Goal: Task Accomplishment & Management: Complete application form

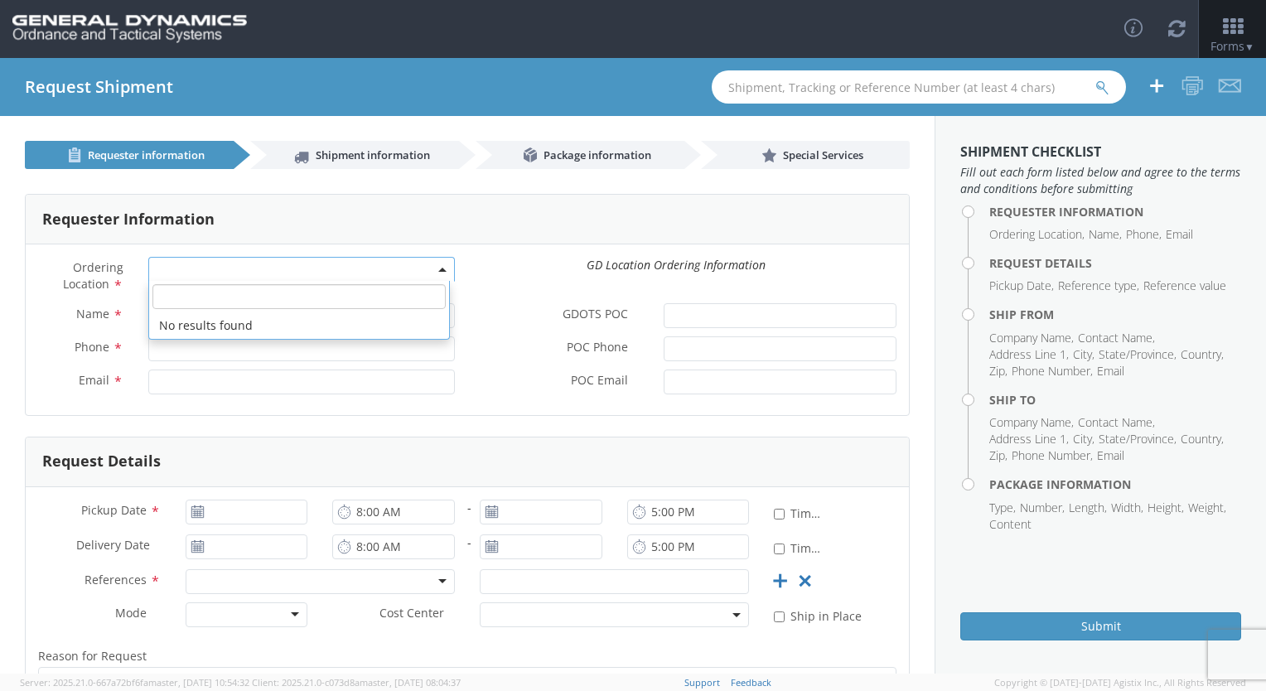
click at [222, 268] on span at bounding box center [301, 269] width 307 height 25
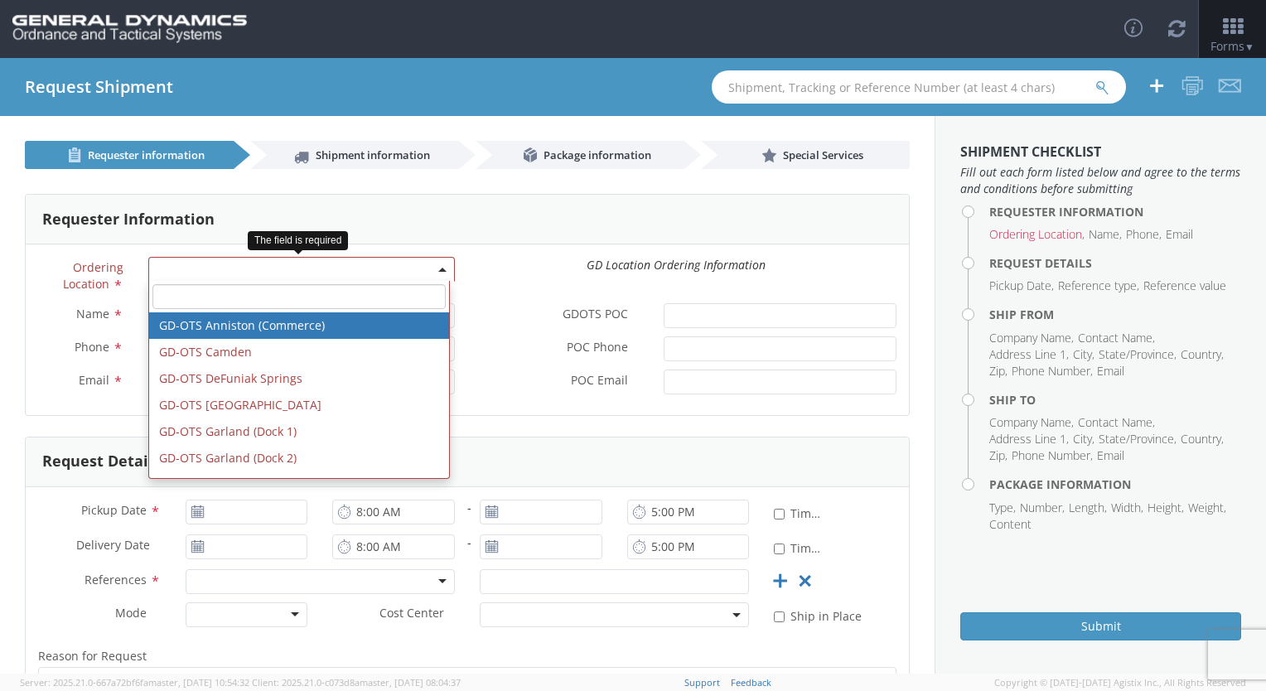
click at [220, 272] on span at bounding box center [301, 269] width 307 height 25
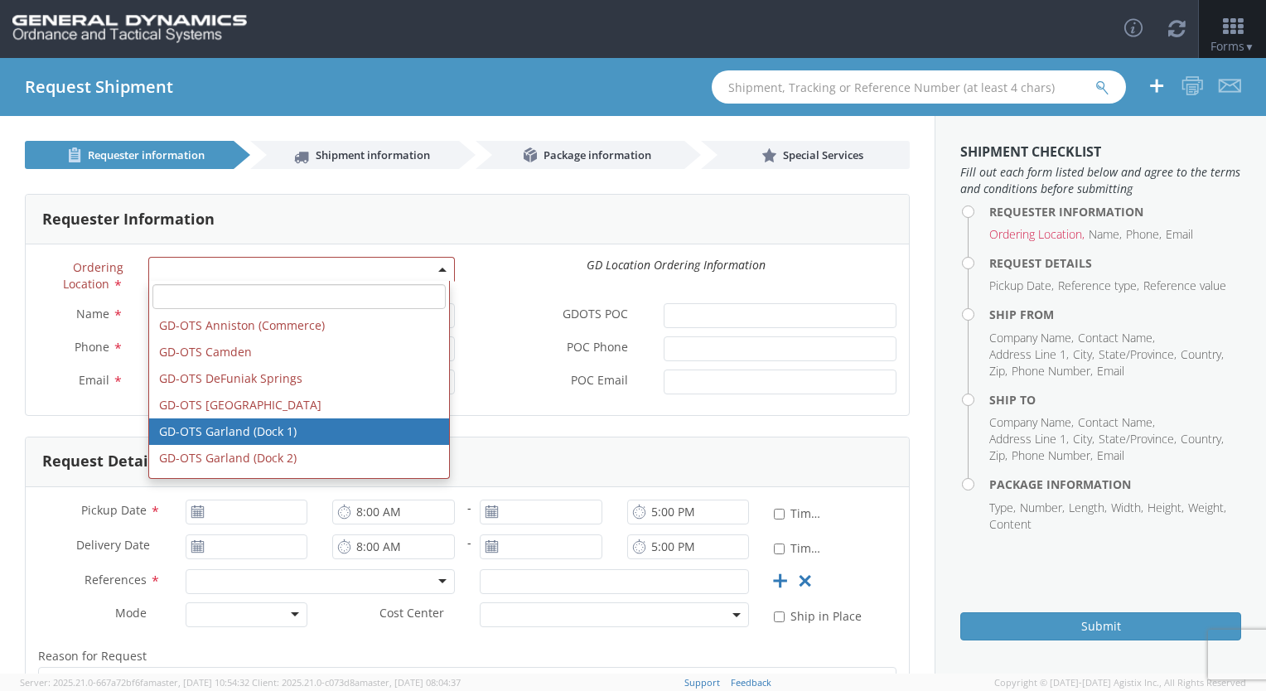
click at [474, 272] on div "GD Location Ordering Information" at bounding box center [676, 265] width 442 height 17
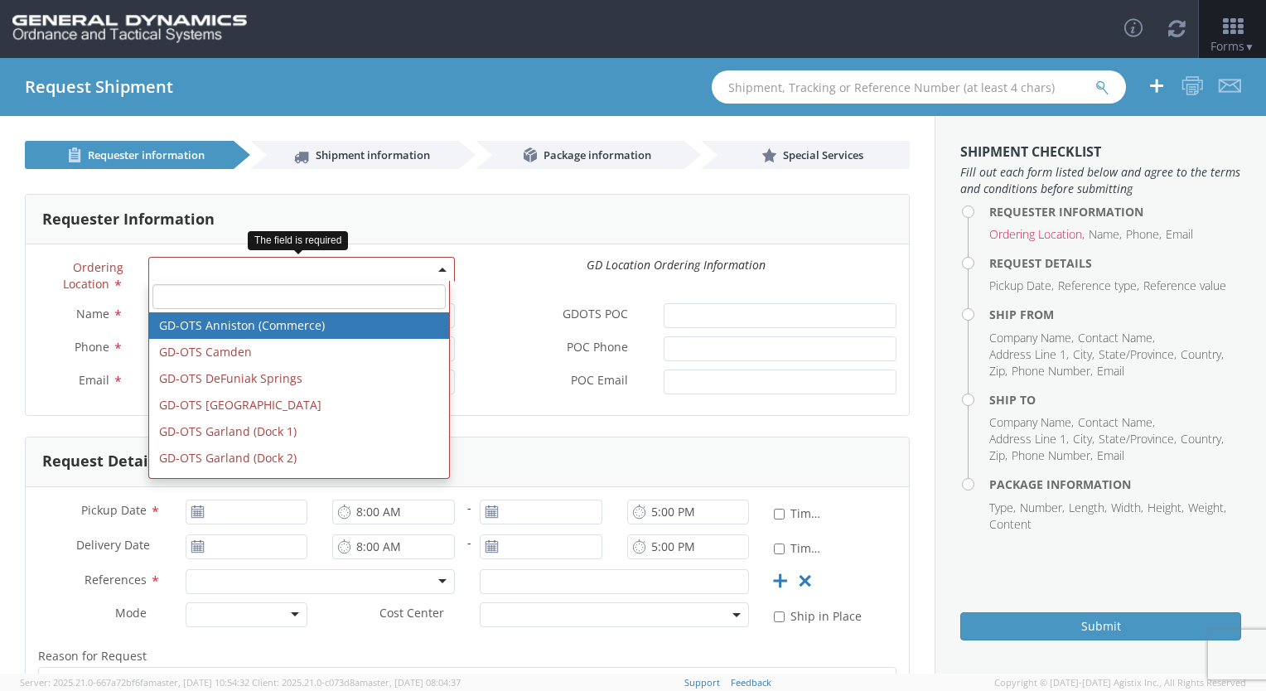
click at [439, 270] on b at bounding box center [442, 270] width 8 height 4
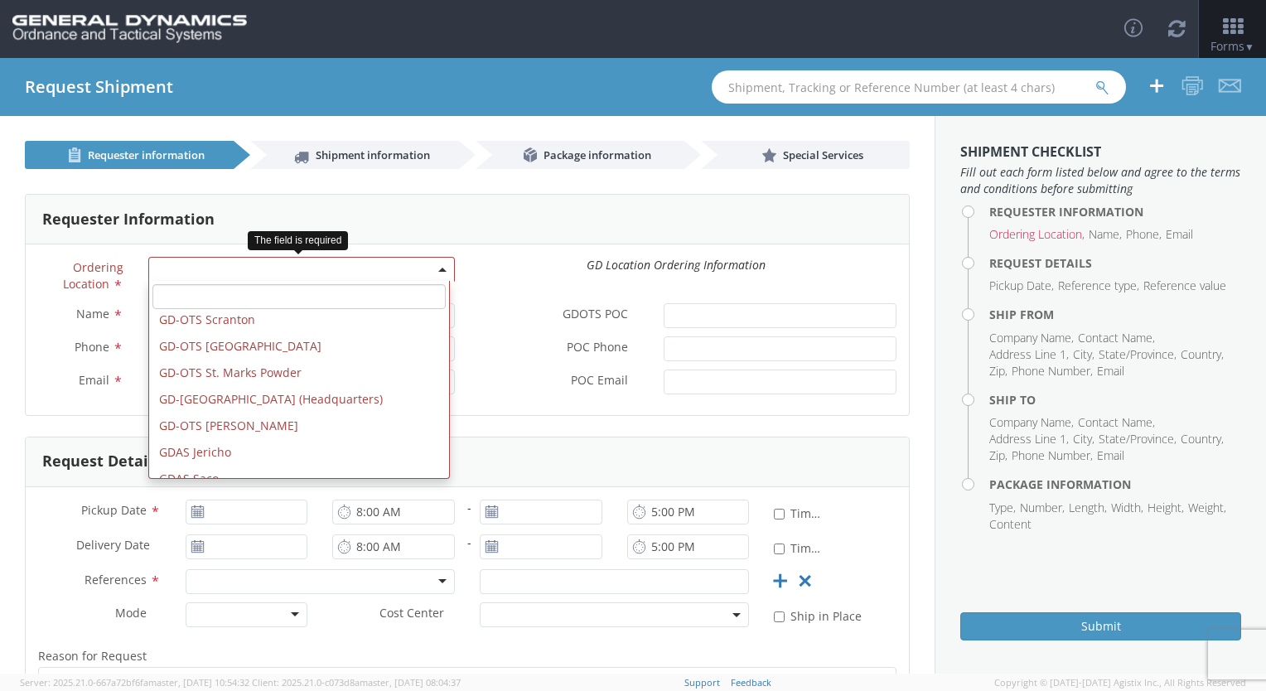
scroll to position [607, 0]
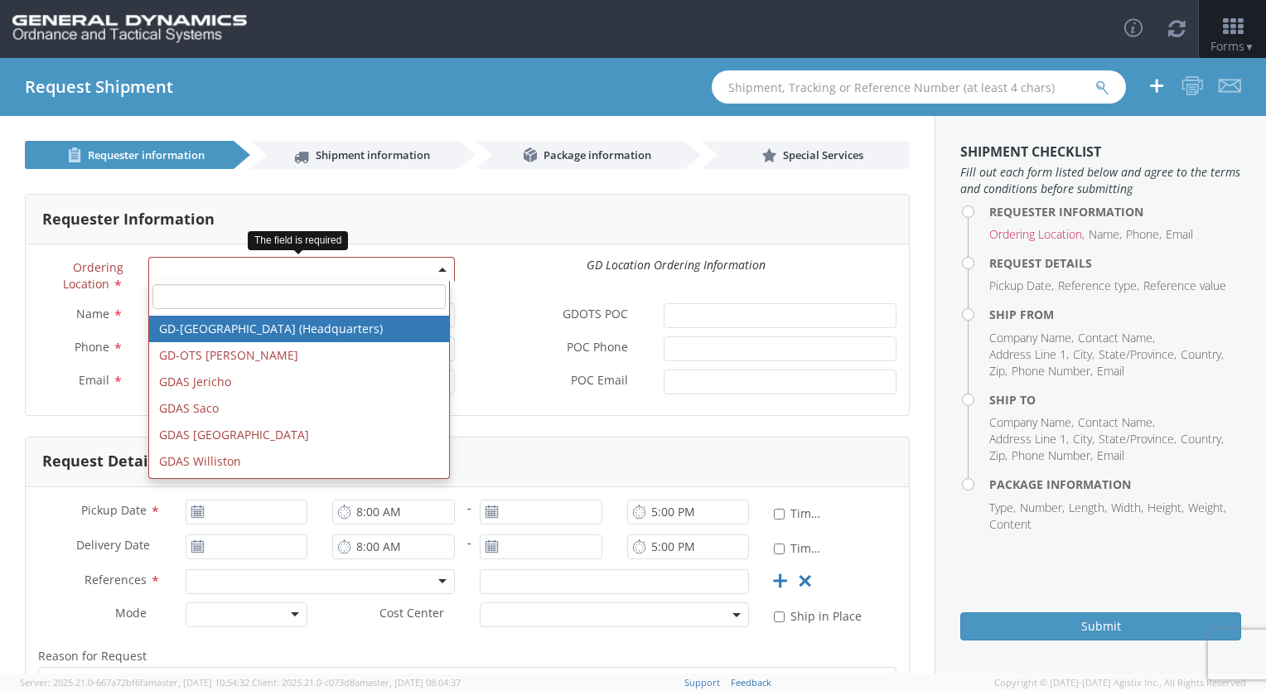
select select "307"
type input "[EMAIL_ADDRESS][DOMAIN_NAME]"
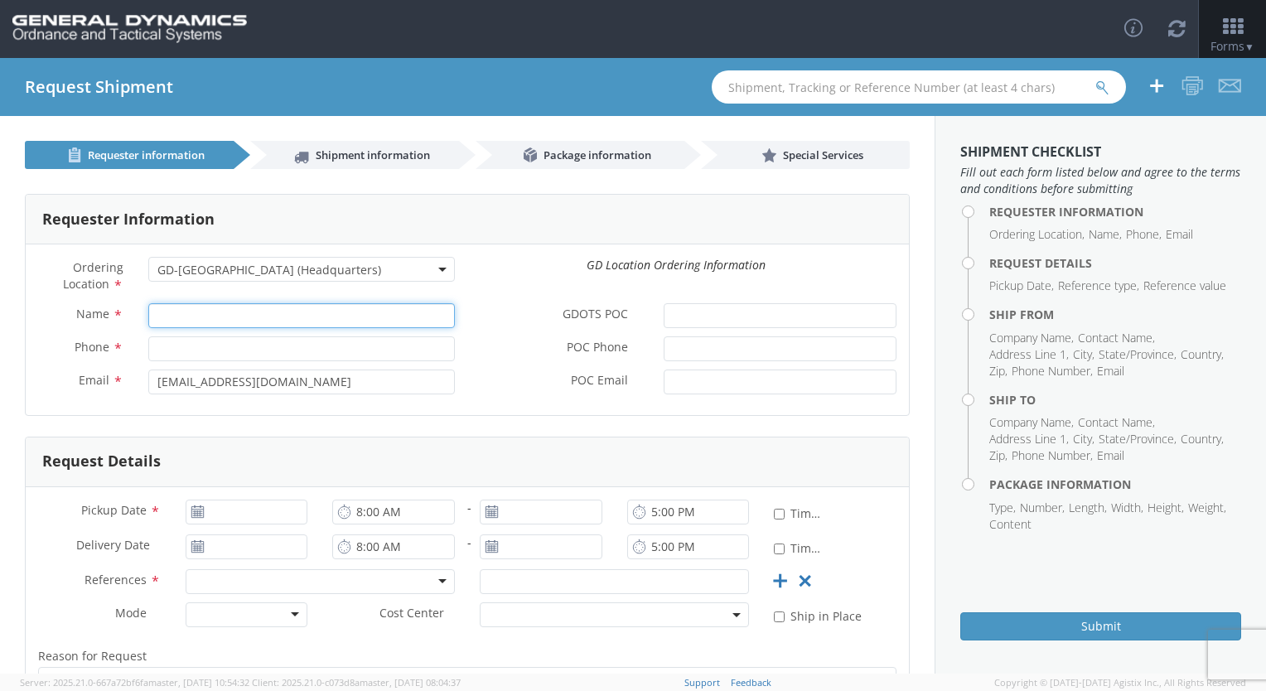
click at [335, 316] on input "Name *" at bounding box center [301, 315] width 307 height 25
type input "[PERSON_NAME]"
type input "2059082965"
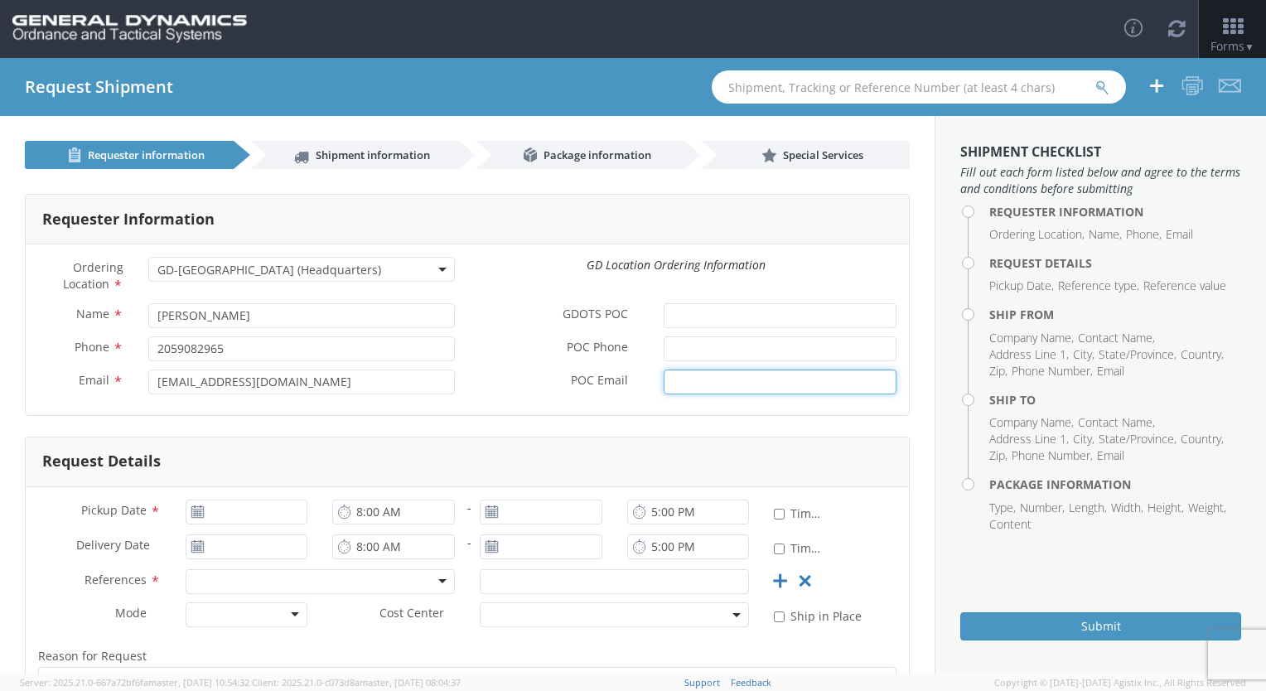
type input "[PERSON_NAME][EMAIL_ADDRESS][PERSON_NAME][DOMAIN_NAME]"
type input "[DATE]"
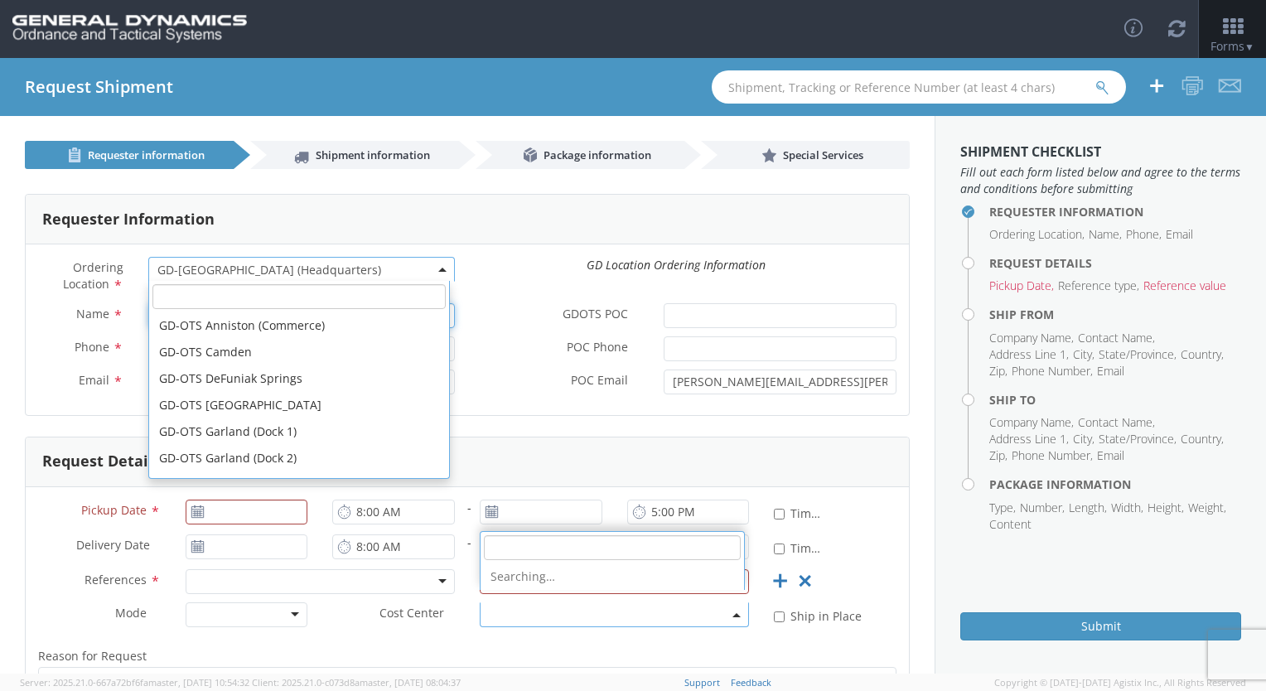
scroll to position [583, 0]
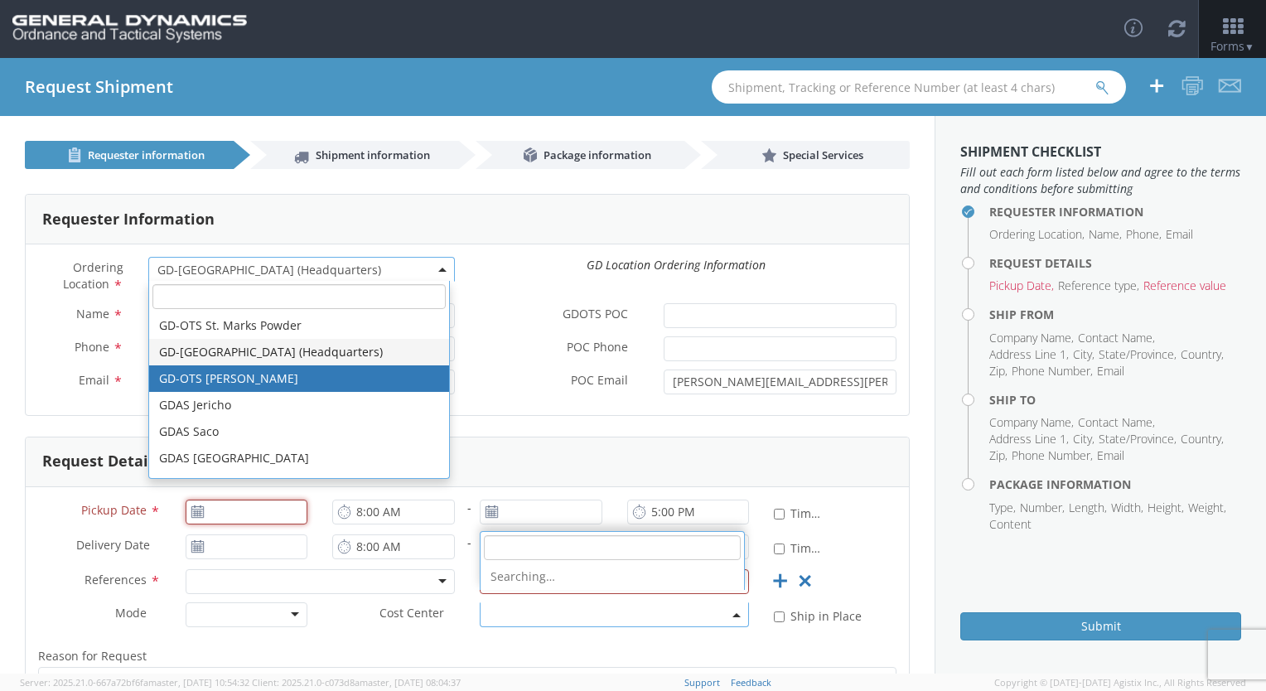
type input "[DATE]"
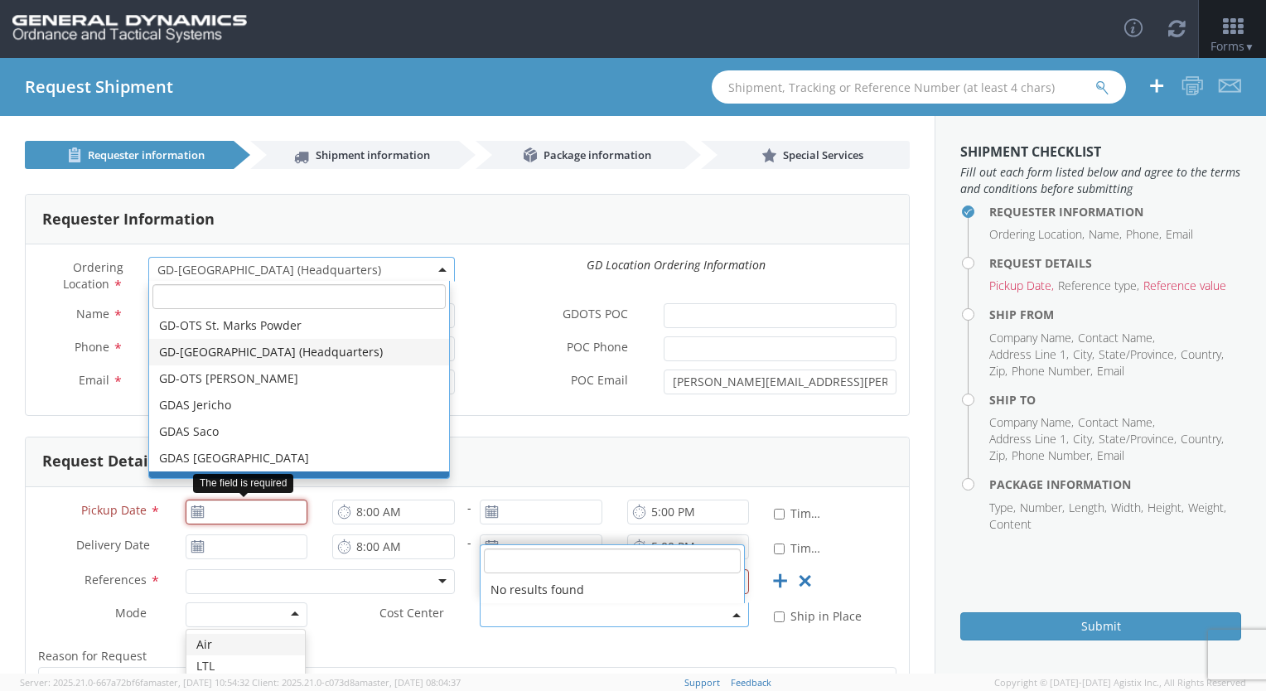
type input "[DATE]"
click at [252, 521] on input "[DATE]" at bounding box center [247, 512] width 123 height 25
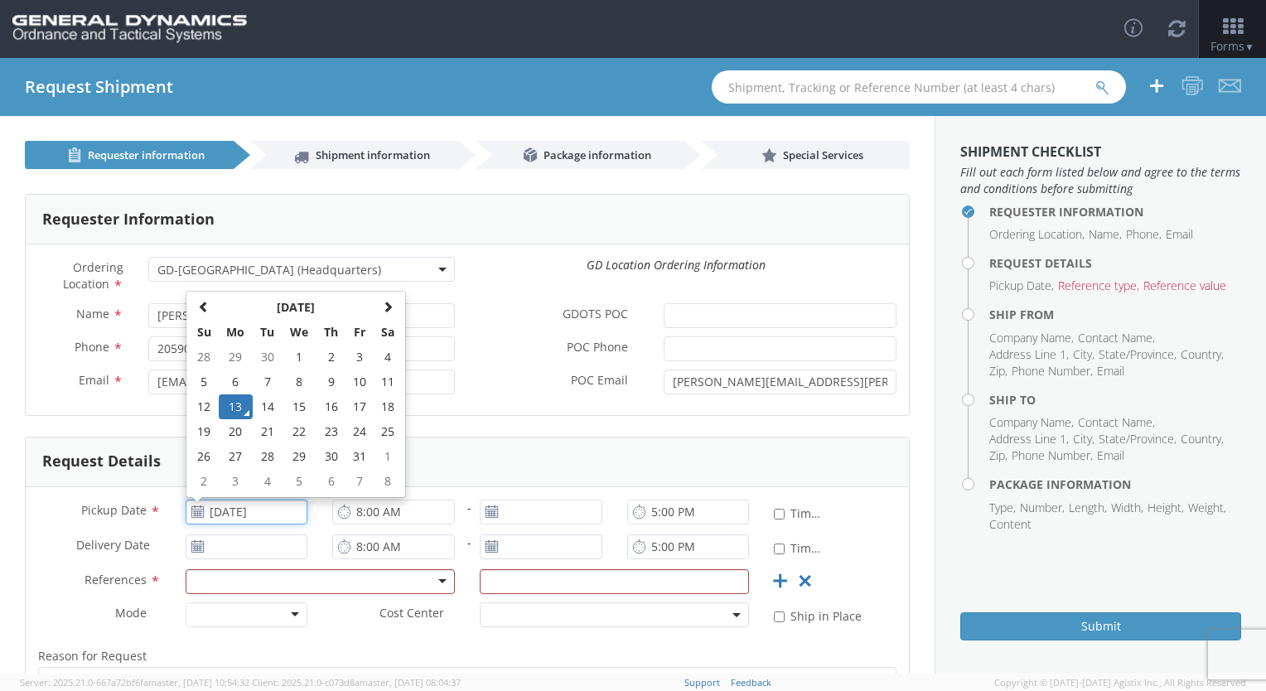
click at [238, 400] on td "13" at bounding box center [236, 406] width 35 height 25
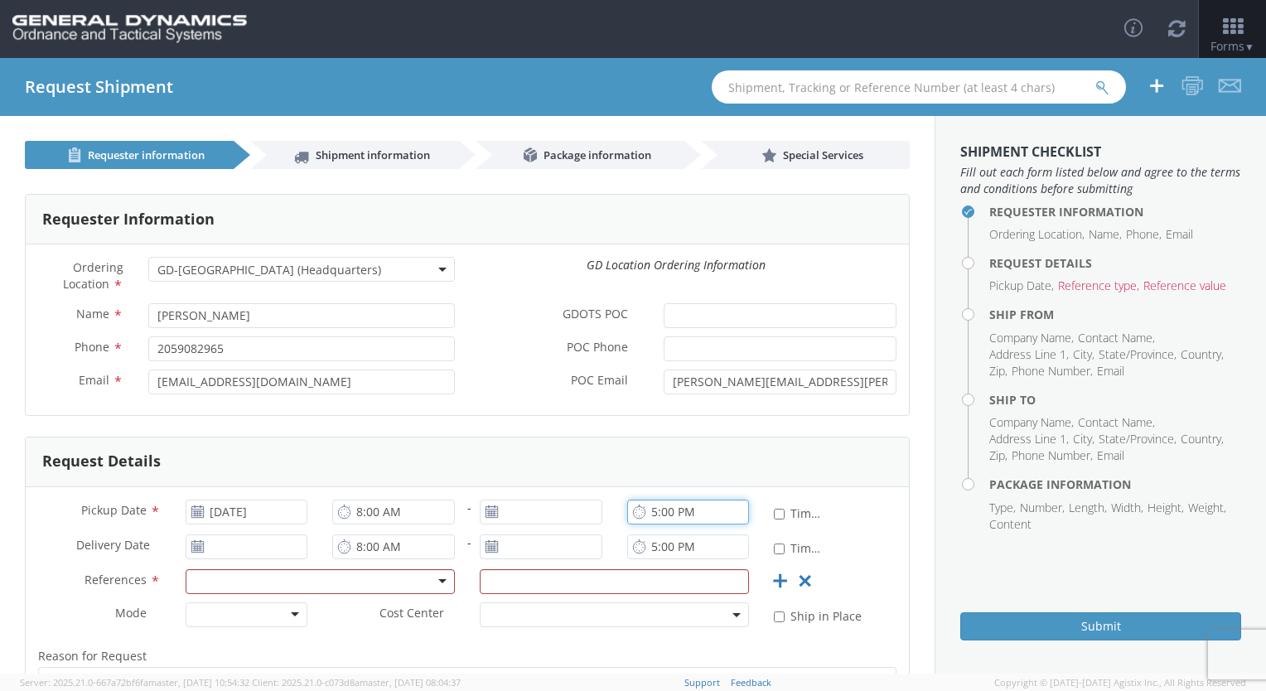
click at [662, 515] on input "5:00 PM" at bounding box center [688, 512] width 123 height 25
type input "[DATE]"
click at [544, 519] on input "[DATE]" at bounding box center [541, 512] width 123 height 25
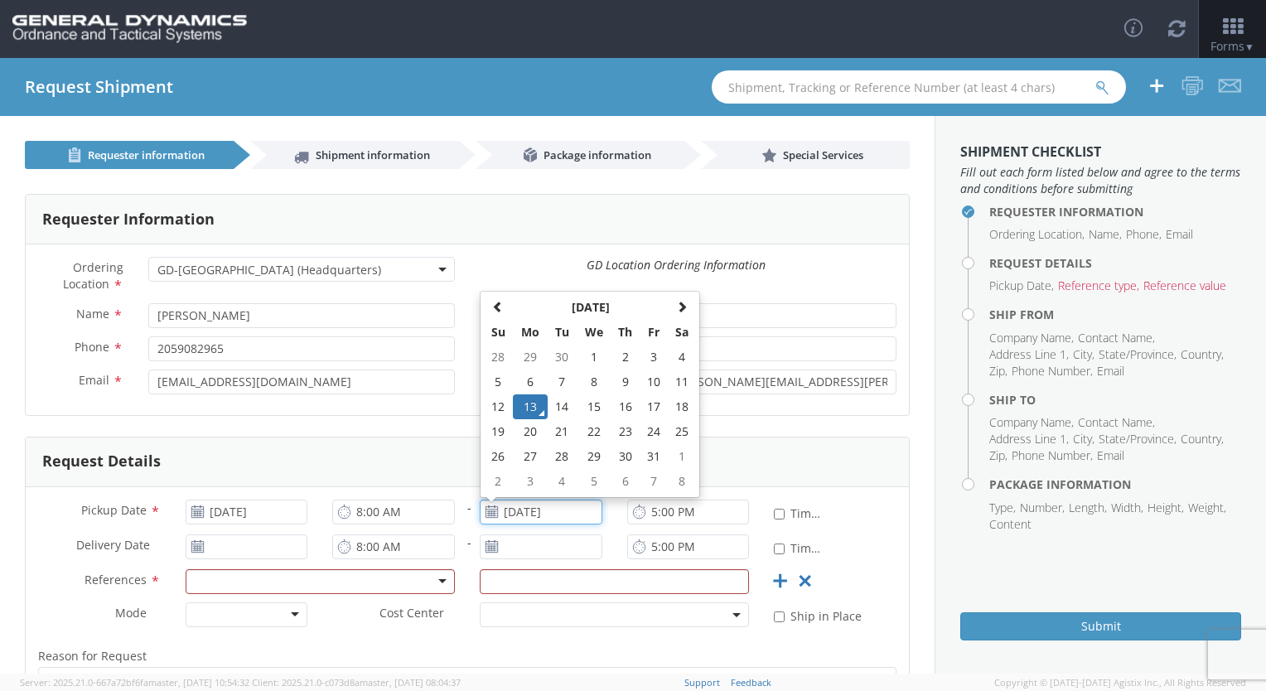
click at [532, 409] on td "13" at bounding box center [530, 406] width 35 height 25
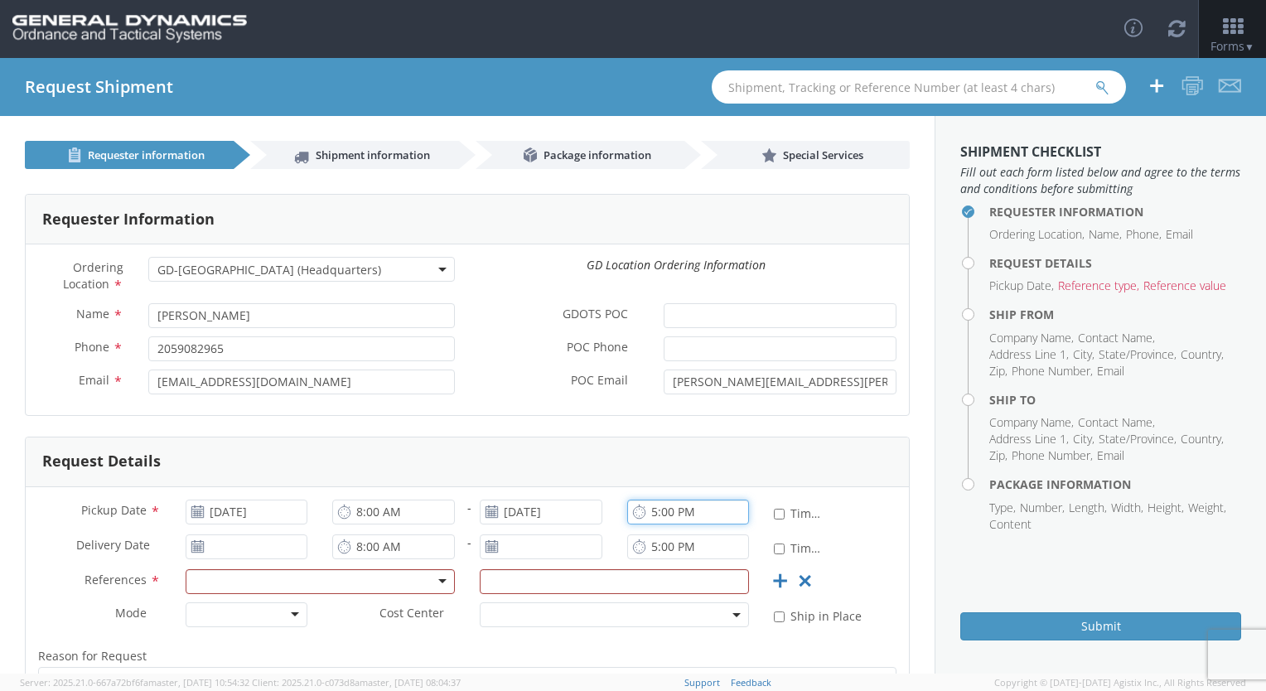
click at [643, 512] on input "5:00 PM" at bounding box center [688, 512] width 123 height 25
type input "3:00 PM"
click at [247, 554] on input "[DATE]" at bounding box center [247, 546] width 123 height 25
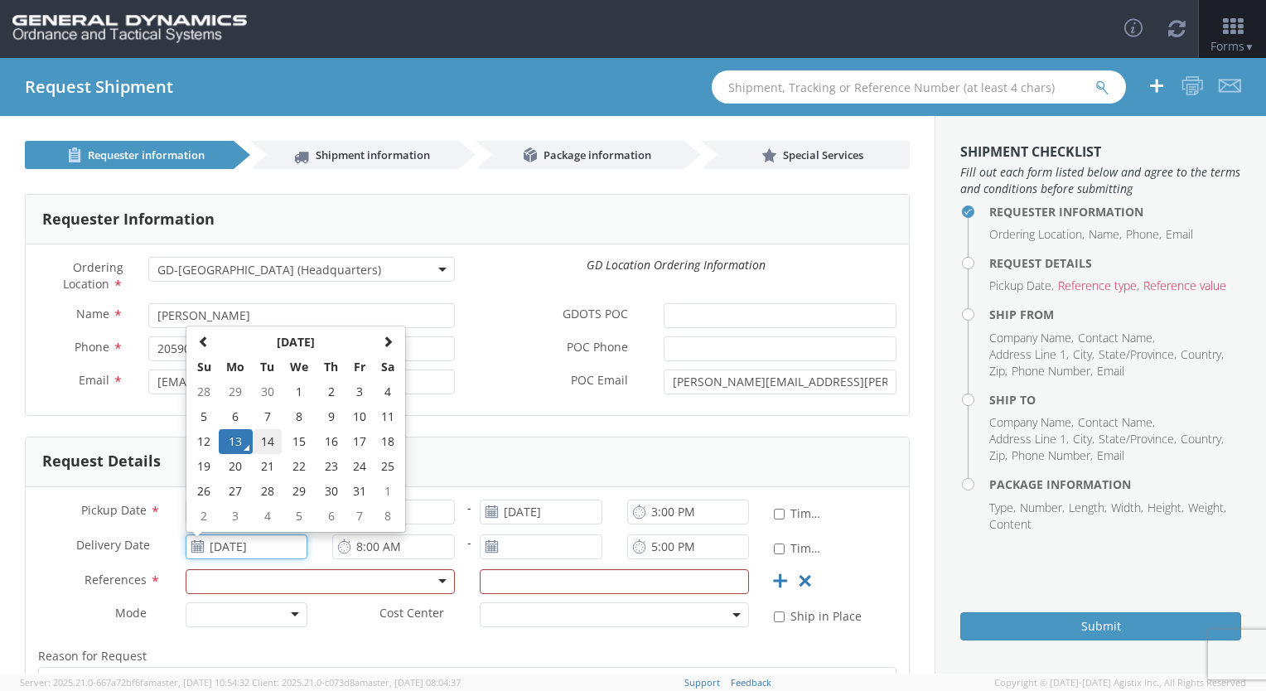
click at [268, 446] on td "14" at bounding box center [267, 441] width 29 height 25
type input "[DATE]"
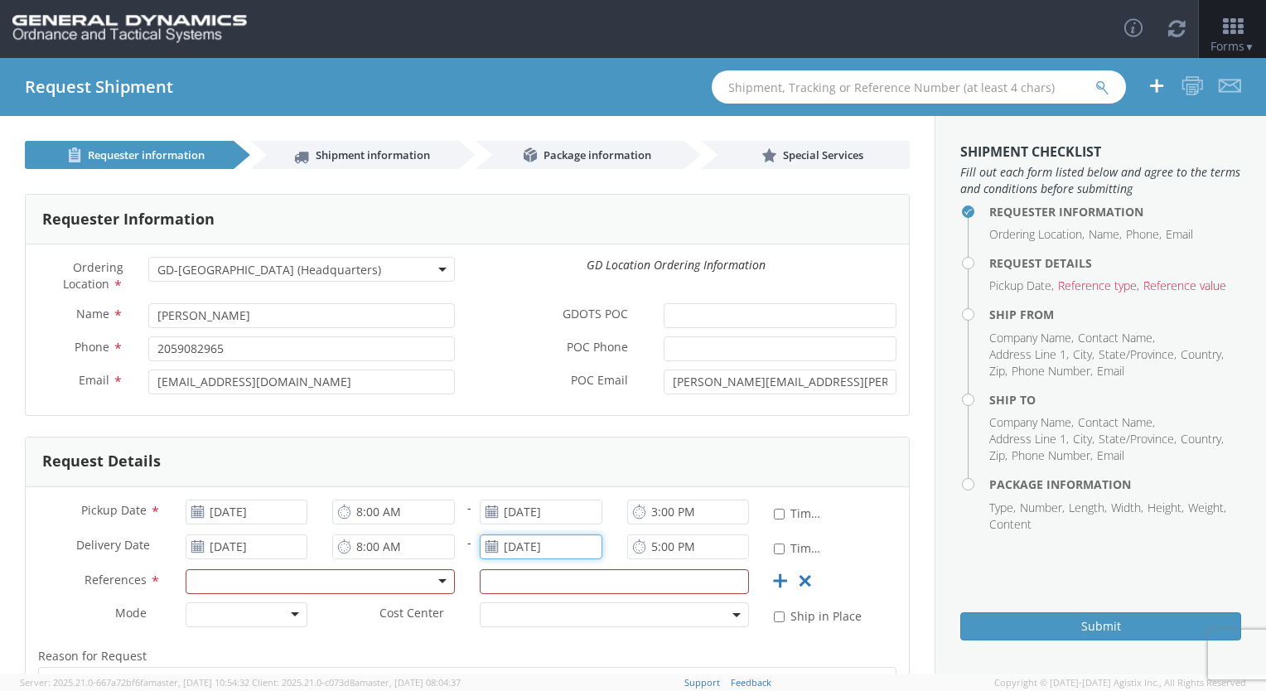
click at [538, 544] on input "[DATE]" at bounding box center [541, 546] width 123 height 25
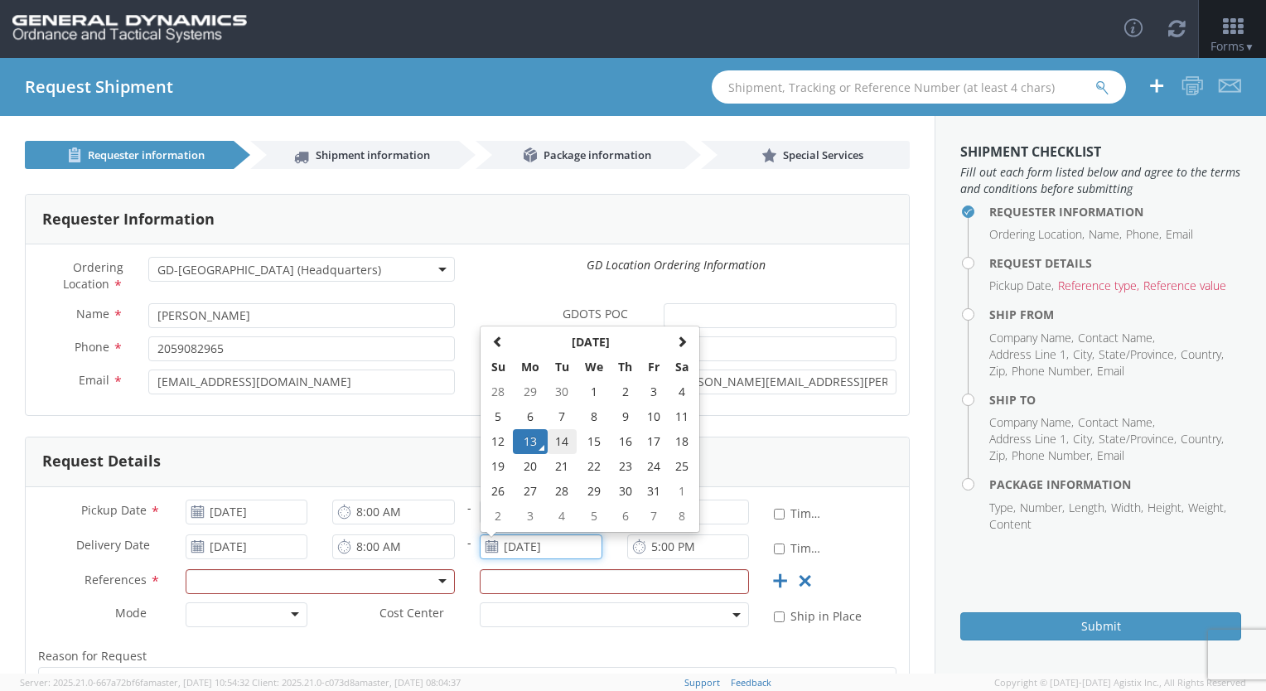
click at [550, 439] on td "14" at bounding box center [562, 441] width 29 height 25
type input "[DATE]"
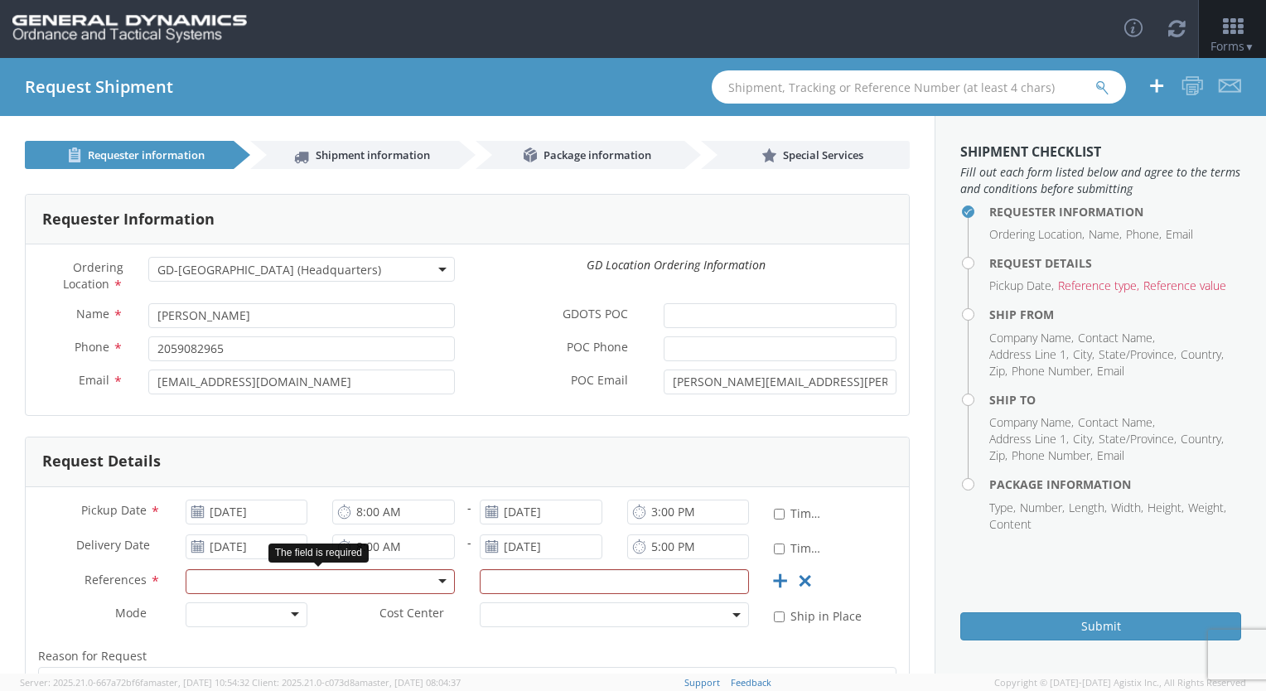
click at [331, 578] on div at bounding box center [320, 581] width 269 height 25
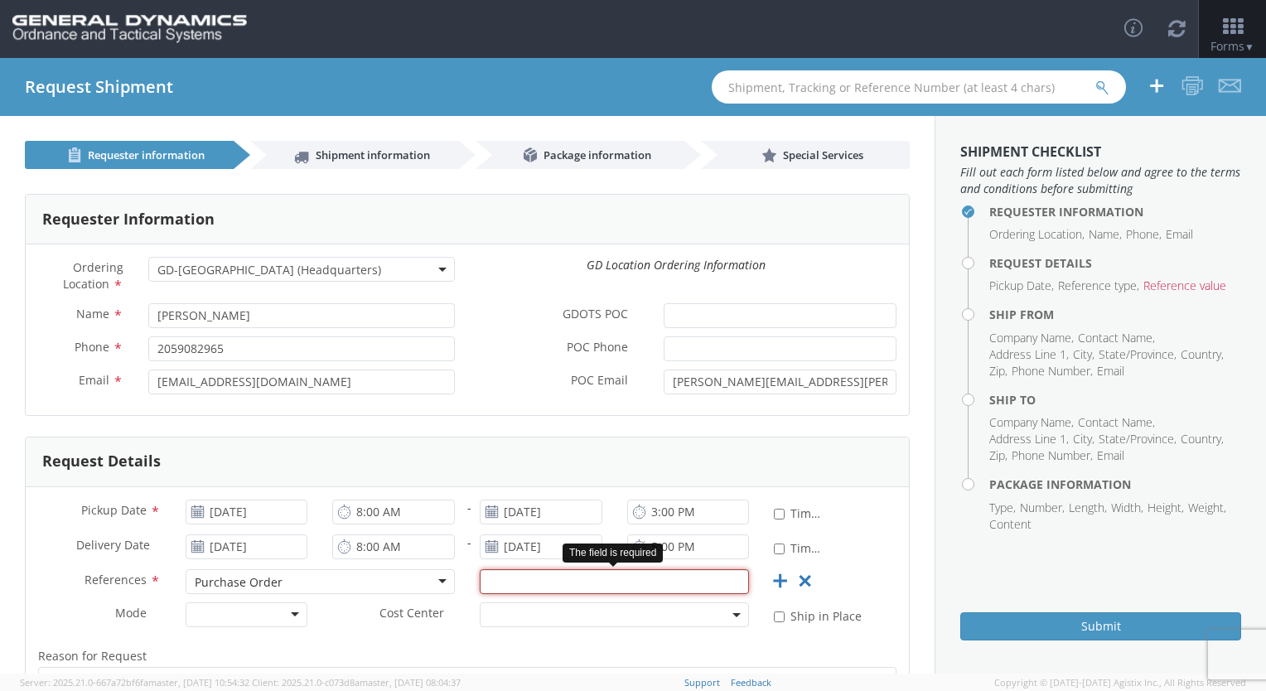
click at [508, 586] on input "text" at bounding box center [614, 581] width 269 height 25
type input "89705"
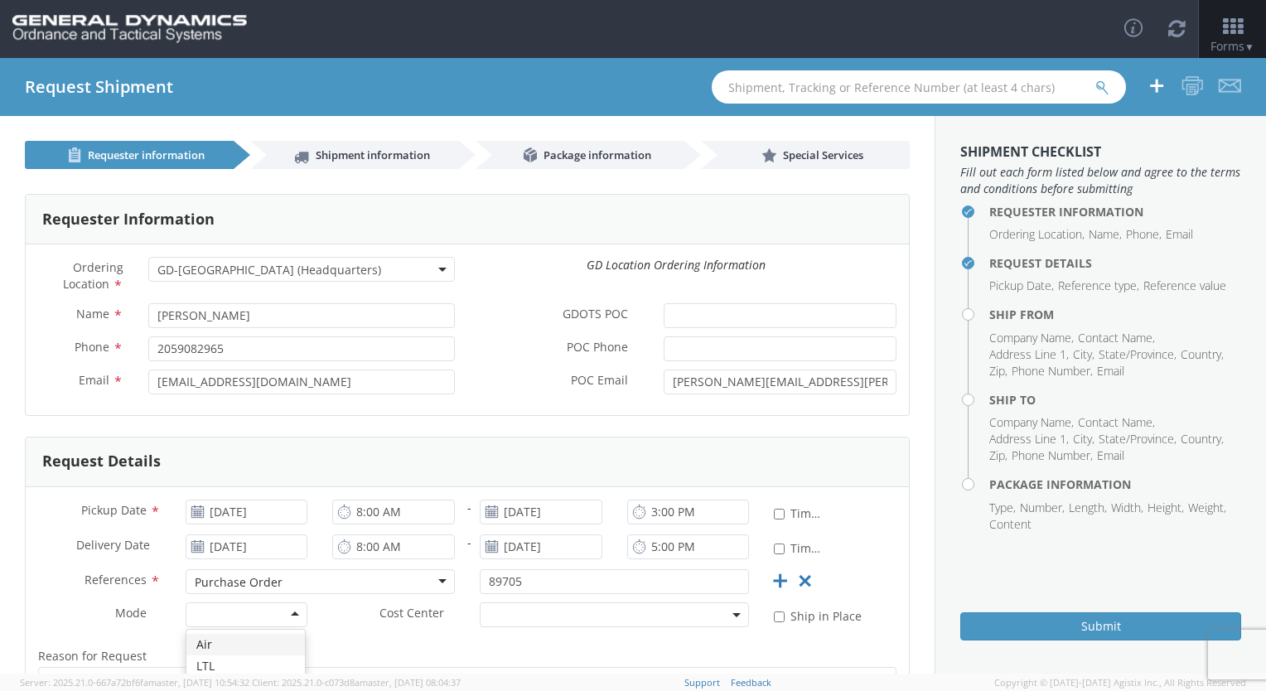
click at [291, 621] on div at bounding box center [247, 614] width 123 height 25
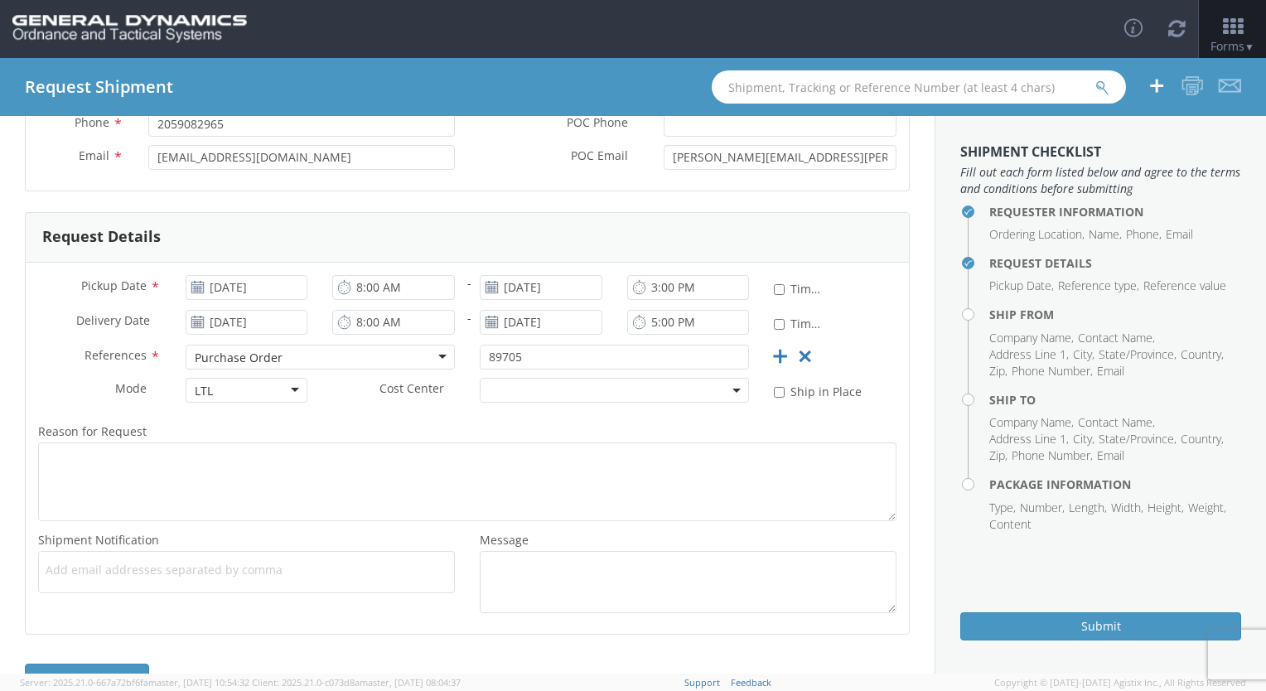
scroll to position [269, 0]
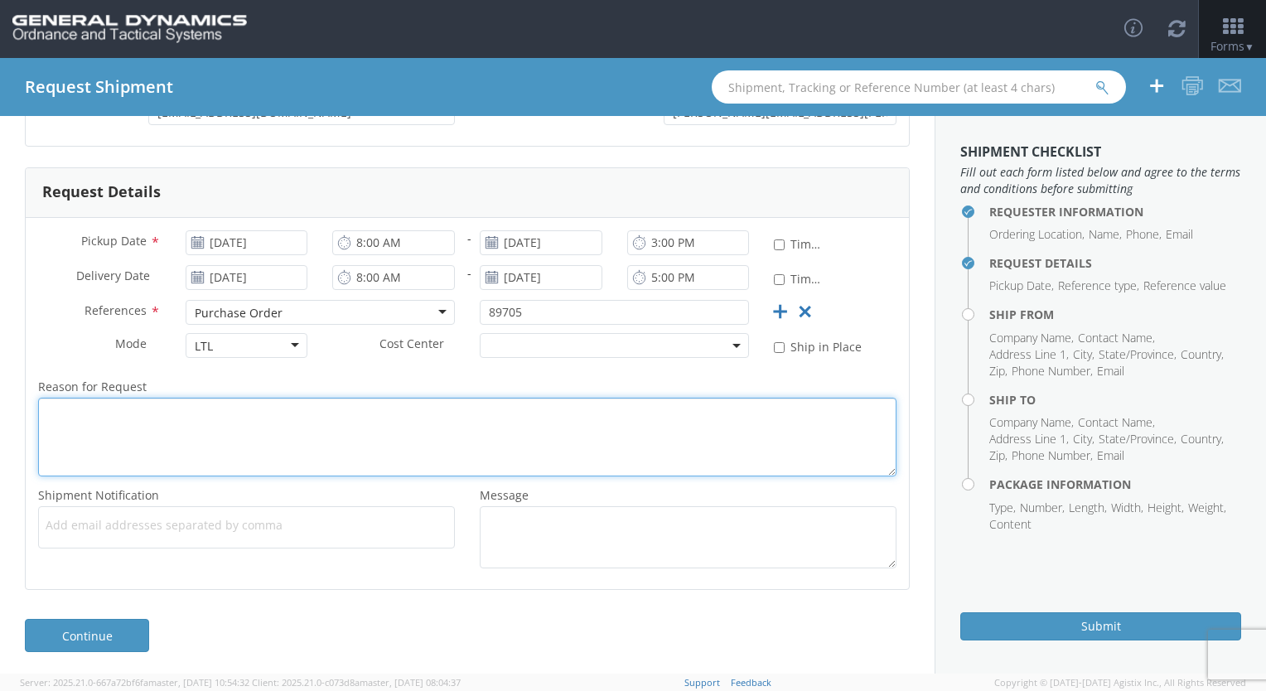
click at [239, 446] on textarea "Reason for Request *" at bounding box center [467, 437] width 858 height 79
type textarea "[PERSON_NAME] asked for shipment"
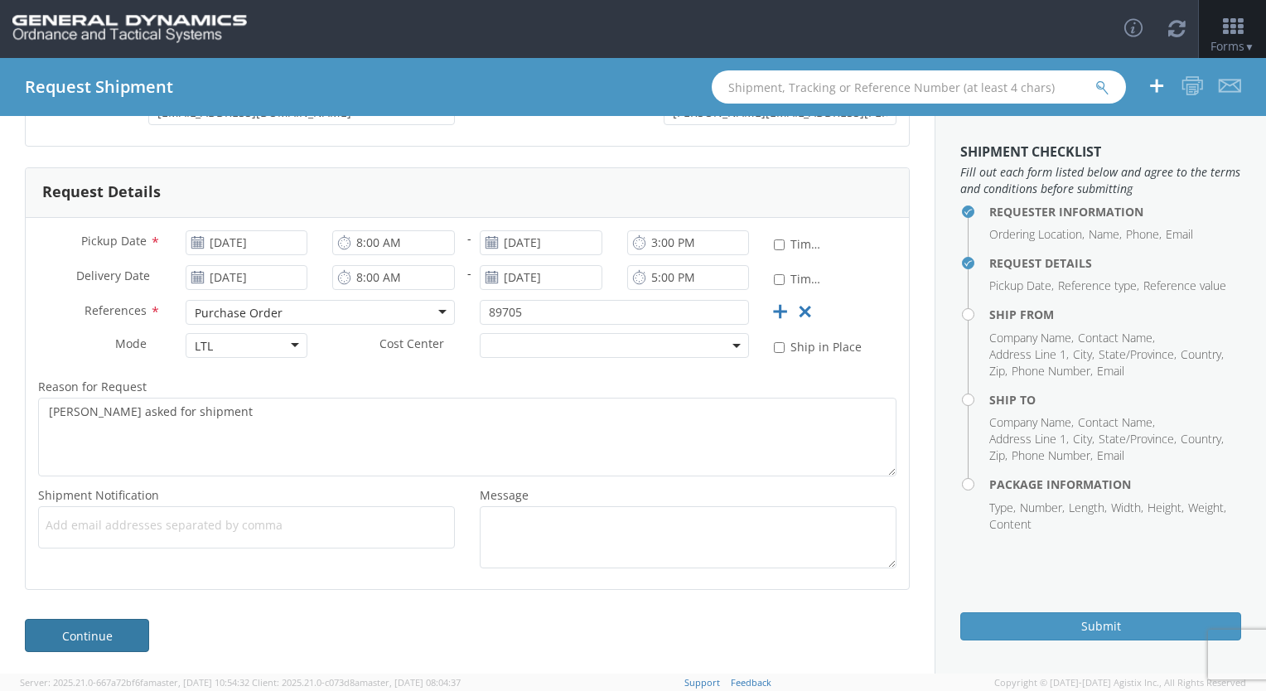
click at [109, 644] on link "Continue" at bounding box center [87, 635] width 124 height 33
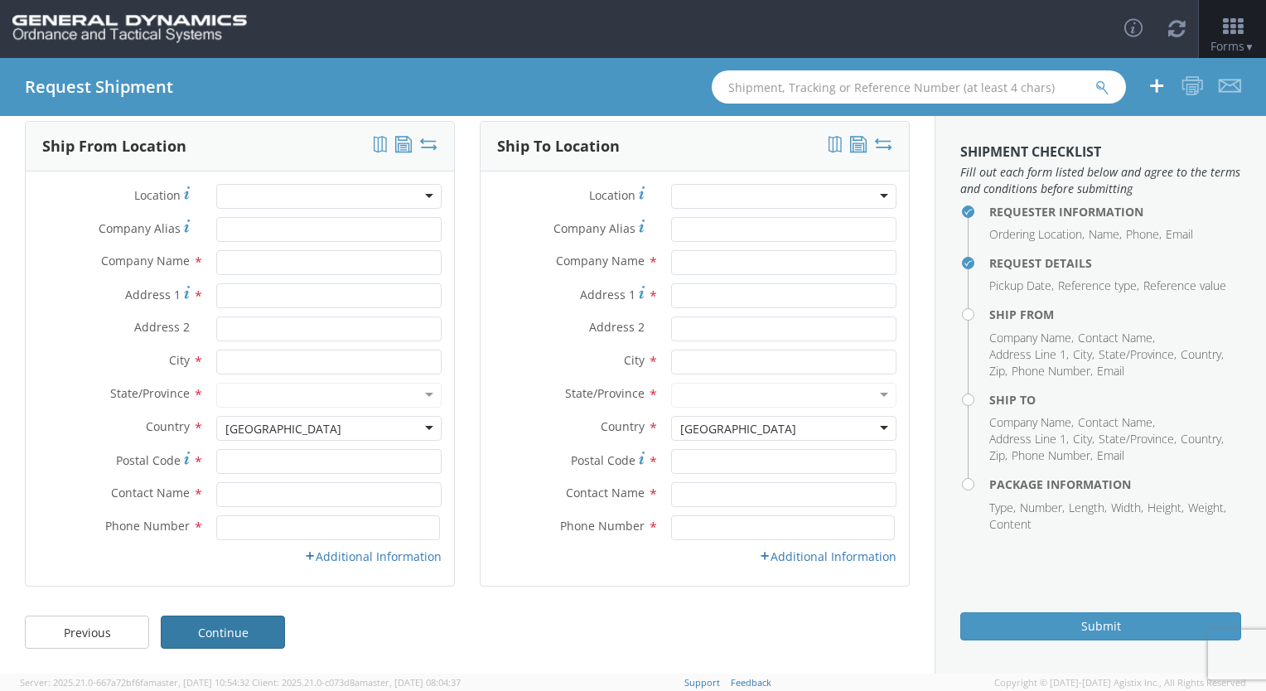
scroll to position [72, 0]
click at [310, 234] on input "Company Alias *" at bounding box center [328, 230] width 225 height 25
type input "Heartland Metals"
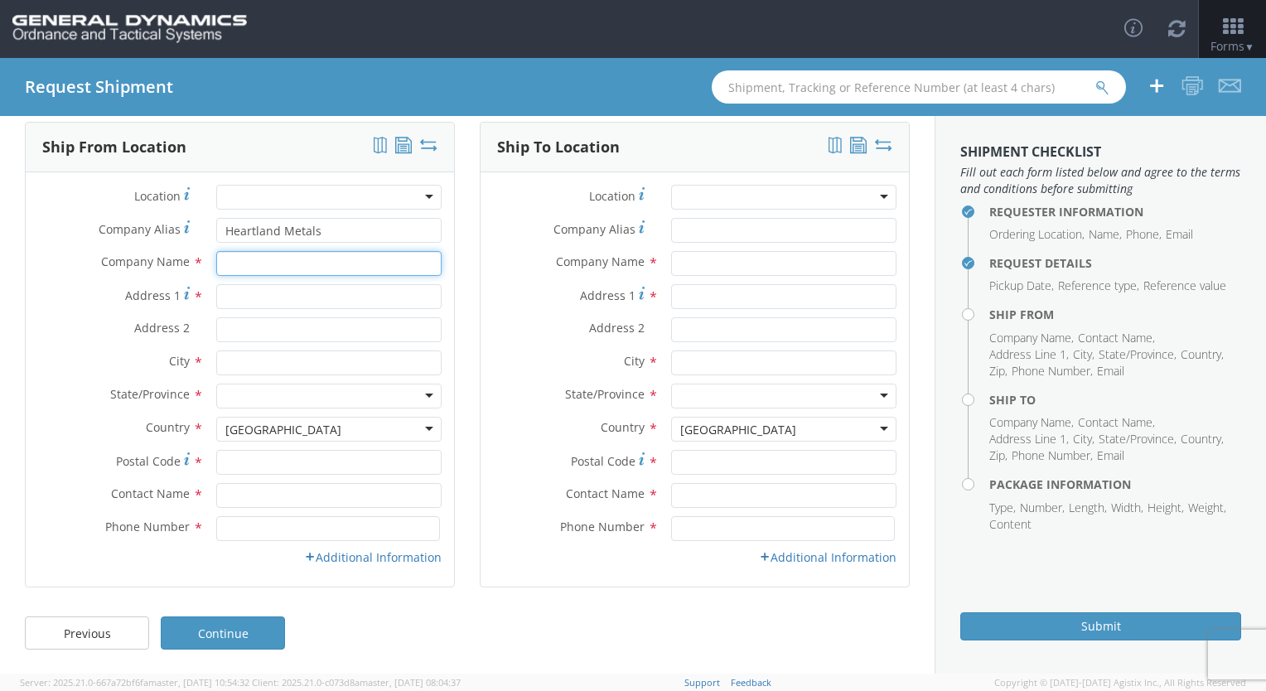
type input "Heartland Metals"
type input "[STREET_ADDRESS]"
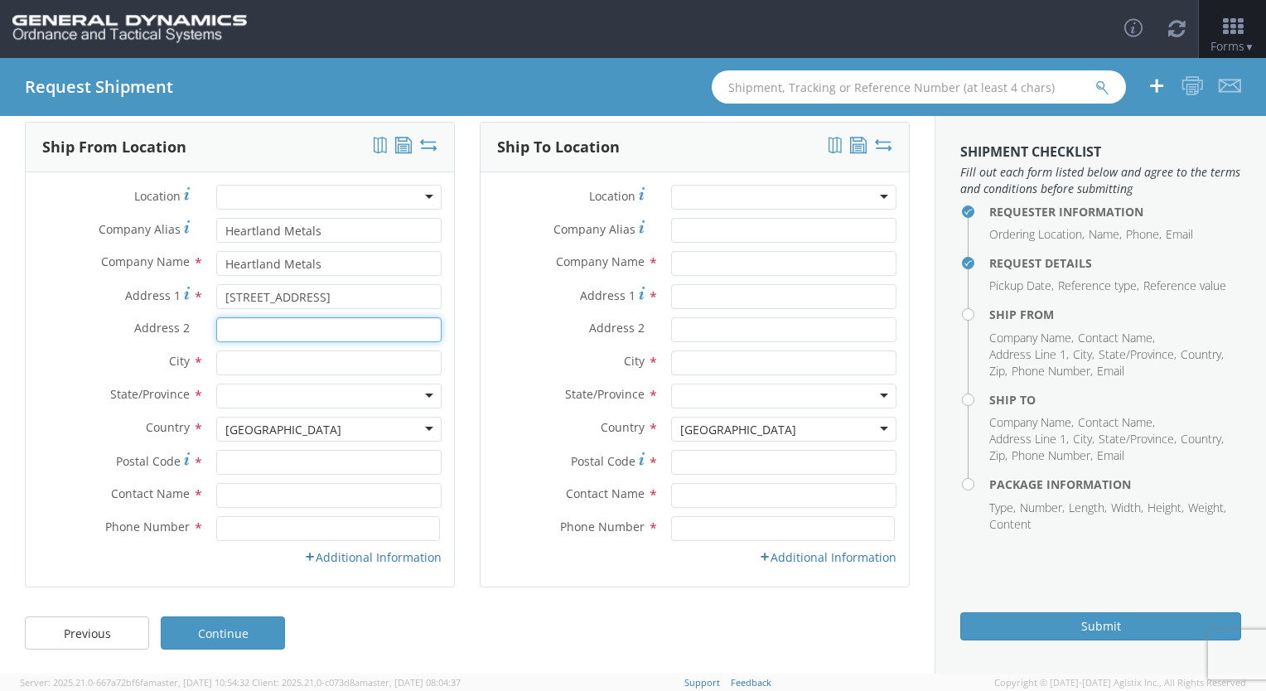
type input "Suite 260"
type input "LAKE PLACID"
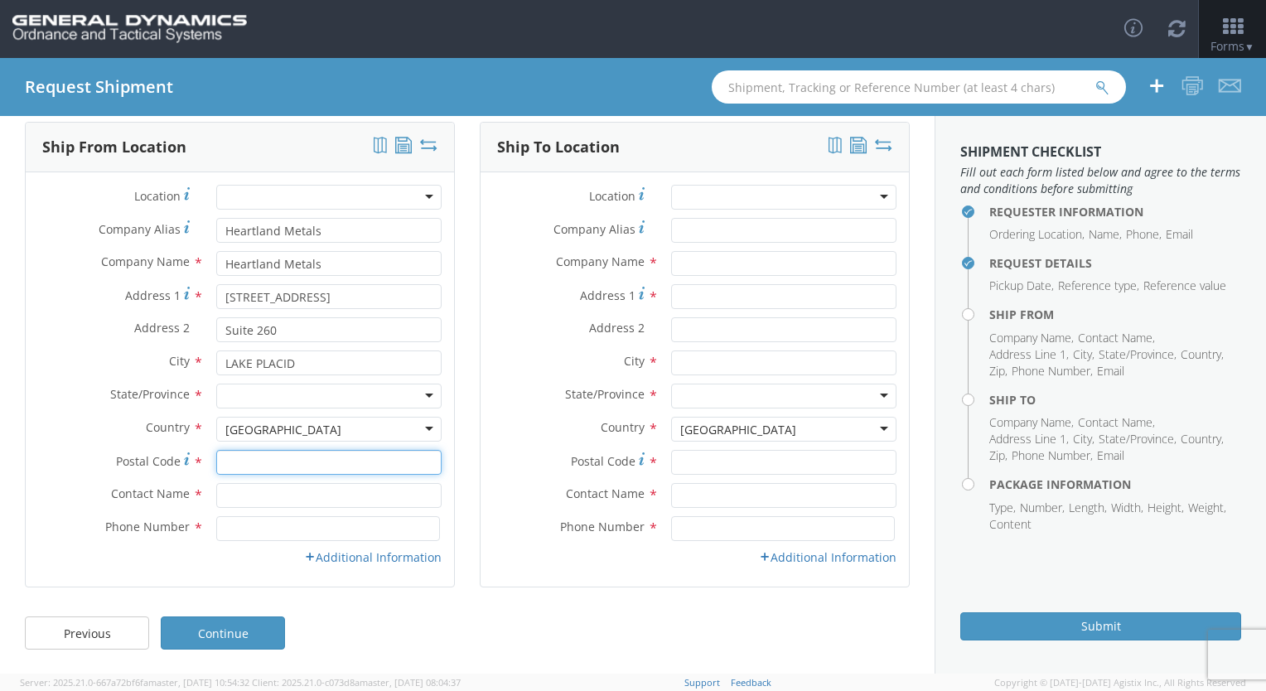
type input "33852"
type input "[PERSON_NAME]"
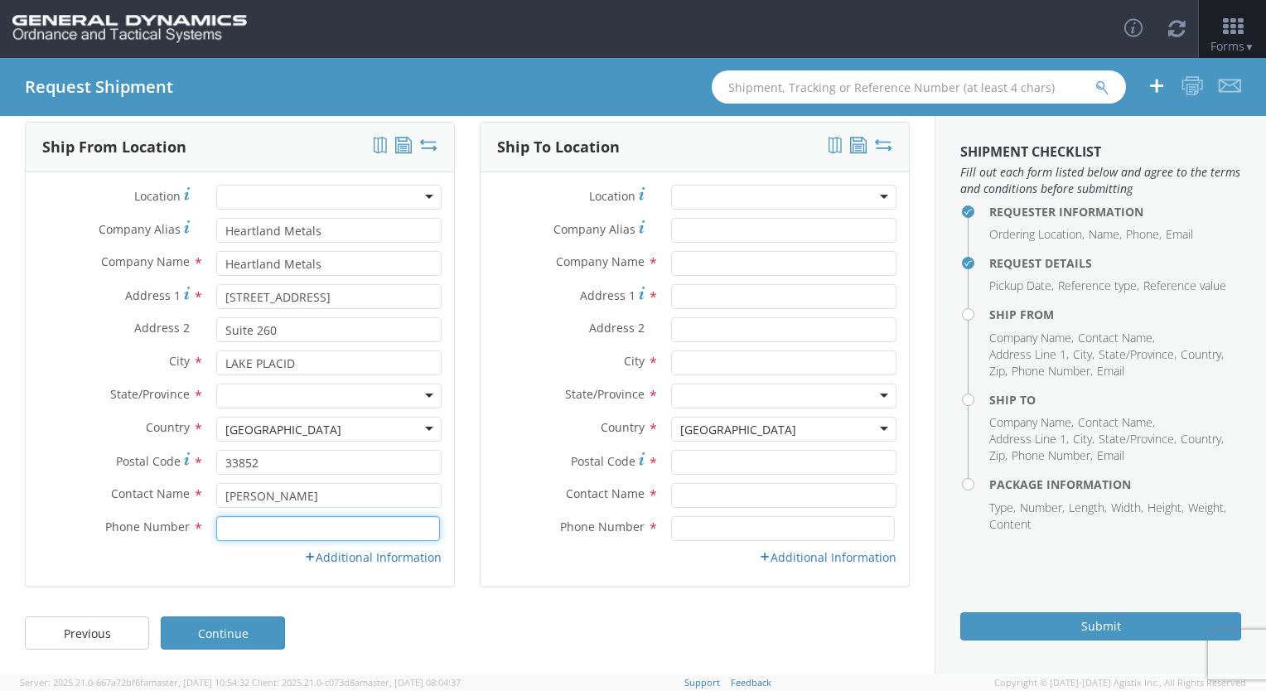
type input "2059082965"
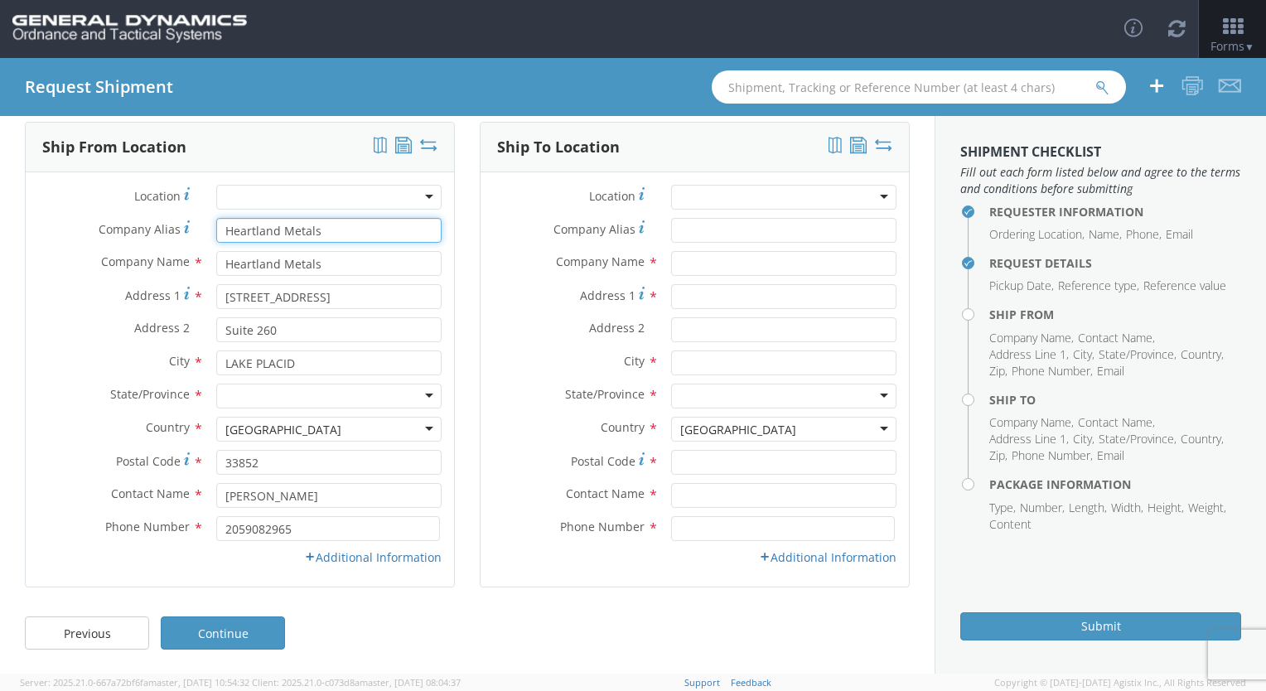
click at [261, 237] on input "Heartland Metals" at bounding box center [328, 230] width 225 height 25
click at [277, 205] on div at bounding box center [328, 197] width 225 height 25
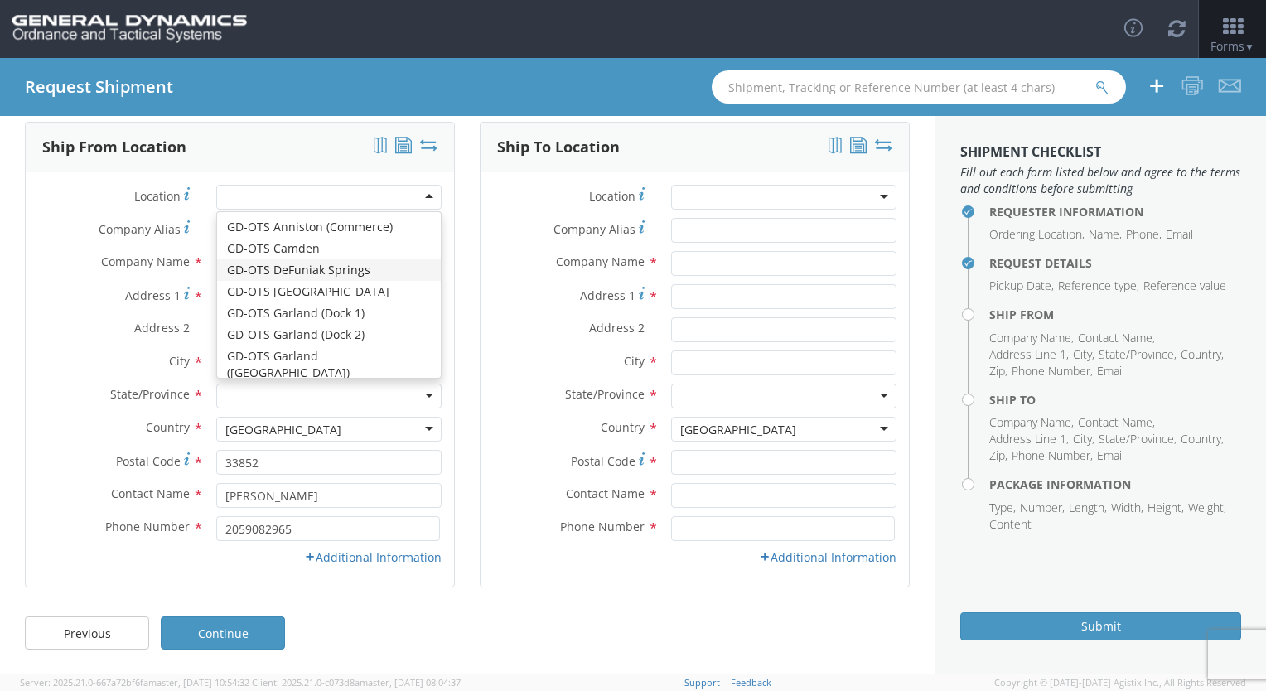
drag, startPoint x: 58, startPoint y: 288, endPoint x: 73, endPoint y: 287, distance: 14.9
click at [63, 287] on label "Address 1 *" at bounding box center [115, 295] width 178 height 22
click at [216, 287] on input "[STREET_ADDRESS]" at bounding box center [328, 296] width 225 height 25
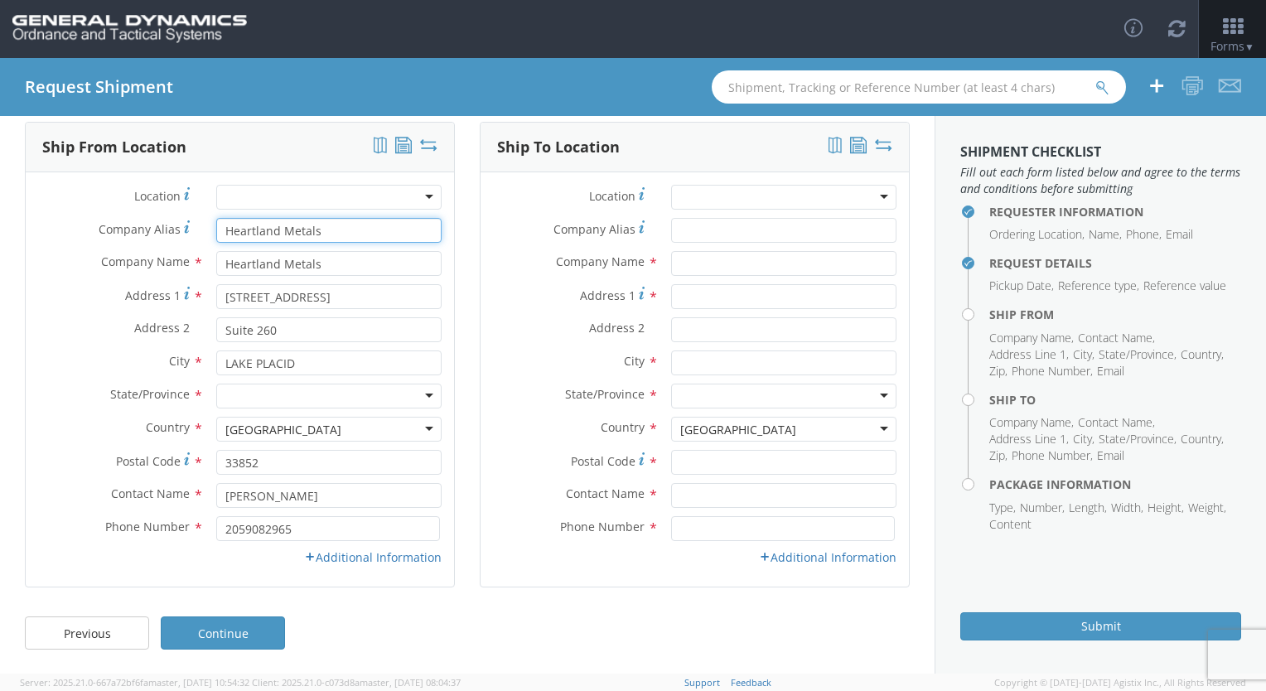
click at [325, 237] on input "Heartland Metals" at bounding box center [328, 230] width 225 height 25
drag, startPoint x: 225, startPoint y: 230, endPoint x: 424, endPoint y: 249, distance: 200.6
click at [424, 249] on div "Company Alias * Heartland Metals" at bounding box center [240, 234] width 428 height 33
drag, startPoint x: 27, startPoint y: 511, endPoint x: 40, endPoint y: 501, distance: 16.6
click at [40, 501] on div "Contact Name * [PERSON_NAME]" at bounding box center [240, 499] width 428 height 33
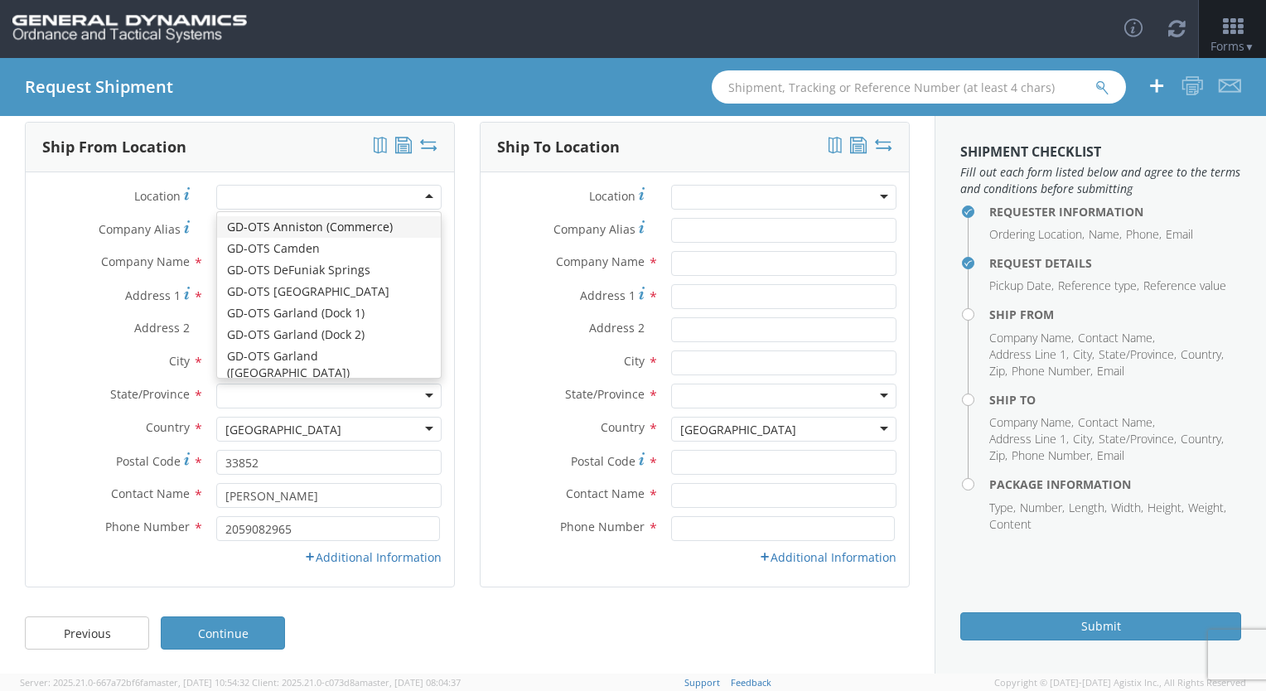
click at [426, 197] on div at bounding box center [328, 197] width 225 height 25
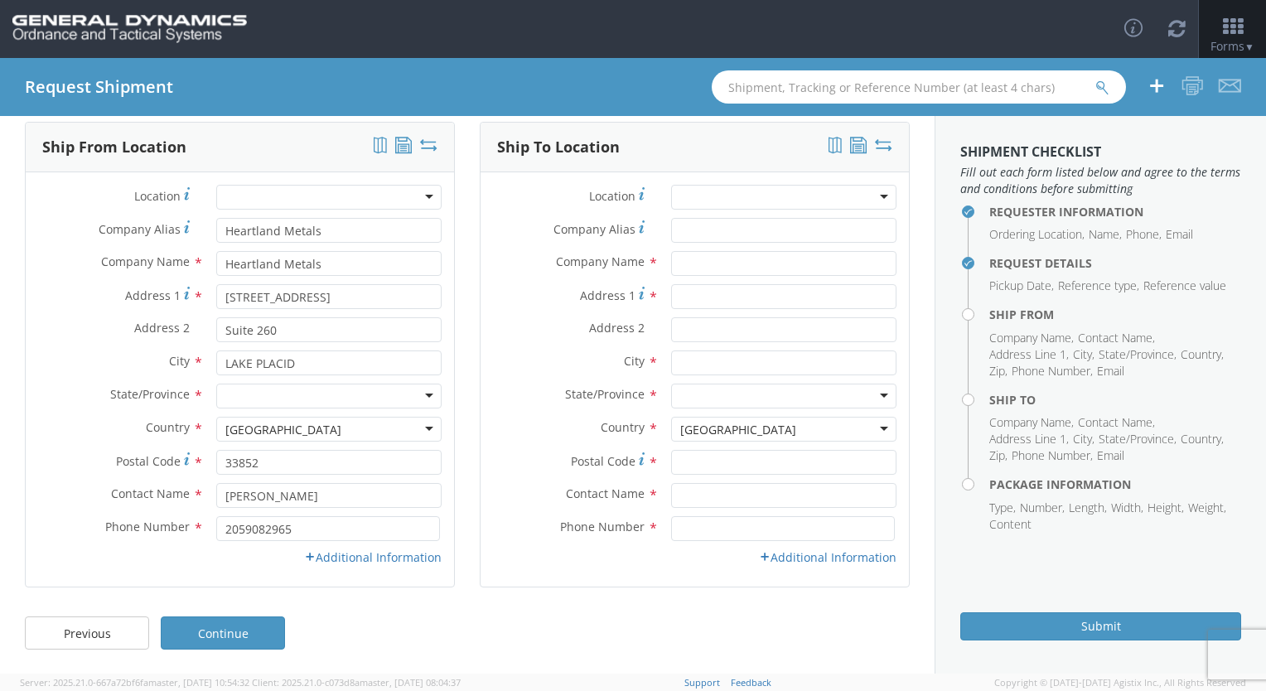
click at [46, 298] on label "Address 1 *" at bounding box center [115, 295] width 178 height 22
click at [216, 298] on input "[STREET_ADDRESS]" at bounding box center [328, 296] width 225 height 25
click at [346, 260] on input "Heartland Metals" at bounding box center [328, 263] width 225 height 25
click at [346, 236] on input "Heartland Metals" at bounding box center [328, 230] width 225 height 25
click at [0, 496] on div "Requester Information Ordering Location * GD-OTS Anniston (Commerce) GD-OTS [GE…" at bounding box center [467, 352] width 935 height 511
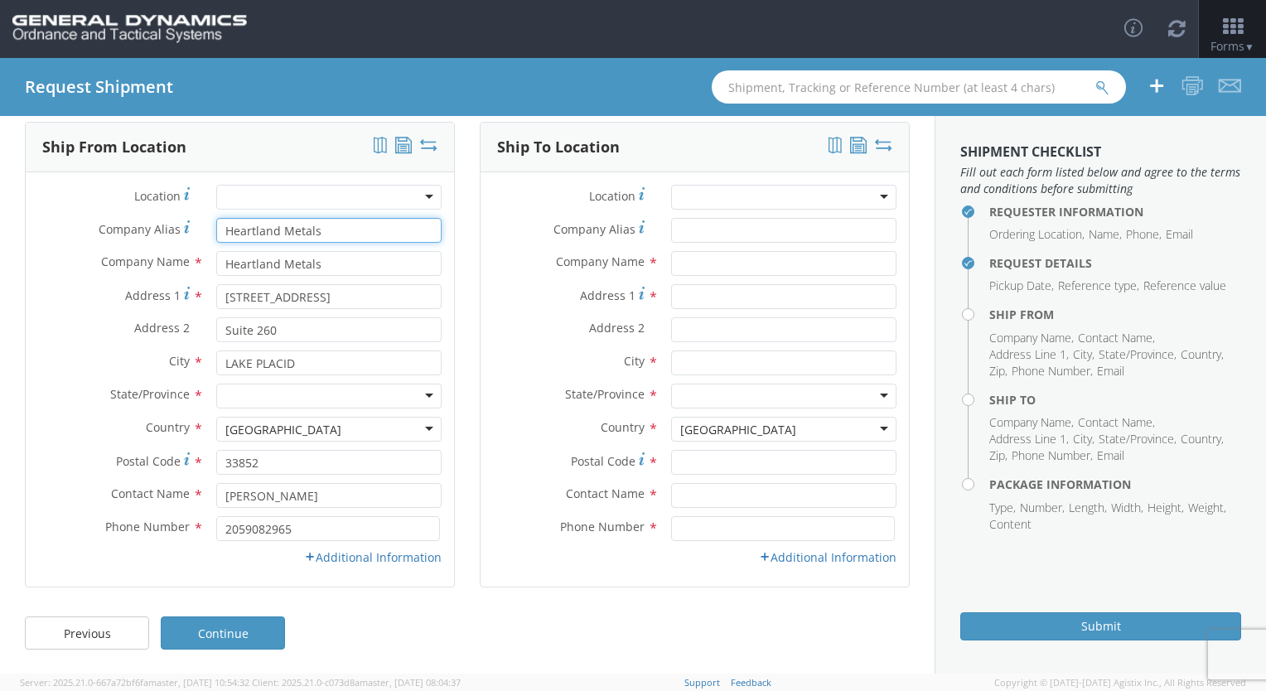
click at [293, 232] on input "Heartland Metals" at bounding box center [328, 230] width 225 height 25
drag, startPoint x: 371, startPoint y: 235, endPoint x: -3, endPoint y: 215, distance: 375.0
click at [0, 215] on html "annexa Batch Shipping Guide Created with Sketch. calendar Created with Sketch." at bounding box center [633, 345] width 1266 height 691
type input "Tor"
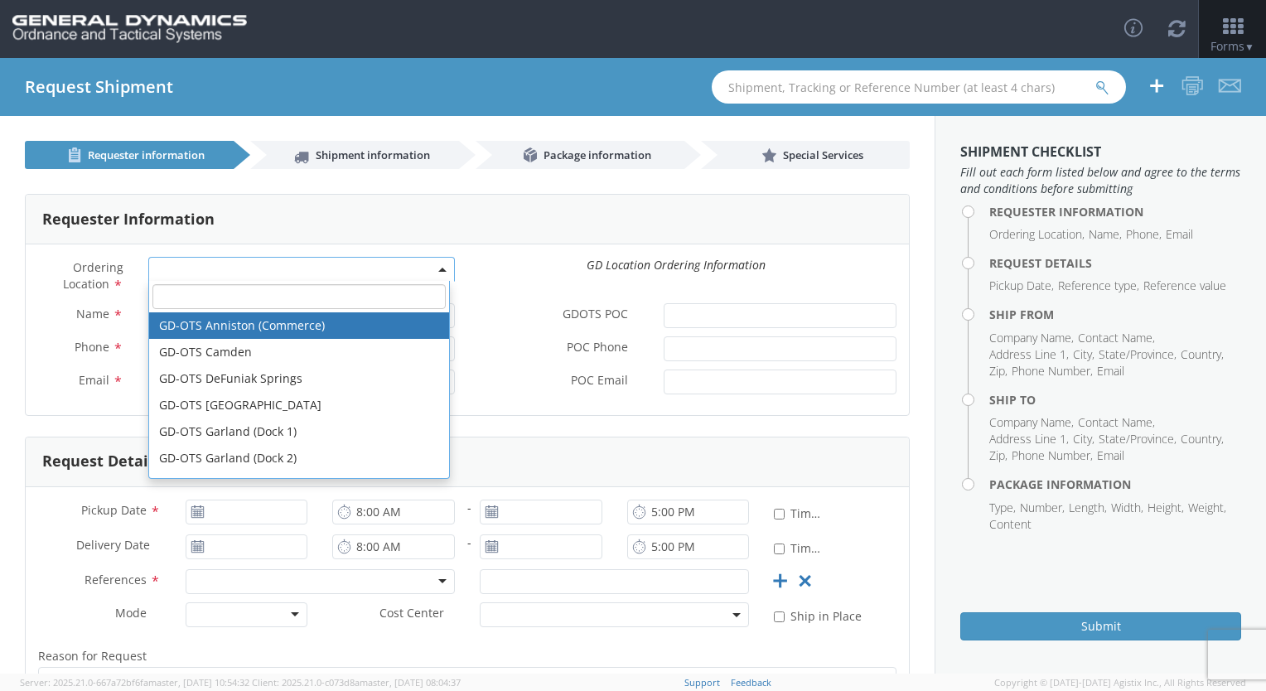
click at [280, 267] on span at bounding box center [301, 269] width 307 height 25
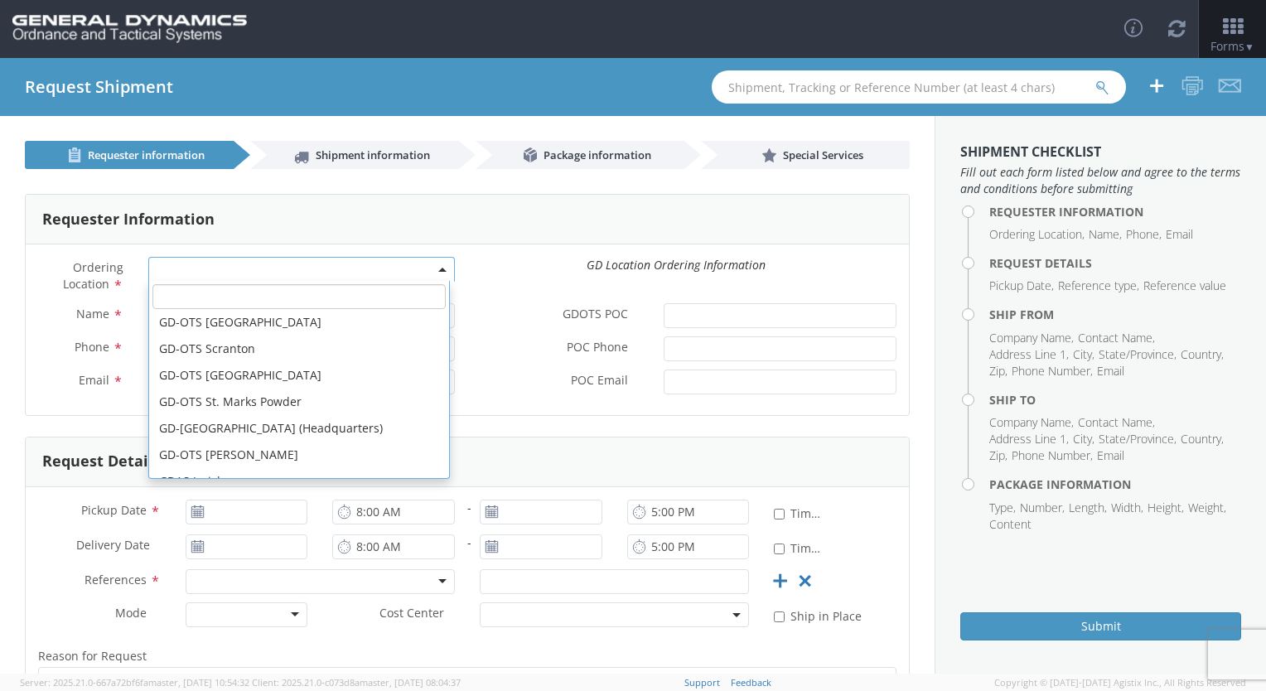
scroll to position [553, 0]
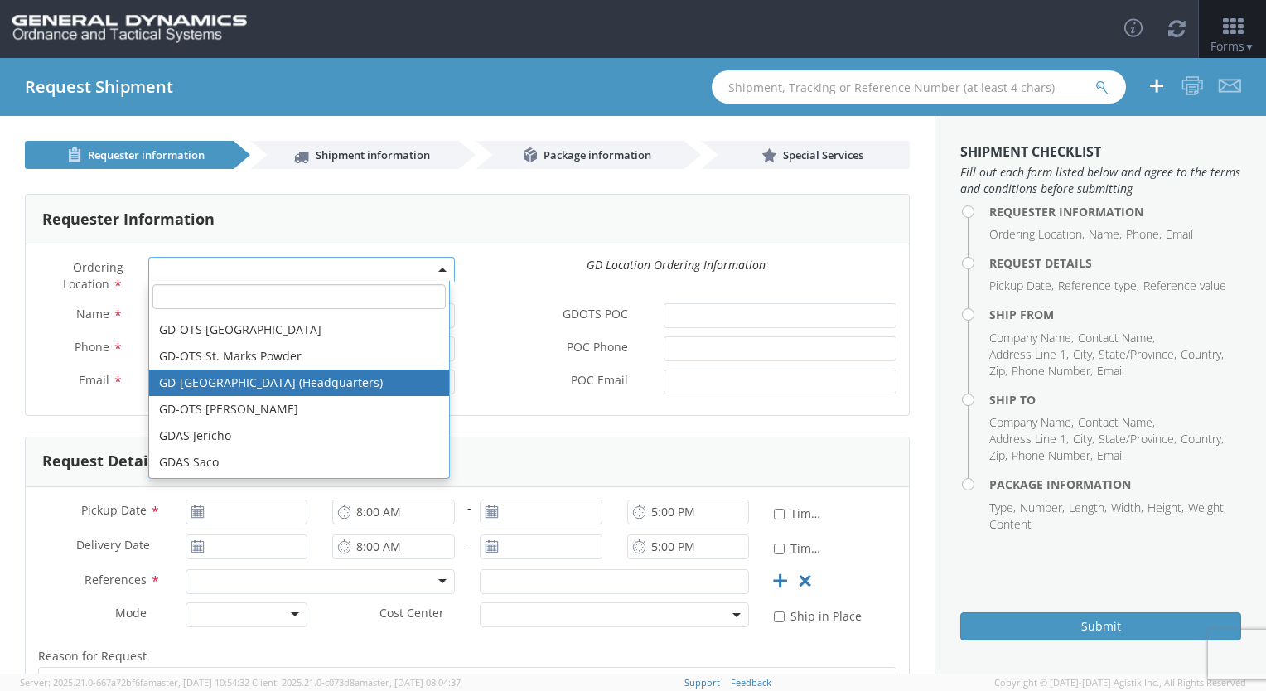
select select "307"
type input "[EMAIL_ADDRESS][DOMAIN_NAME]"
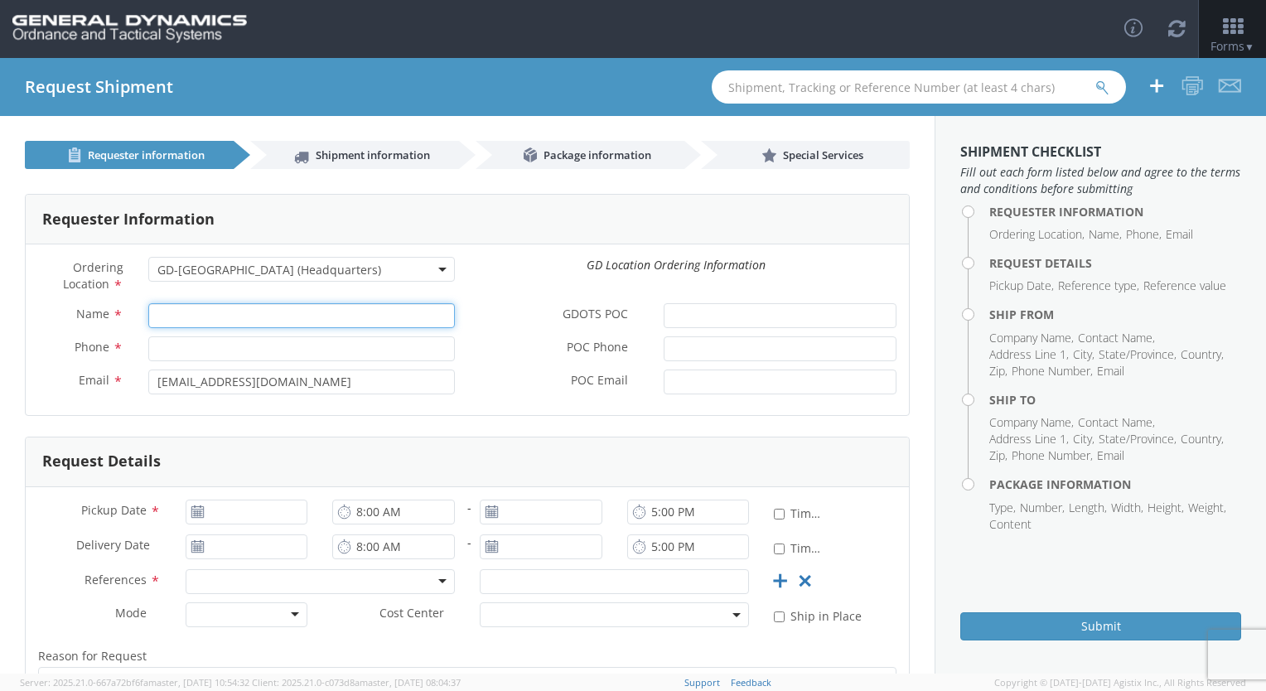
click at [282, 323] on input "Name *" at bounding box center [301, 315] width 307 height 25
type input "[PERSON_NAME]"
type input "2059082965"
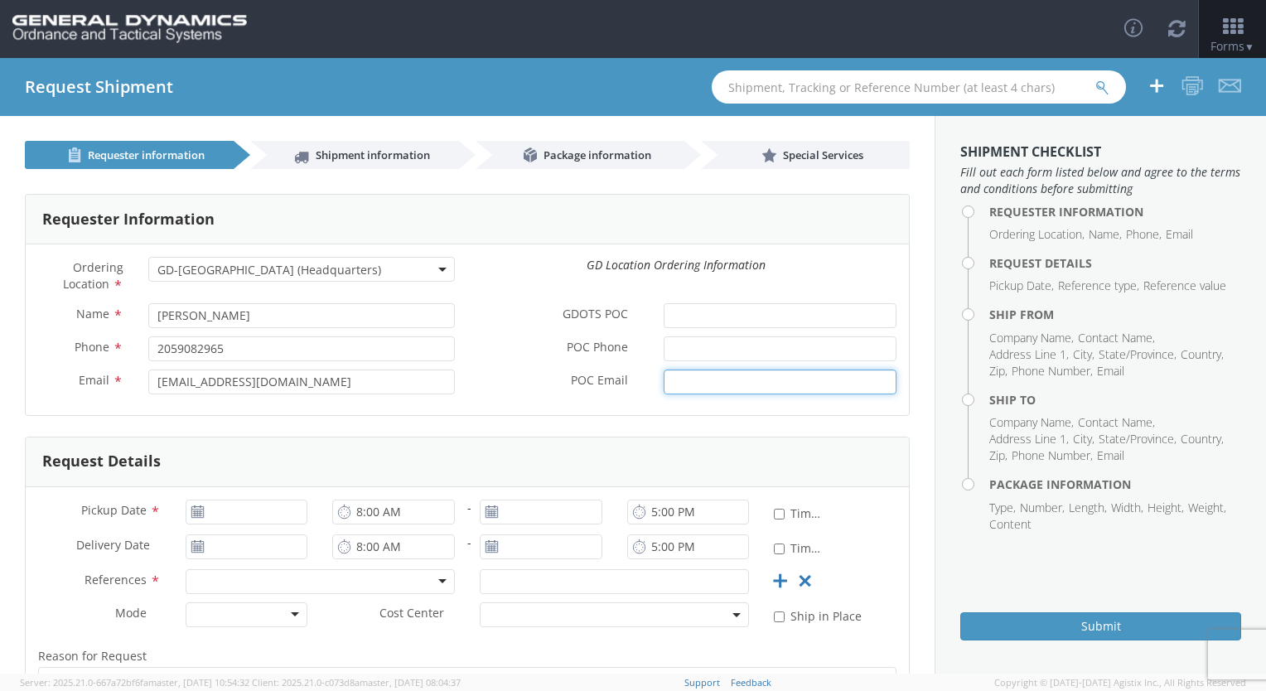
type input "[PERSON_NAME][EMAIL_ADDRESS][PERSON_NAME][DOMAIN_NAME]"
type input "[DATE]"
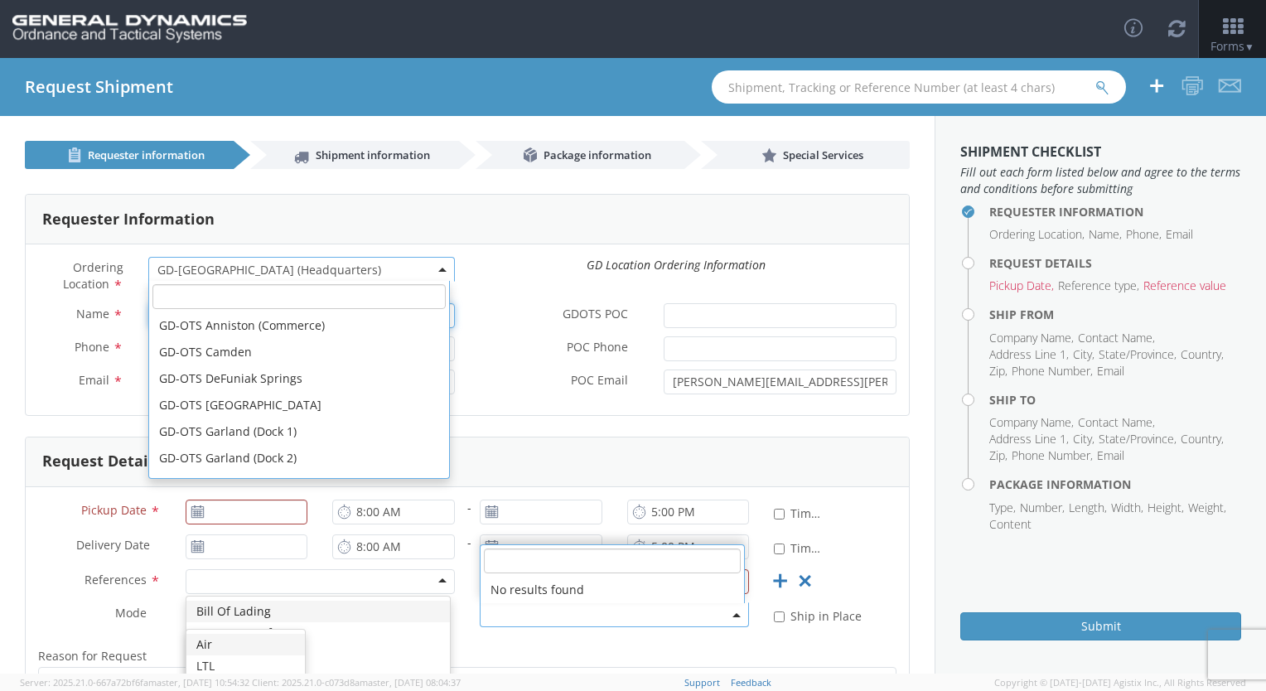
scroll to position [583, 0]
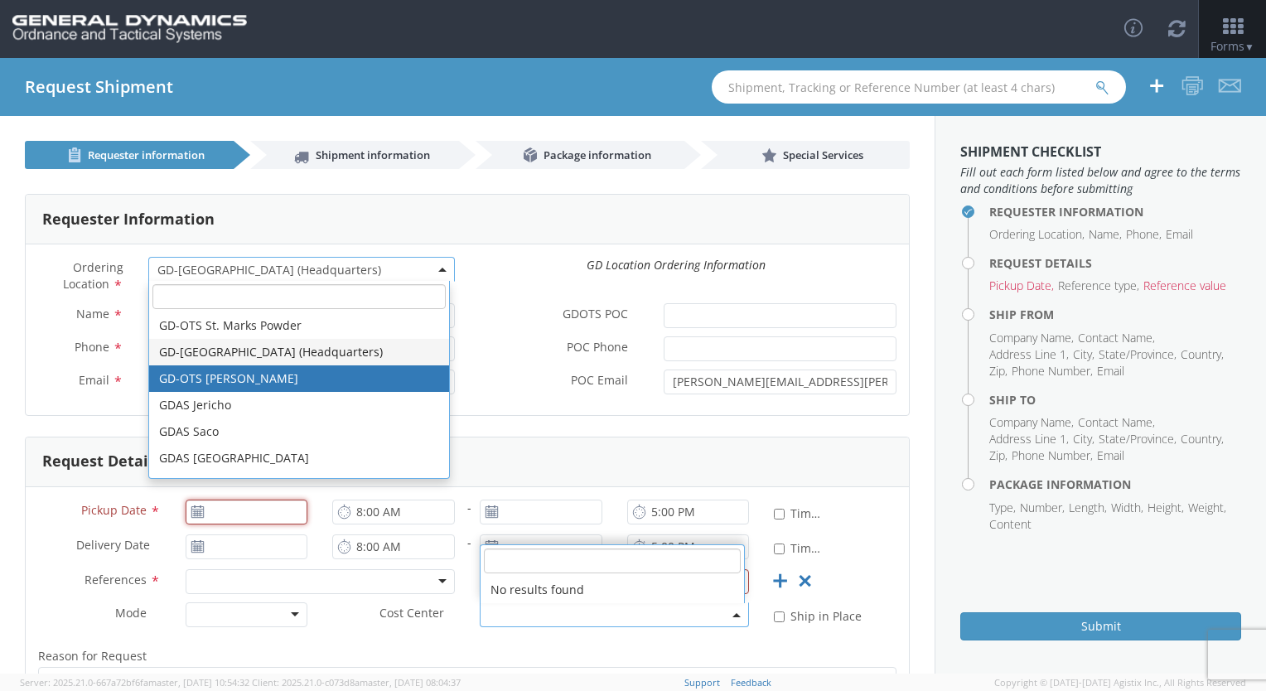
type input "[DATE]"
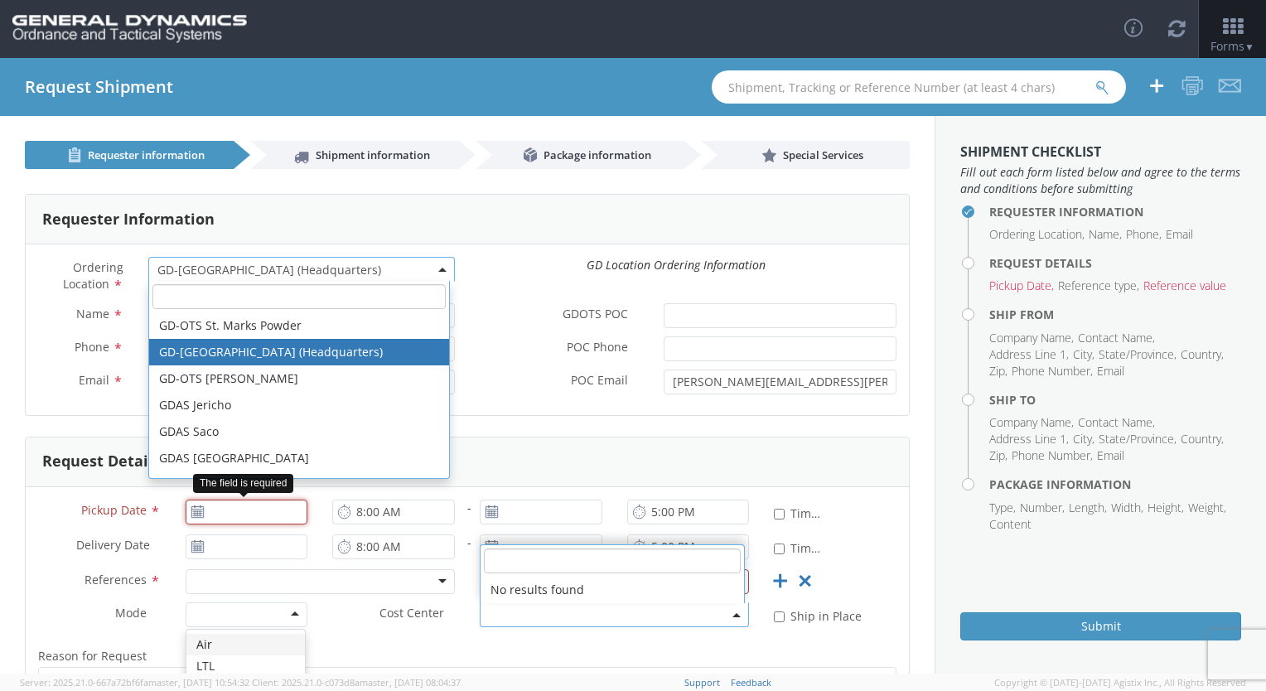
type input "[DATE]"
click at [265, 512] on input "[DATE]" at bounding box center [247, 512] width 123 height 25
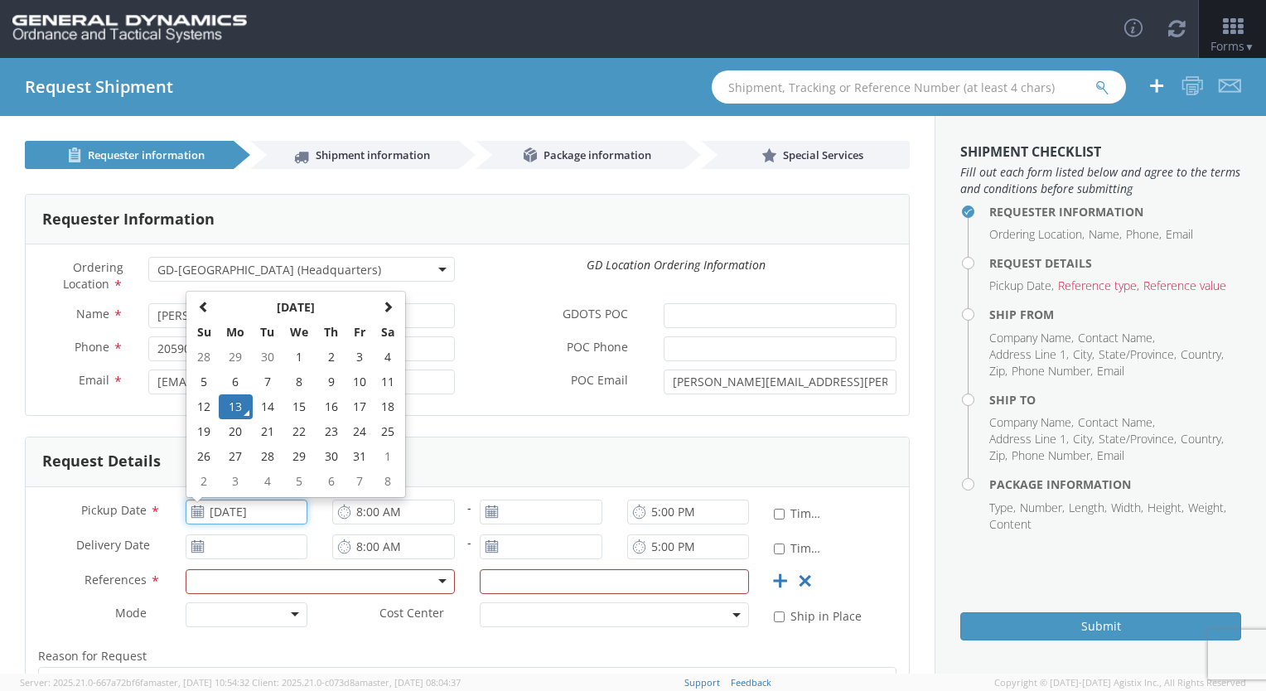
click at [235, 414] on td "13" at bounding box center [236, 406] width 35 height 25
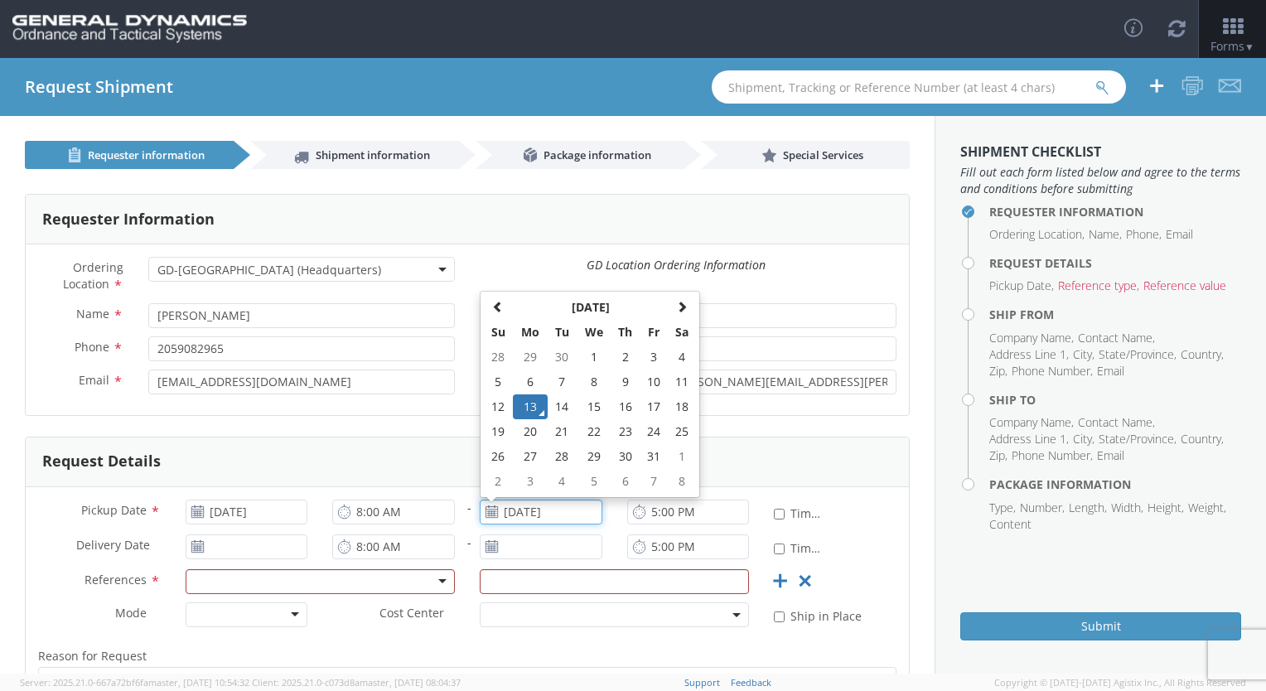
click at [517, 505] on input "[DATE]" at bounding box center [541, 512] width 123 height 25
click at [551, 406] on td "14" at bounding box center [562, 406] width 29 height 25
type input "[DATE]"
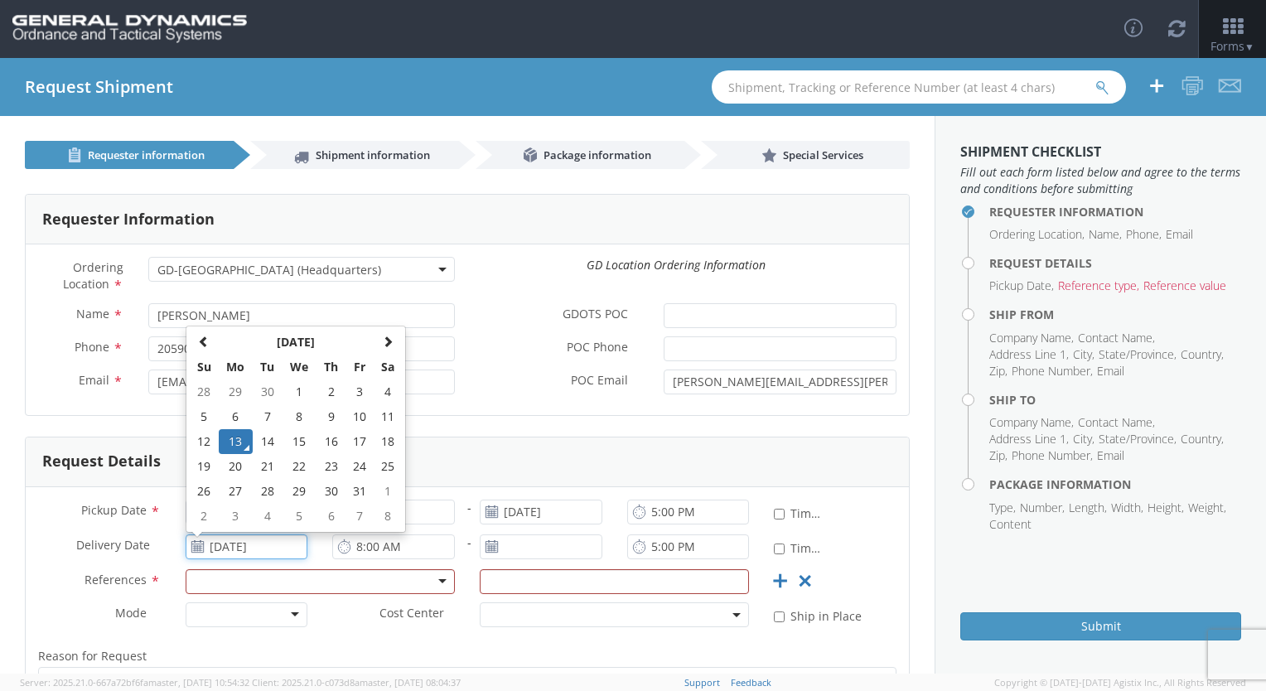
click at [279, 552] on input "[DATE]" at bounding box center [247, 546] width 123 height 25
click at [265, 442] on td "14" at bounding box center [267, 441] width 29 height 25
type input "[DATE]"
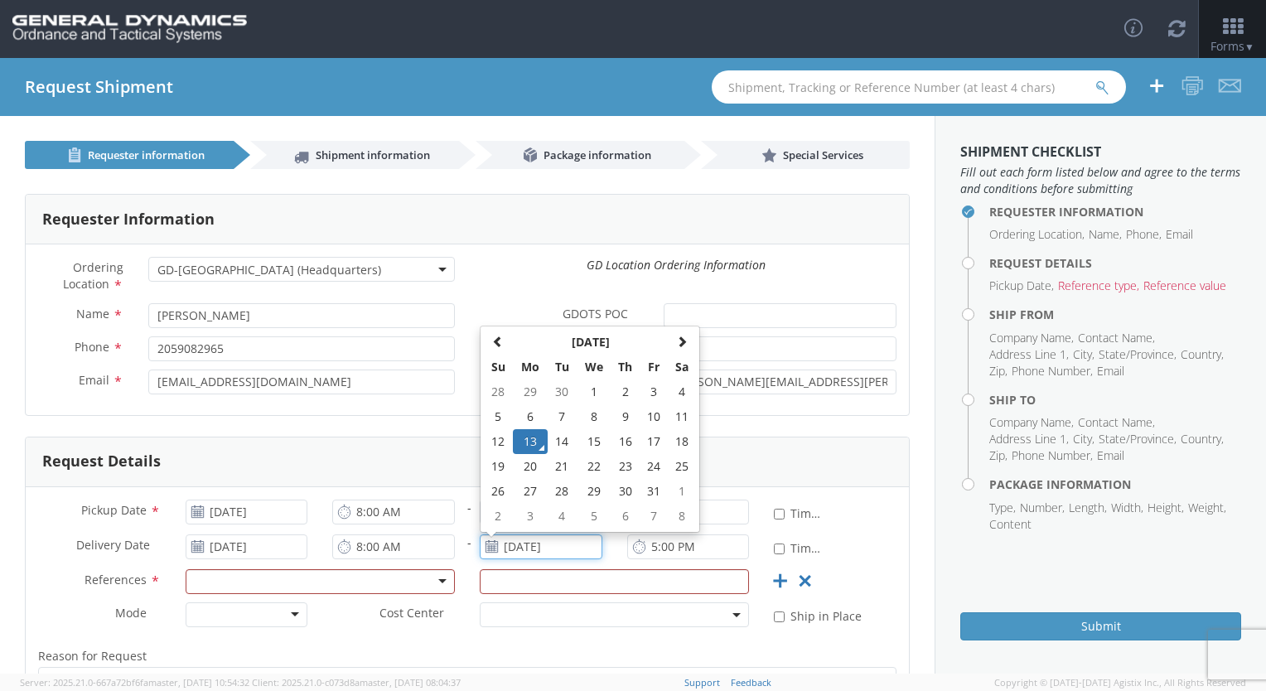
click at [539, 547] on input "[DATE]" at bounding box center [541, 546] width 123 height 25
click at [553, 441] on td "14" at bounding box center [562, 441] width 29 height 25
type input "[DATE]"
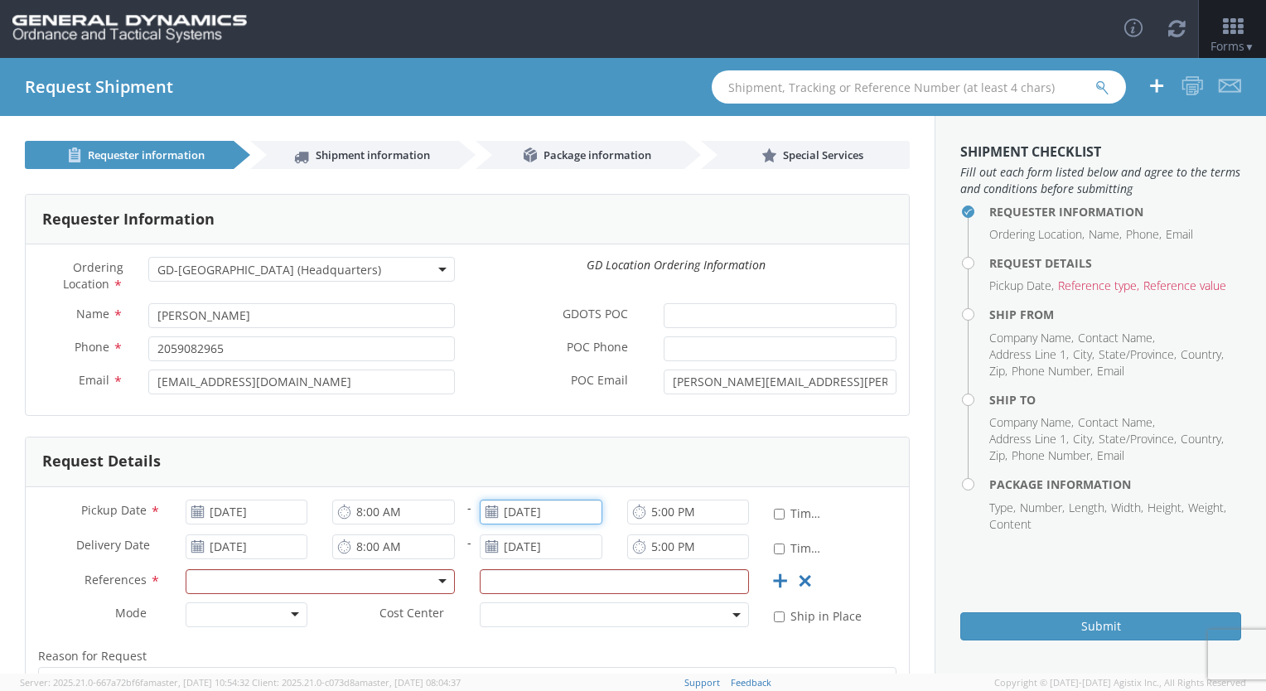
click at [518, 518] on input "[DATE]" at bounding box center [541, 512] width 123 height 25
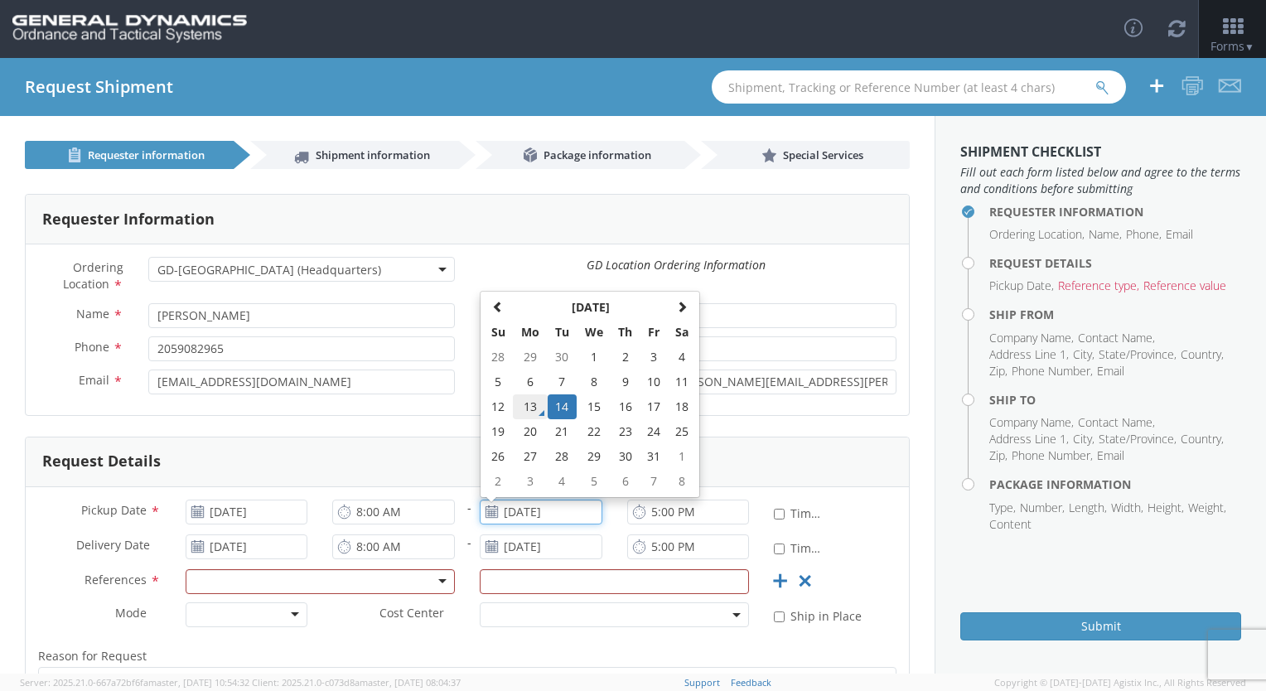
click at [524, 411] on td "13" at bounding box center [530, 406] width 35 height 25
type input "[DATE]"
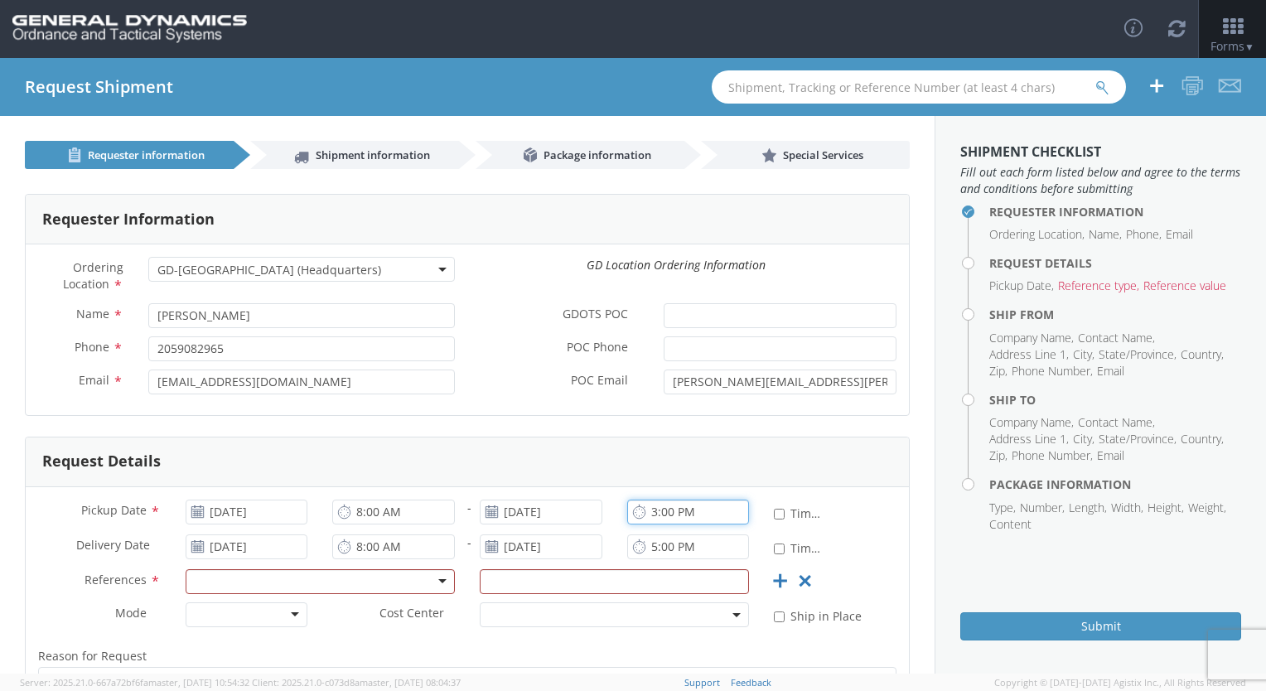
type input "3:00 PM"
click at [31, 400] on div "Email * logistics@gd-ots.com" at bounding box center [247, 386] width 442 height 33
click at [241, 580] on div at bounding box center [320, 581] width 269 height 25
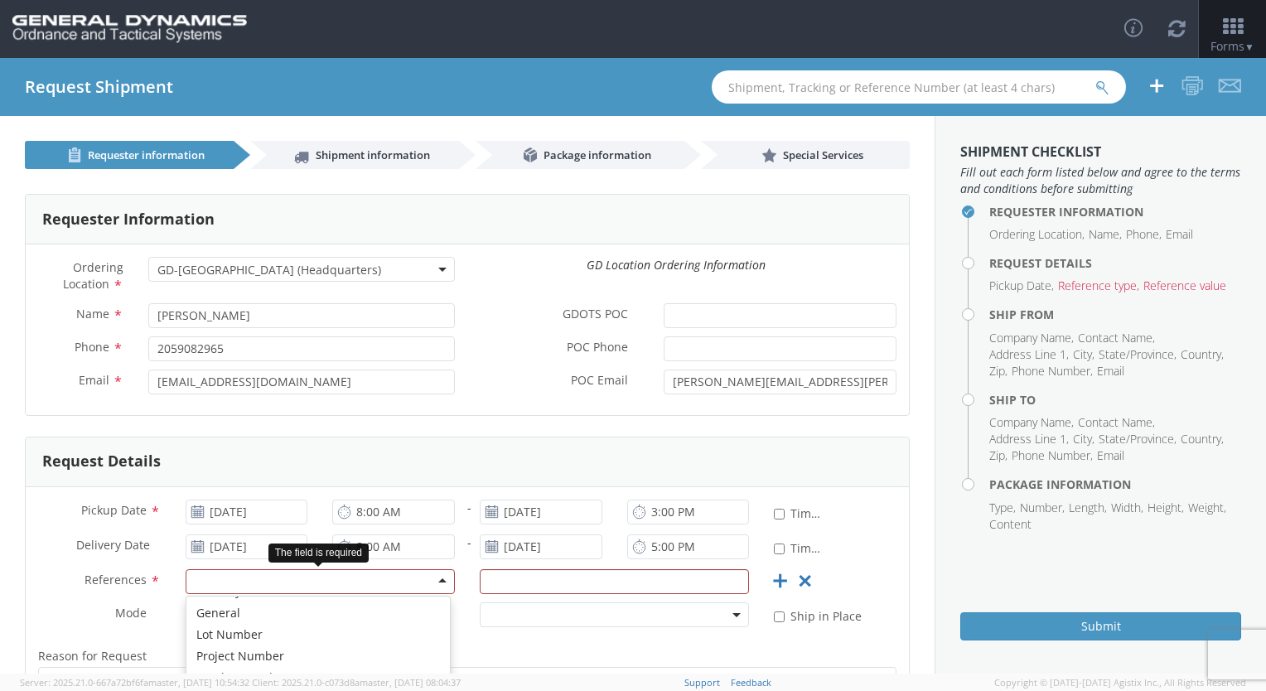
scroll to position [65, 0]
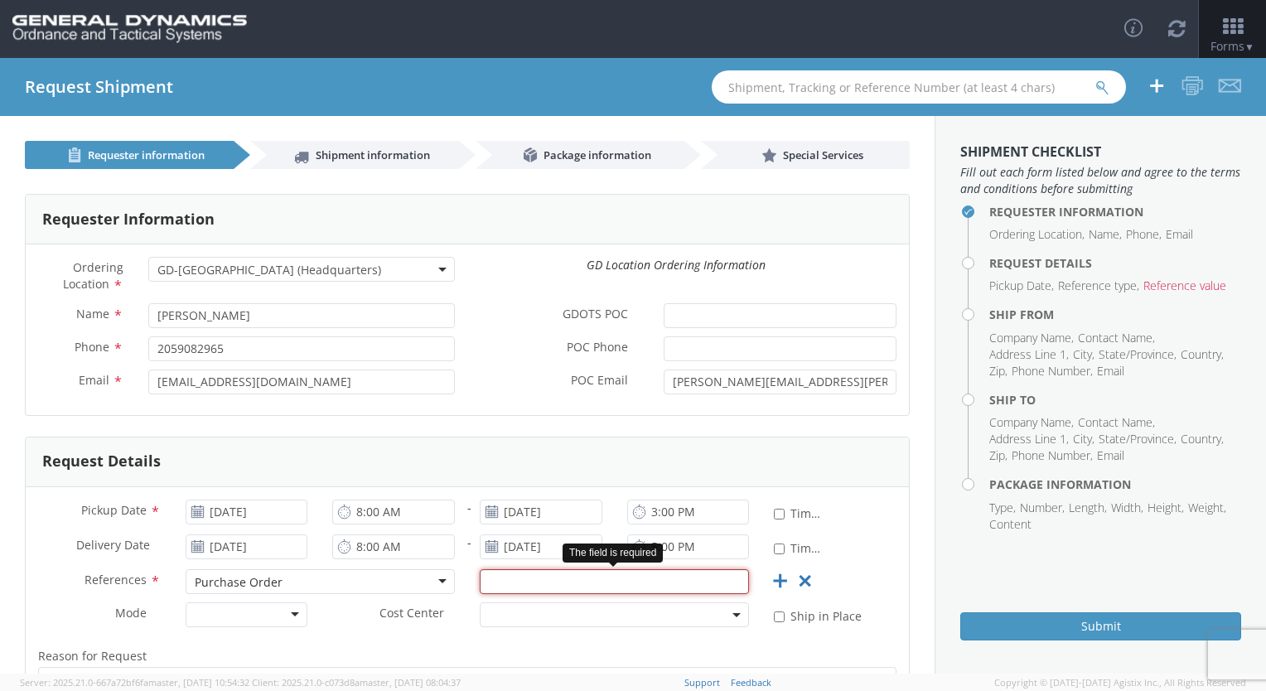
click at [516, 578] on input "text" at bounding box center [614, 581] width 269 height 25
type input "89705"
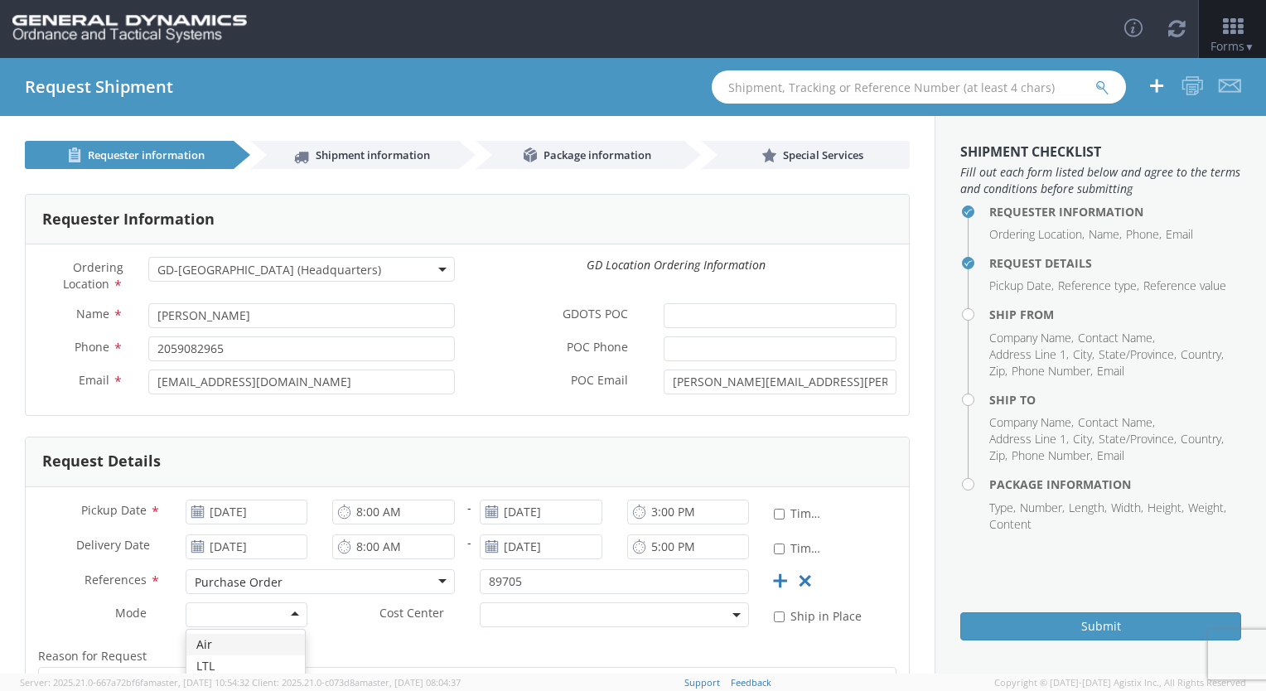
click at [293, 618] on div at bounding box center [247, 614] width 123 height 25
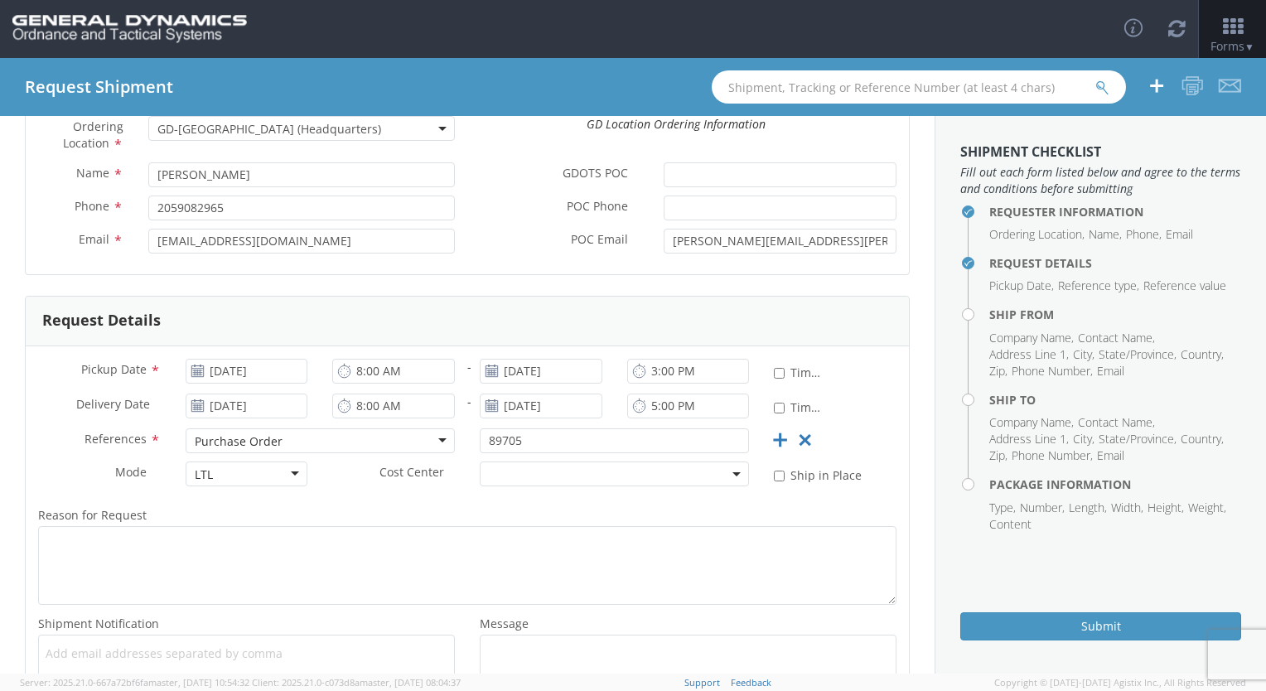
scroll to position [148, 0]
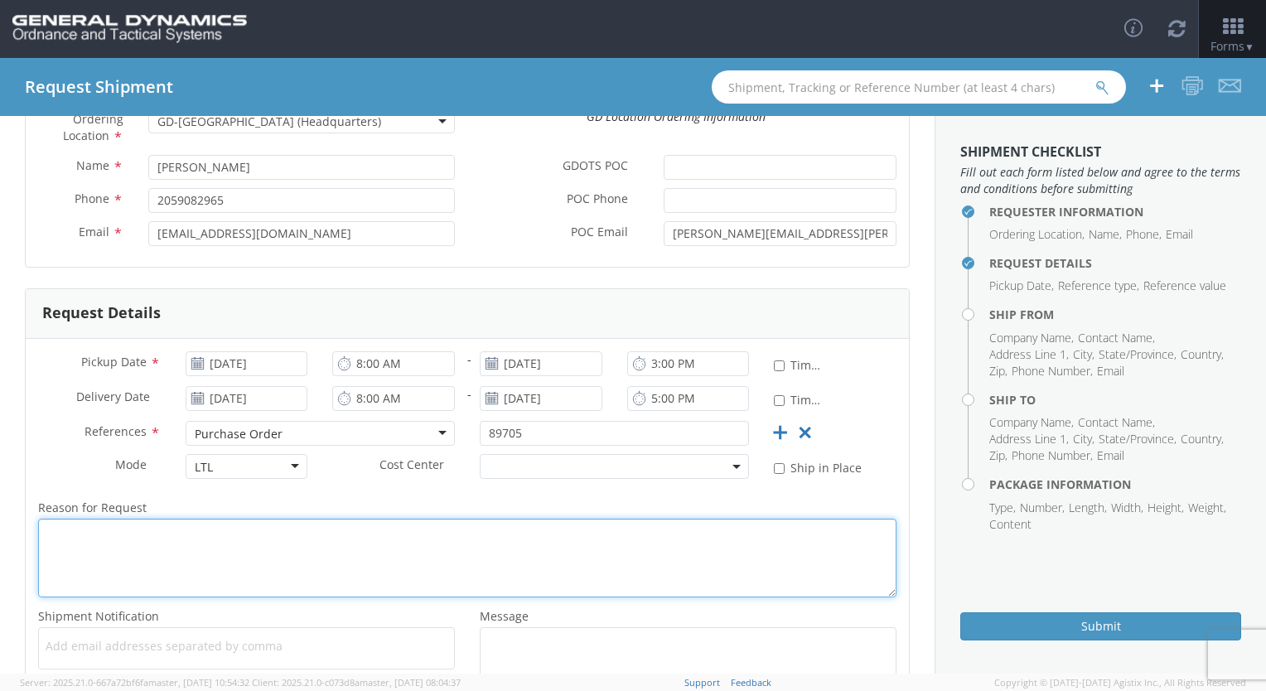
click at [235, 545] on textarea "Reason for Request *" at bounding box center [467, 558] width 858 height 79
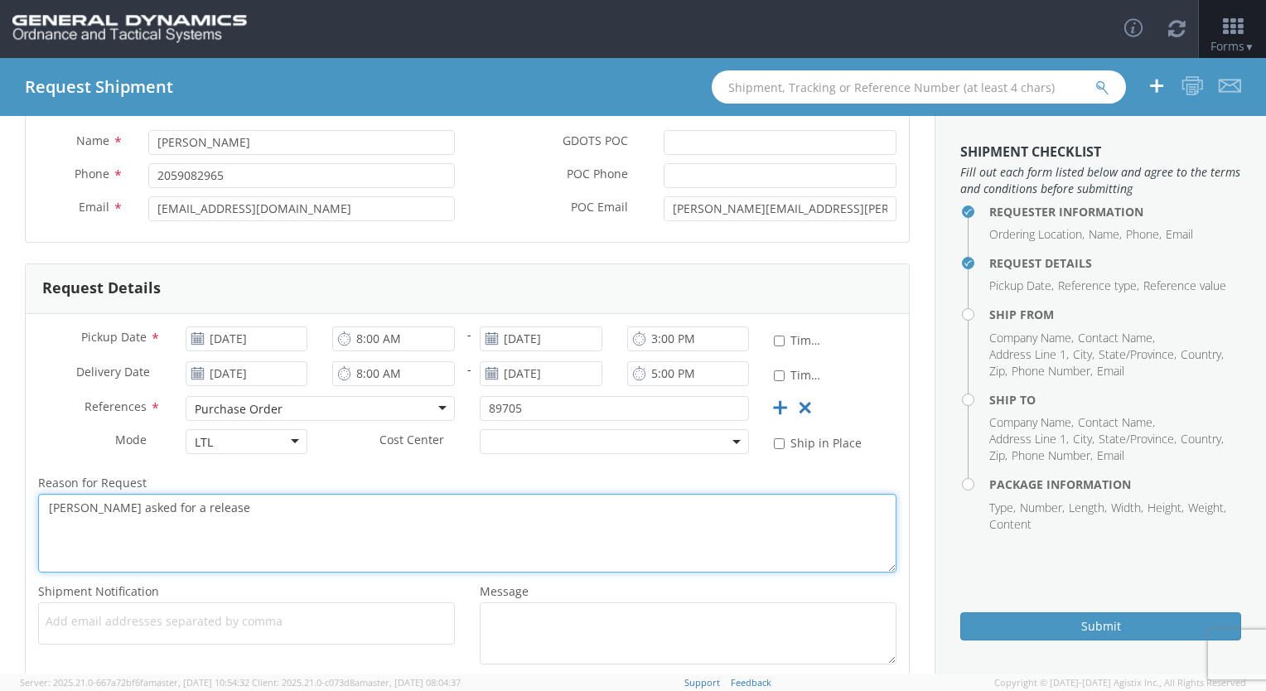
scroll to position [269, 0]
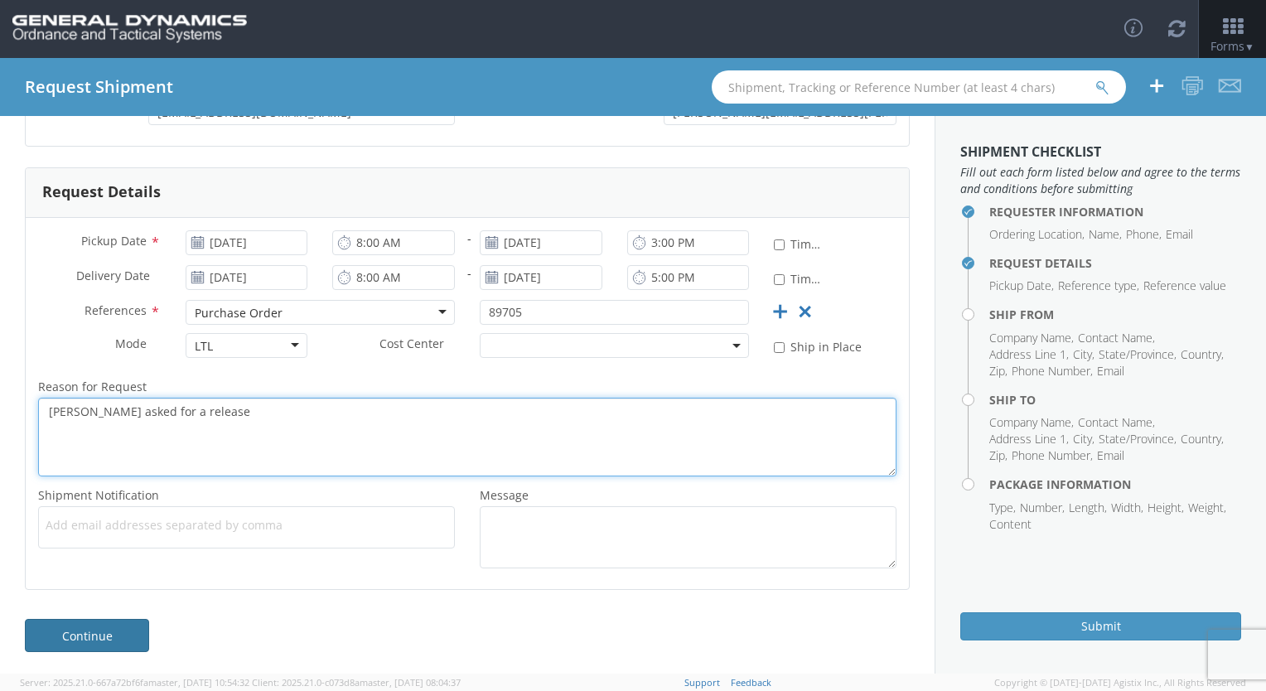
type textarea "Sarah asked for a release"
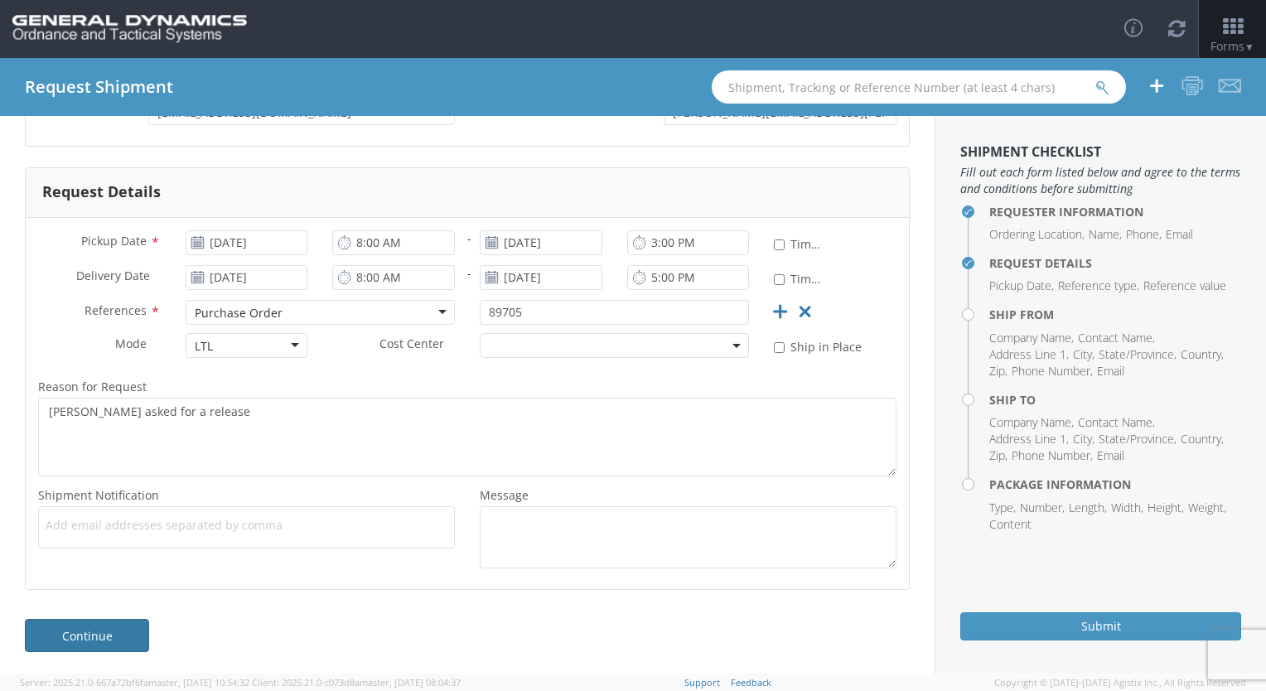
click at [89, 630] on link "Continue" at bounding box center [87, 635] width 124 height 33
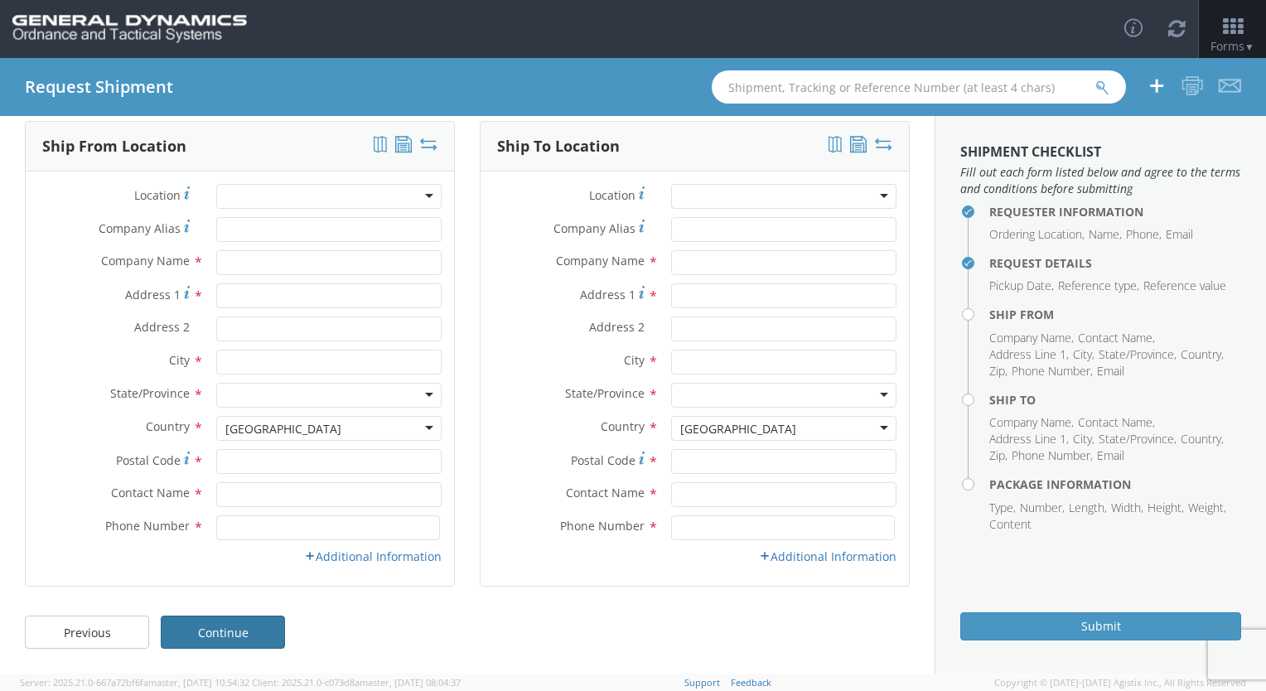
scroll to position [0, 0]
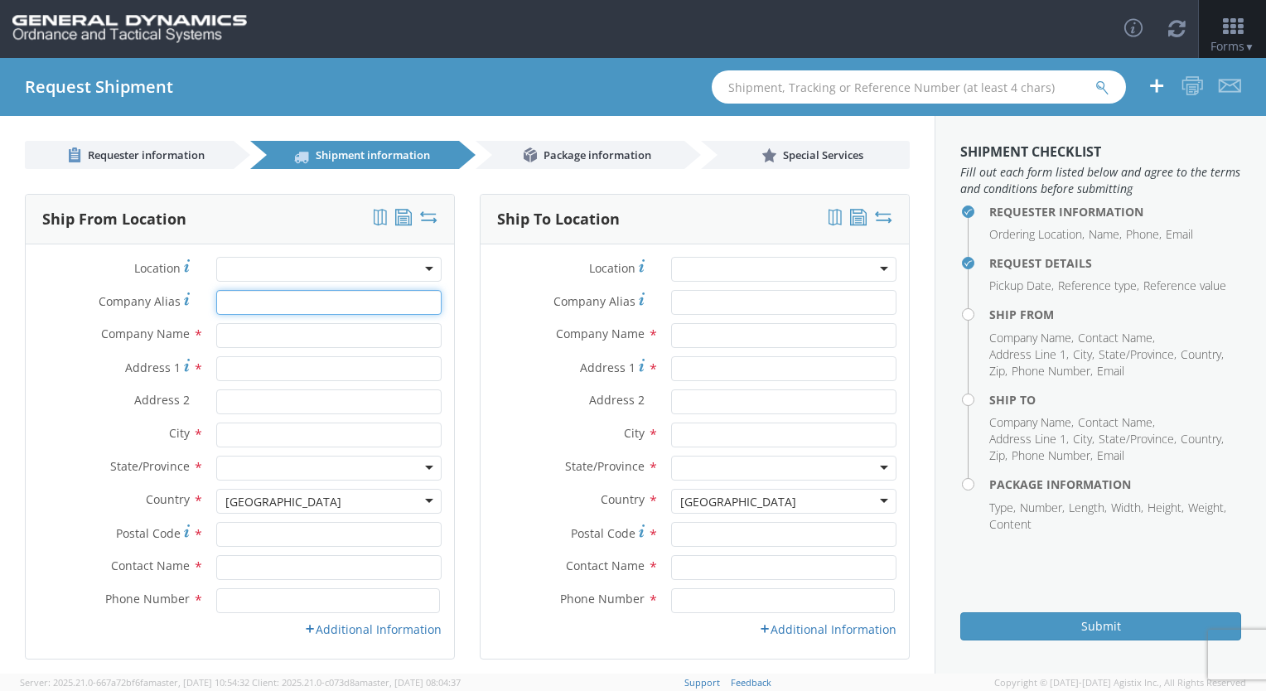
click at [272, 290] on input "Company Alias *" at bounding box center [328, 302] width 225 height 25
click at [339, 300] on input "Company Alias *" at bounding box center [328, 302] width 225 height 25
type input "Torrey Crane"
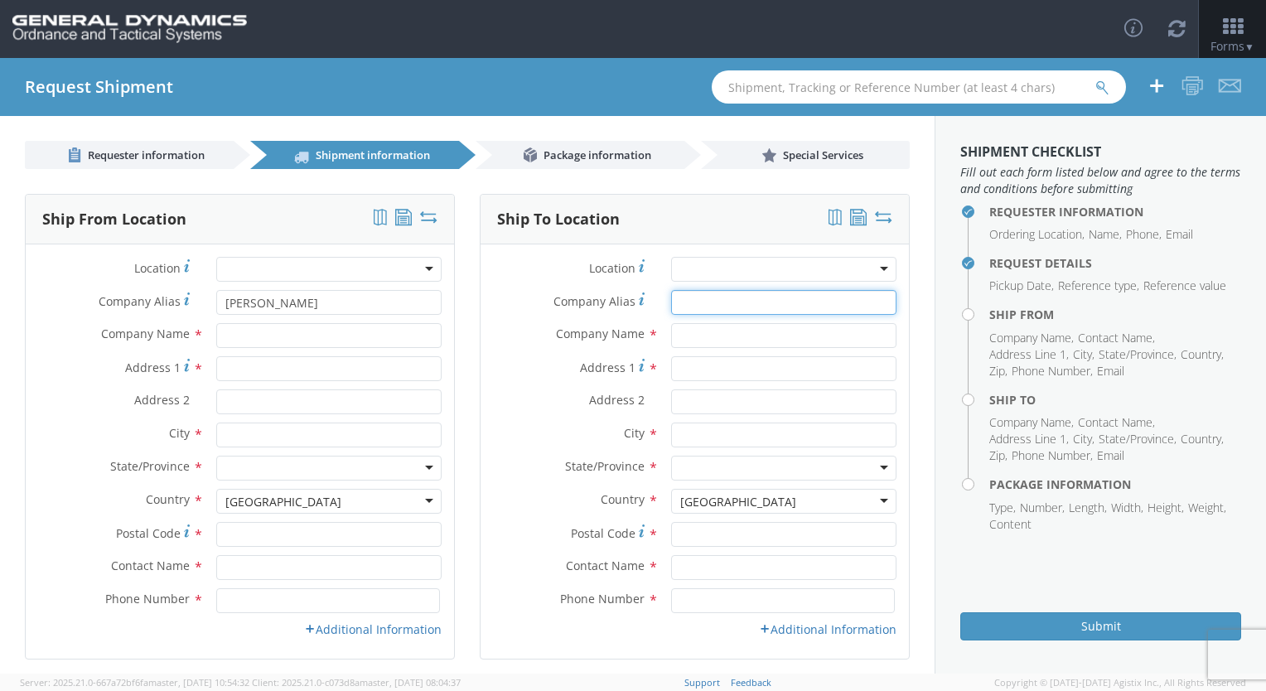
click at [729, 299] on input "Company Alias *" at bounding box center [783, 302] width 225 height 25
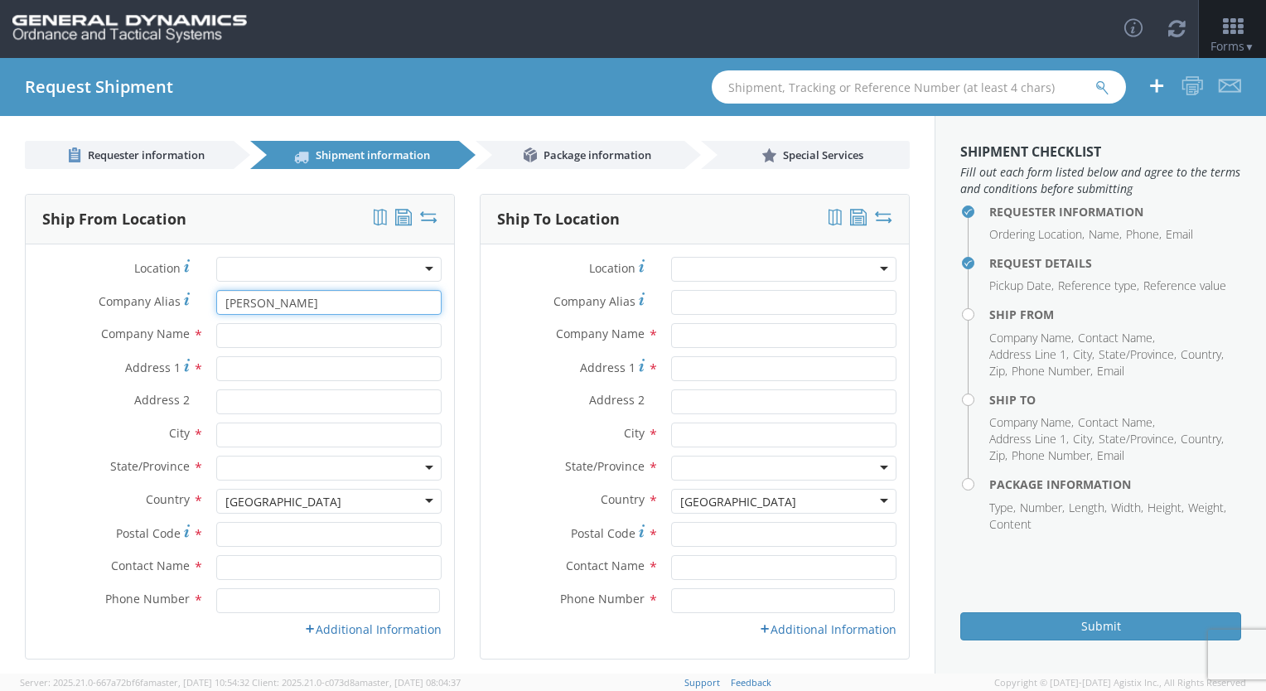
click at [326, 302] on input "Torrey Crane" at bounding box center [328, 302] width 225 height 25
drag, startPoint x: 326, startPoint y: 302, endPoint x: 179, endPoint y: 306, distance: 147.5
click at [179, 306] on div "Company Alias * Torrey Crane" at bounding box center [240, 302] width 428 height 25
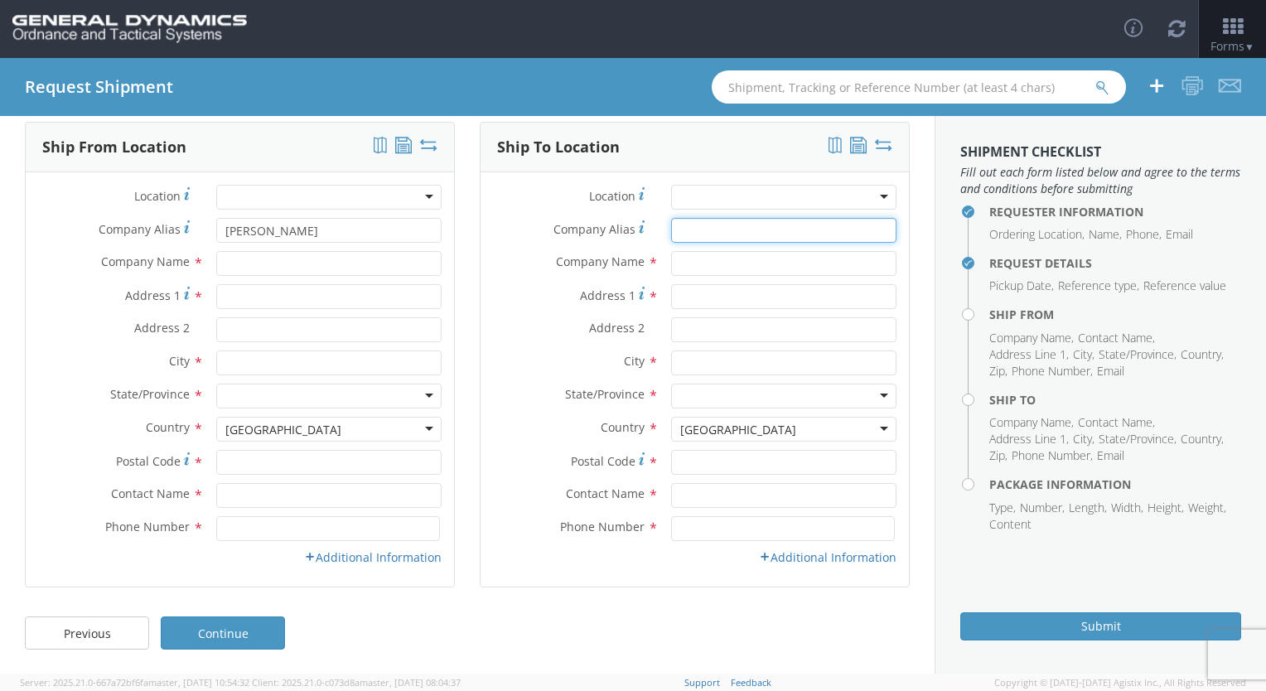
click at [772, 227] on input "Company Alias *" at bounding box center [783, 230] width 225 height 25
click at [411, 192] on div at bounding box center [328, 197] width 225 height 25
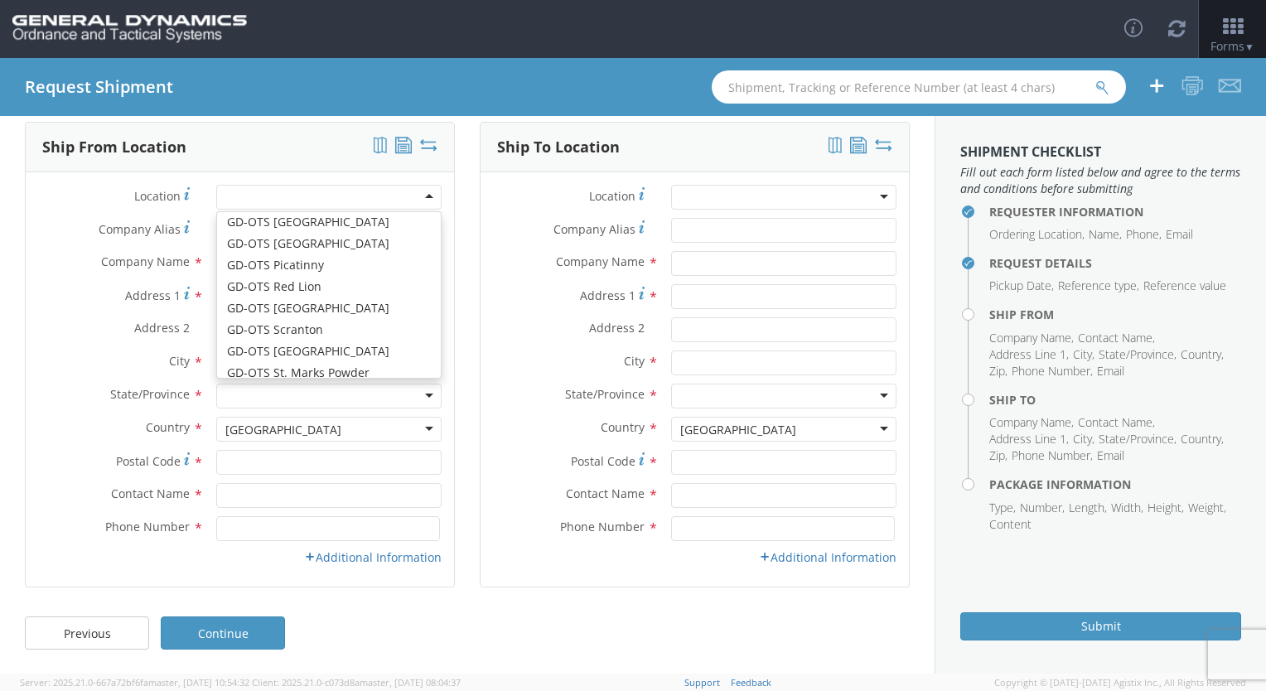
scroll to position [403, 0]
type input "General Dynamics Ordnance and Tactical Systems HQ"
type input "100 Carillon Parkway"
type input "St Petersburg"
type input "33716"
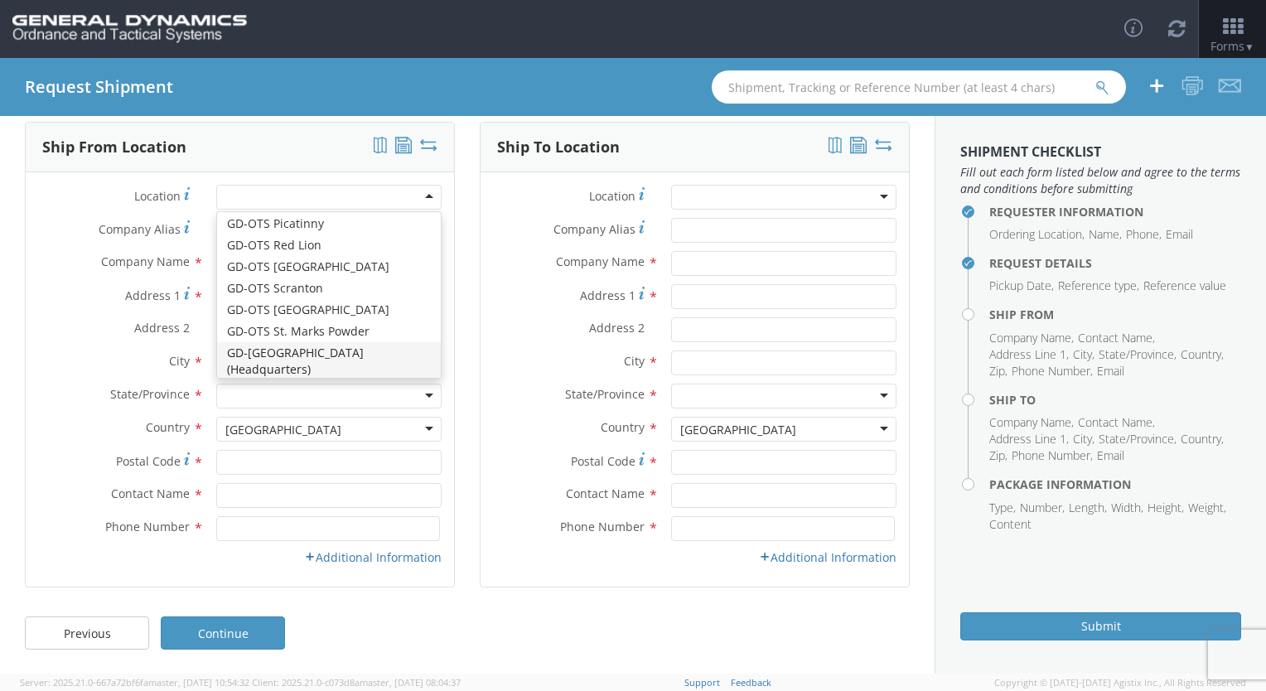
type input "727-578-8780"
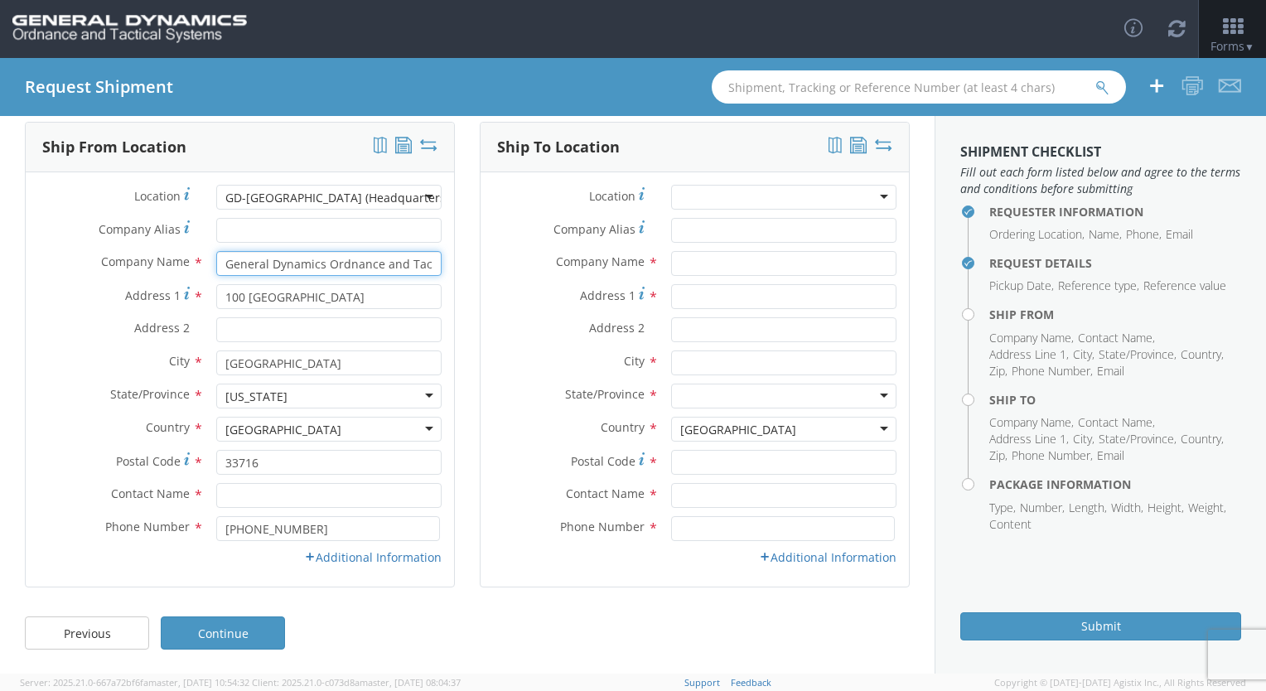
click at [312, 268] on input "General Dynamics Ordnance and Tactical Systems HQ" at bounding box center [328, 263] width 225 height 25
drag, startPoint x: 221, startPoint y: 262, endPoint x: 467, endPoint y: 288, distance: 247.5
click at [467, 288] on div "Ship From Location Location * GD-OTS St. Petersburg (Headquarters) GD-OTS St. P…" at bounding box center [467, 365] width 910 height 486
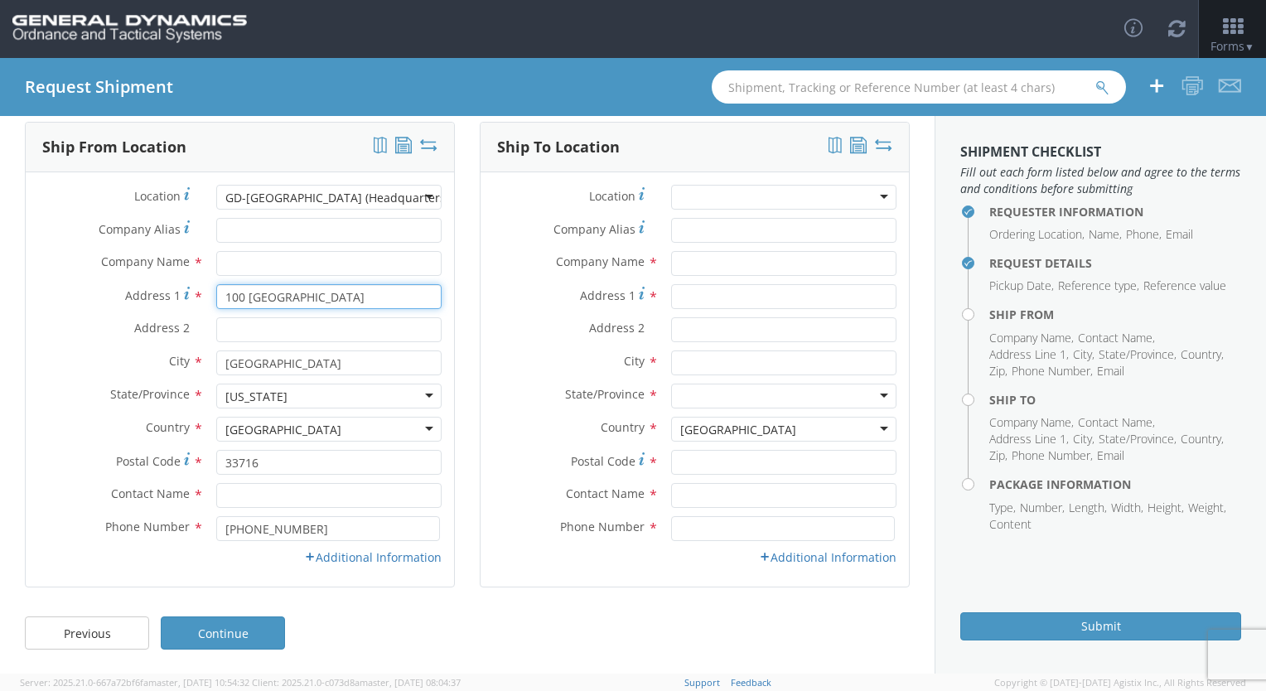
drag, startPoint x: 225, startPoint y: 294, endPoint x: 382, endPoint y: 303, distance: 156.9
click at [382, 303] on input "100 Carillon Parkway" at bounding box center [328, 296] width 225 height 25
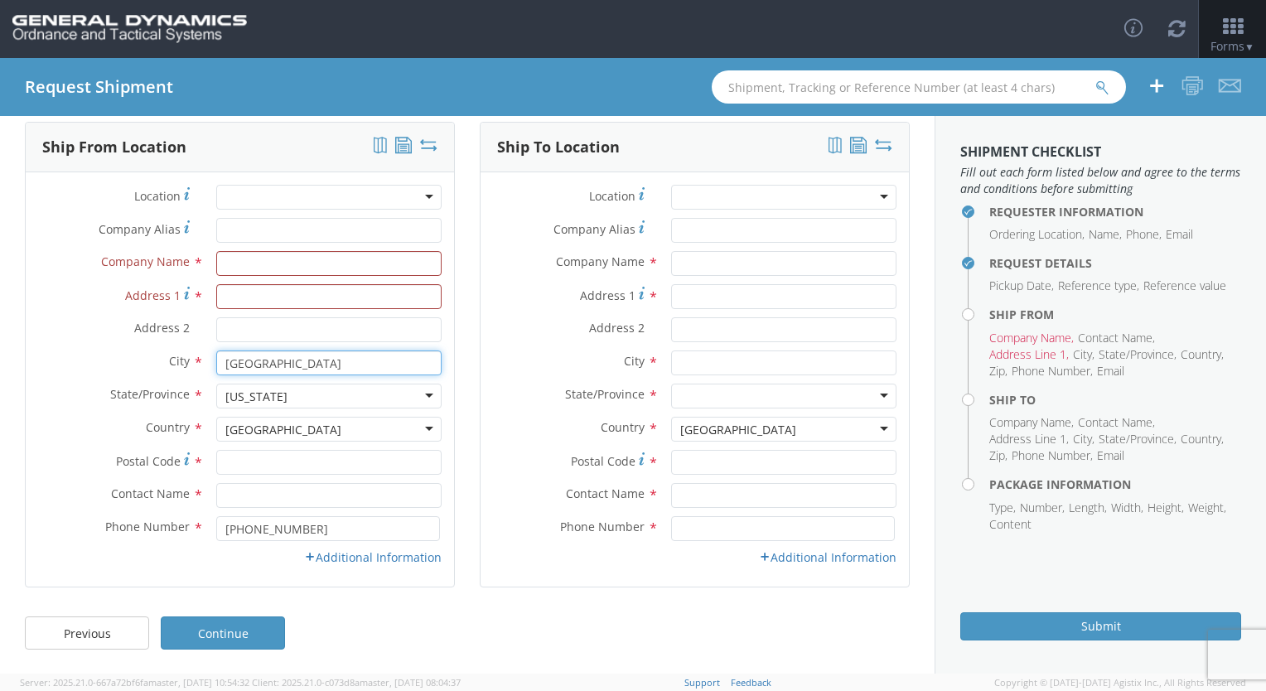
drag, startPoint x: 225, startPoint y: 361, endPoint x: 356, endPoint y: 376, distance: 131.8
click at [356, 376] on div "City * St Petersburg" at bounding box center [240, 367] width 428 height 33
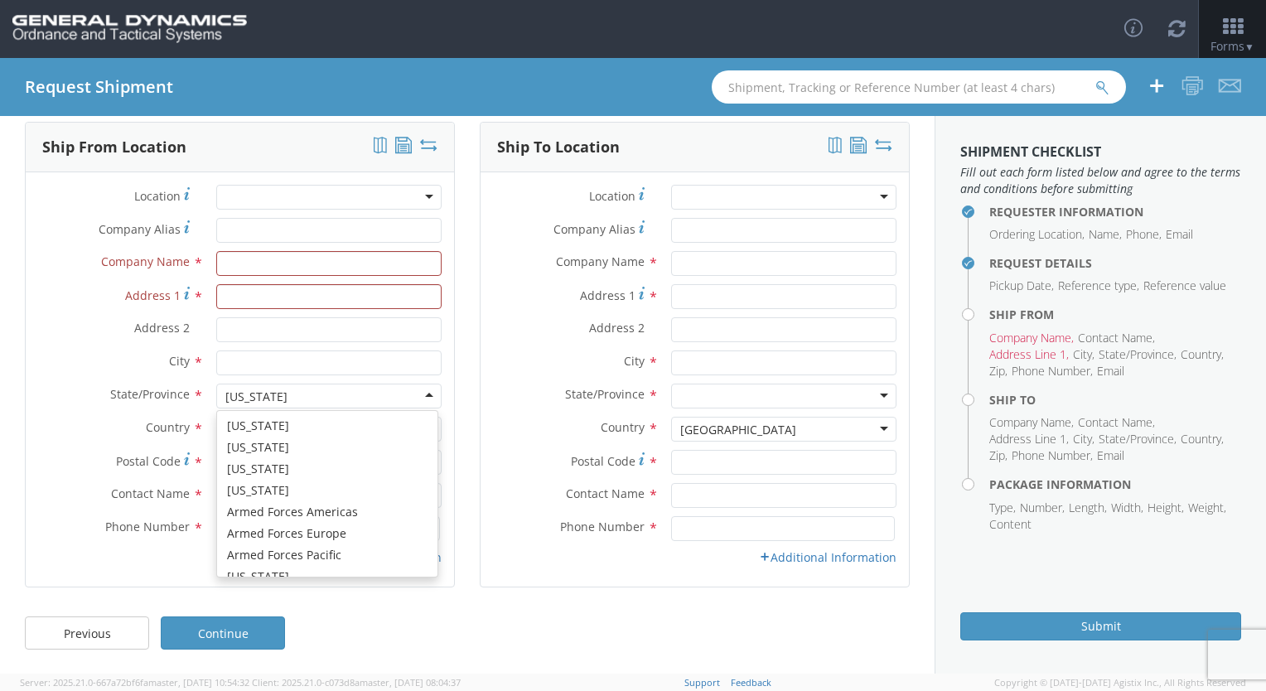
scroll to position [126, 0]
drag, startPoint x: 224, startPoint y: 399, endPoint x: 204, endPoint y: 380, distance: 27.5
click at [204, 380] on div "Location * GD-OTS Anniston (Commerce) GD-OTS Camden GD-OTS DeFuniak Springs GD-…" at bounding box center [240, 379] width 428 height 389
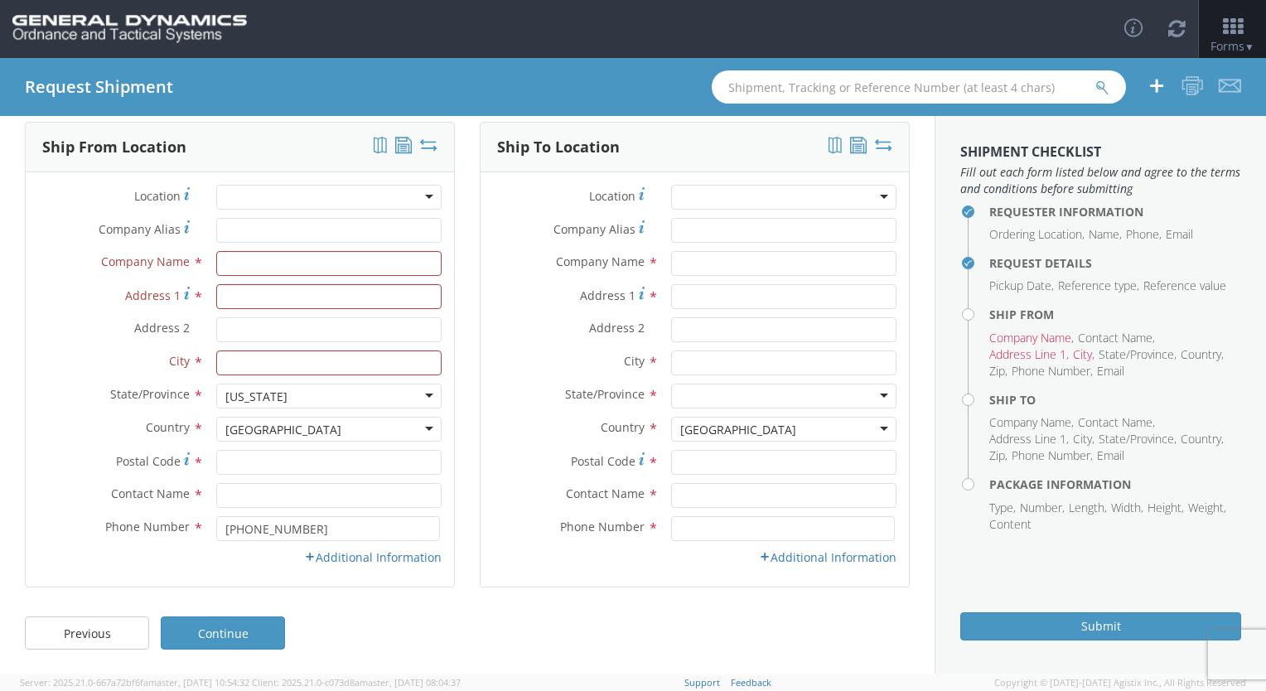
drag, startPoint x: 221, startPoint y: 397, endPoint x: 397, endPoint y: 416, distance: 176.7
click at [397, 416] on div "Location * GD-OTS Anniston (Commerce) GD-OTS Camden GD-OTS DeFuniak Springs GD-…" at bounding box center [240, 379] width 428 height 389
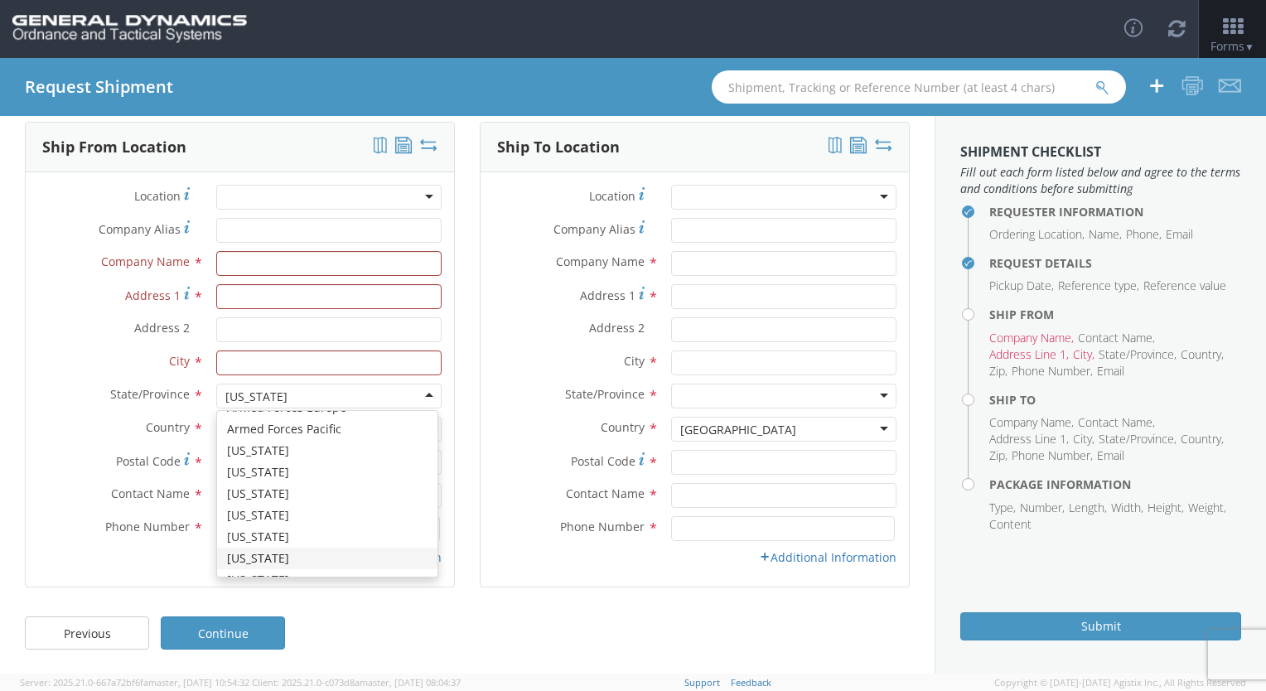
click at [365, 402] on div "[US_STATE]" at bounding box center [328, 396] width 225 height 25
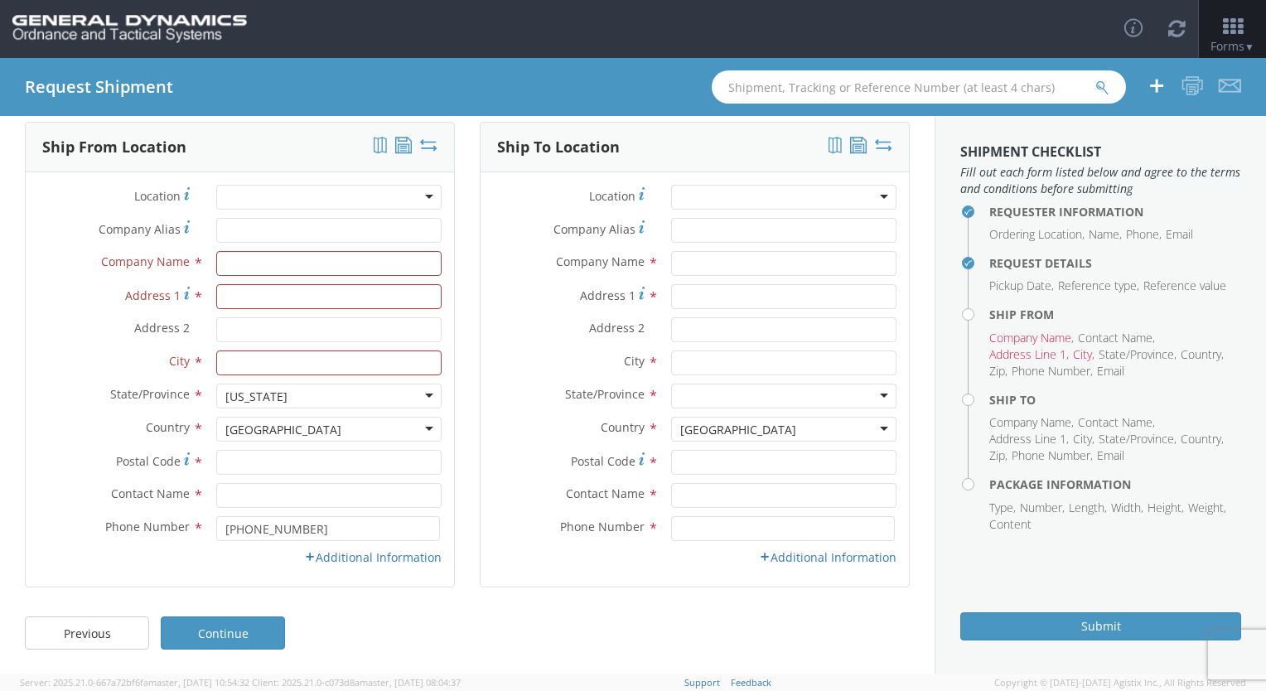
click at [365, 649] on div "Previous Continue" at bounding box center [467, 641] width 935 height 66
click at [266, 394] on div "[US_STATE]" at bounding box center [328, 396] width 225 height 25
drag, startPoint x: 266, startPoint y: 394, endPoint x: 20, endPoint y: 407, distance: 246.4
click at [20, 407] on div "Ship From Location Location * GD-OTS Anniston (Commerce) GD-OTS Camden GD-OTS D…" at bounding box center [239, 365] width 455 height 486
click at [226, 393] on div "[US_STATE]" at bounding box center [256, 397] width 62 height 17
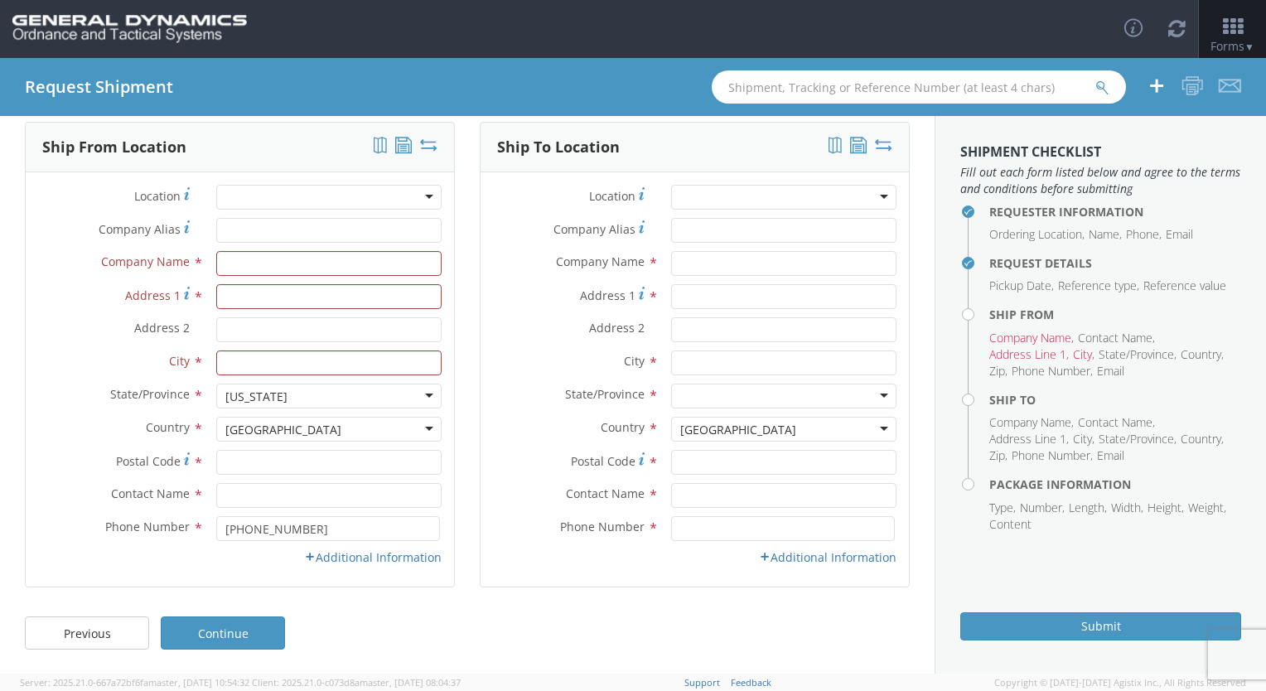
drag, startPoint x: 221, startPoint y: 393, endPoint x: 352, endPoint y: 393, distance: 130.9
click at [322, 399] on div "[US_STATE]" at bounding box center [328, 396] width 225 height 25
click at [62, 283] on div "Company Name *" at bounding box center [240, 267] width 428 height 33
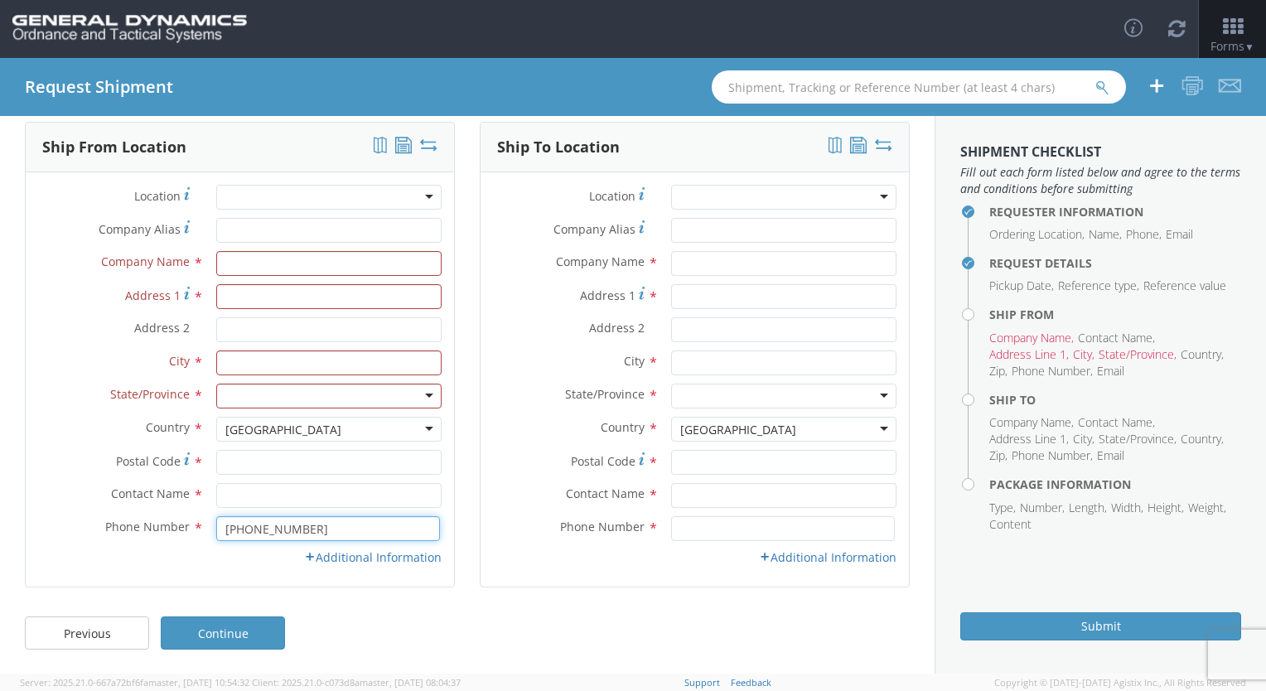
click at [302, 531] on input "727-578-8780" at bounding box center [328, 528] width 224 height 25
drag, startPoint x: 312, startPoint y: 531, endPoint x: -3, endPoint y: 507, distance: 315.8
click at [0, 507] on html "annexa Batch Shipping Guide Created with Sketch. calendar Created with Sketch." at bounding box center [633, 345] width 1266 height 691
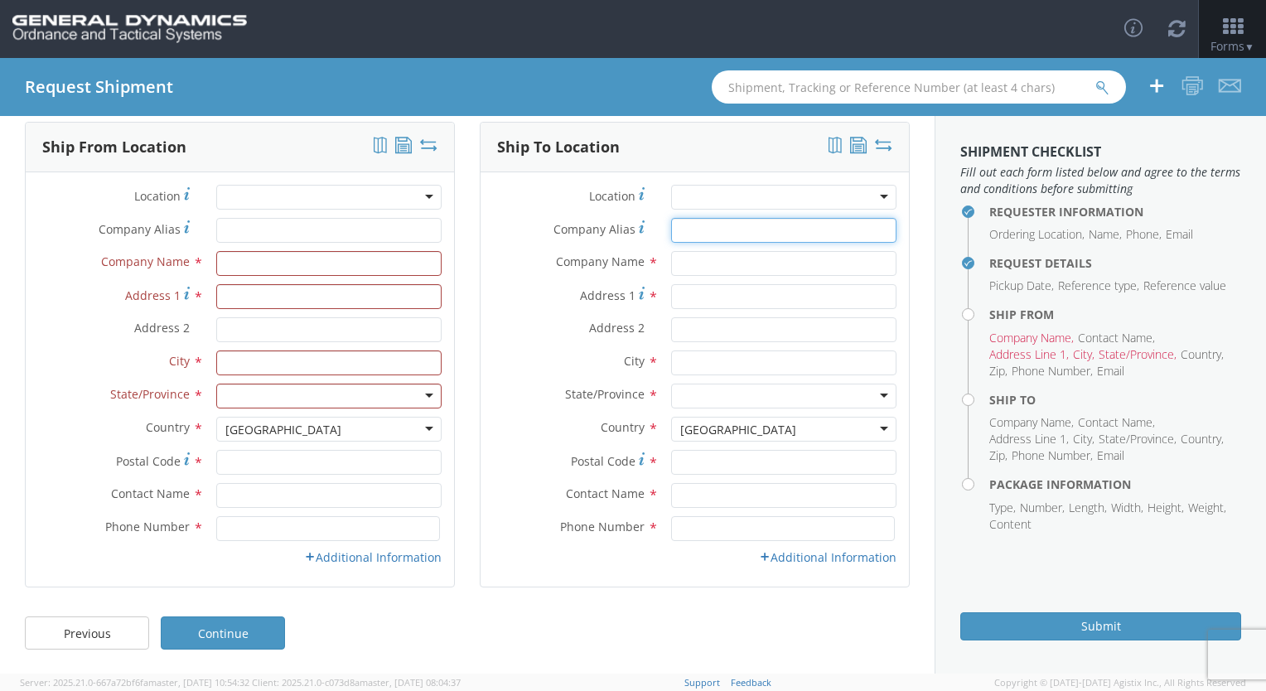
click at [720, 228] on input "Company Alias *" at bounding box center [783, 230] width 225 height 25
type input "G"
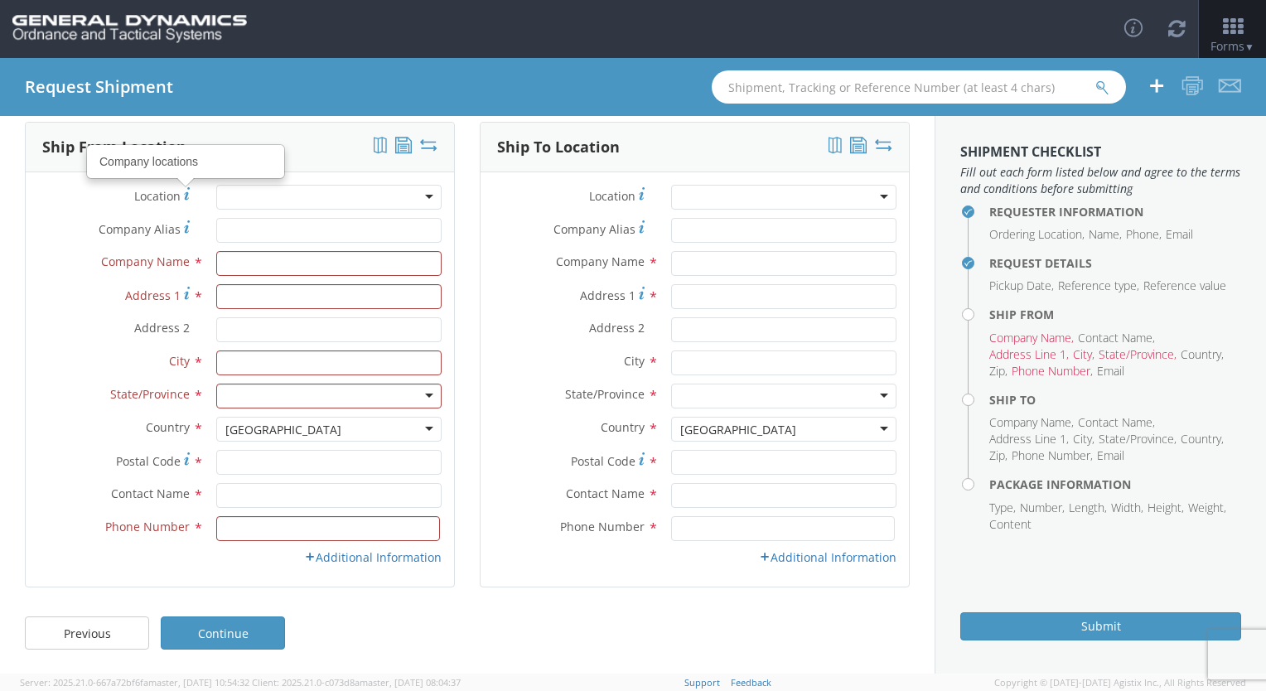
click at [374, 145] on icon at bounding box center [380, 145] width 13 height 17
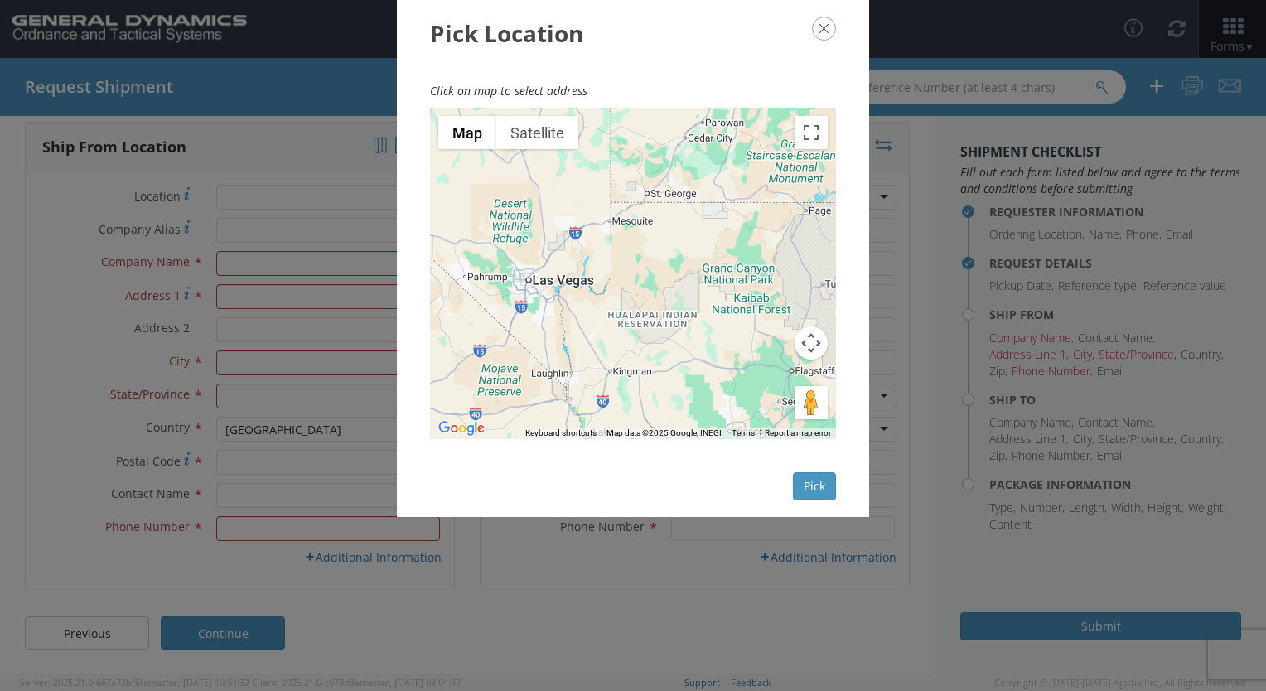
click at [820, 28] on icon "button" at bounding box center [824, 29] width 24 height 24
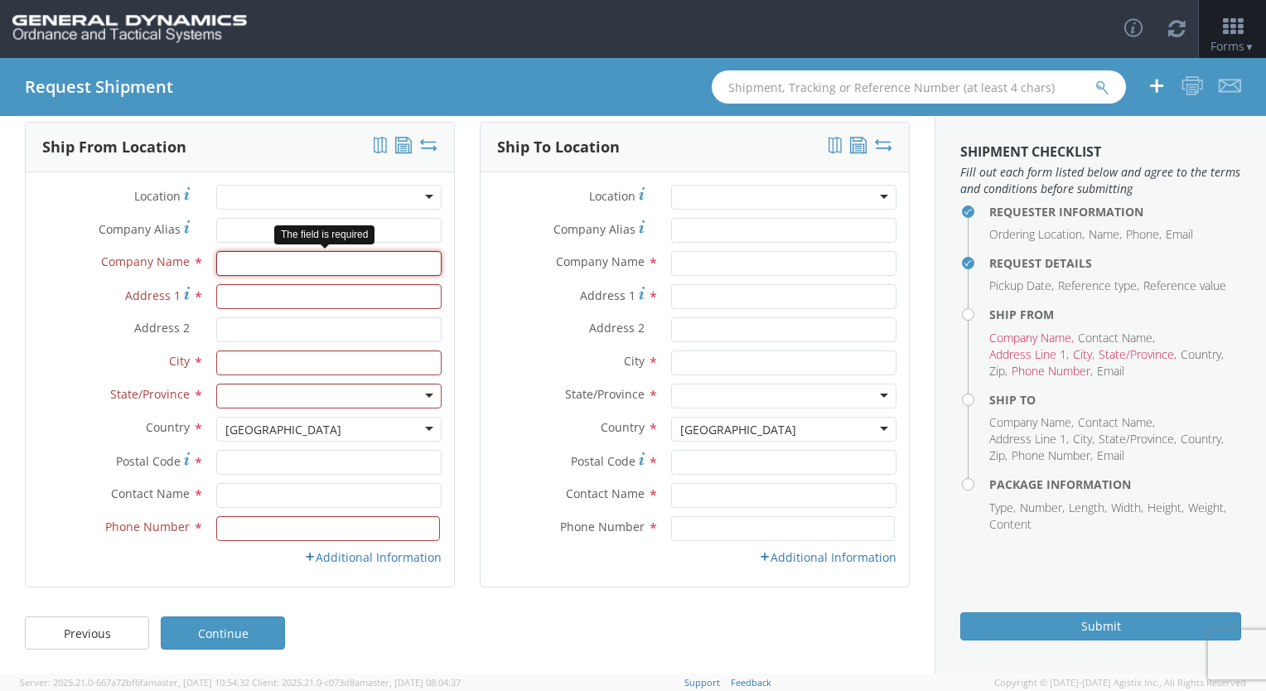
click at [249, 264] on input "text" at bounding box center [328, 263] width 225 height 25
type input "Torrey"
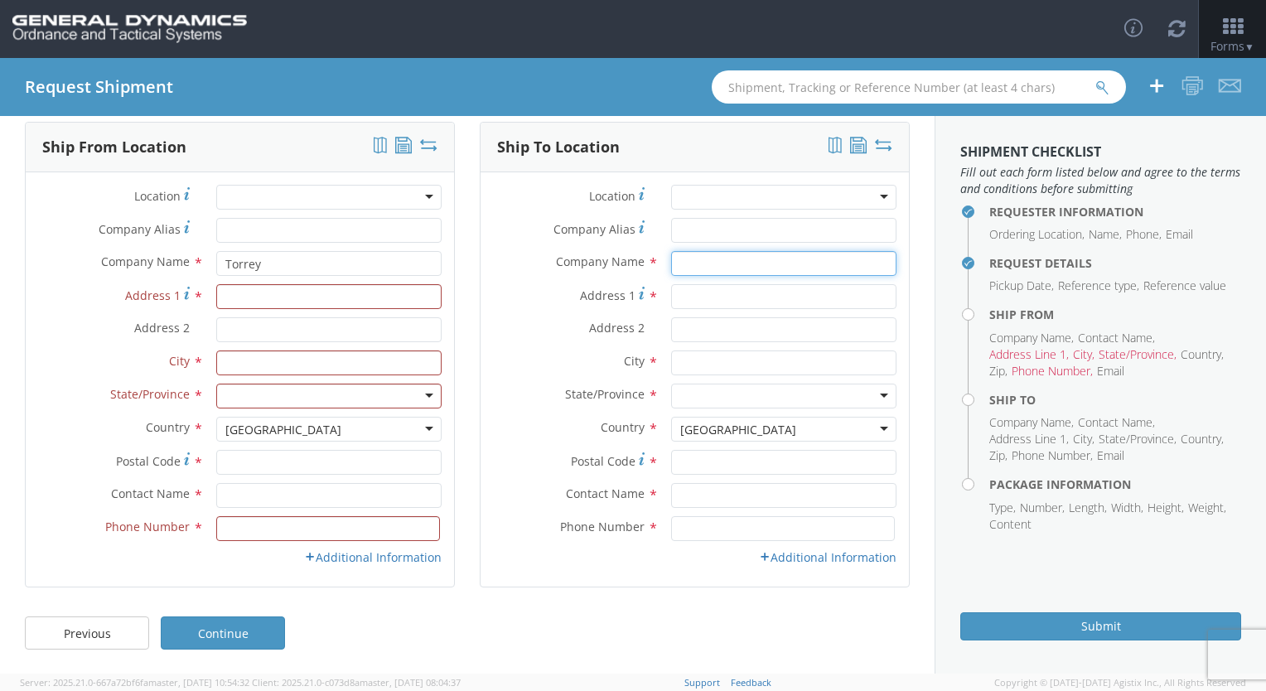
click at [730, 254] on input "text" at bounding box center [783, 263] width 225 height 25
type input "Yoland"
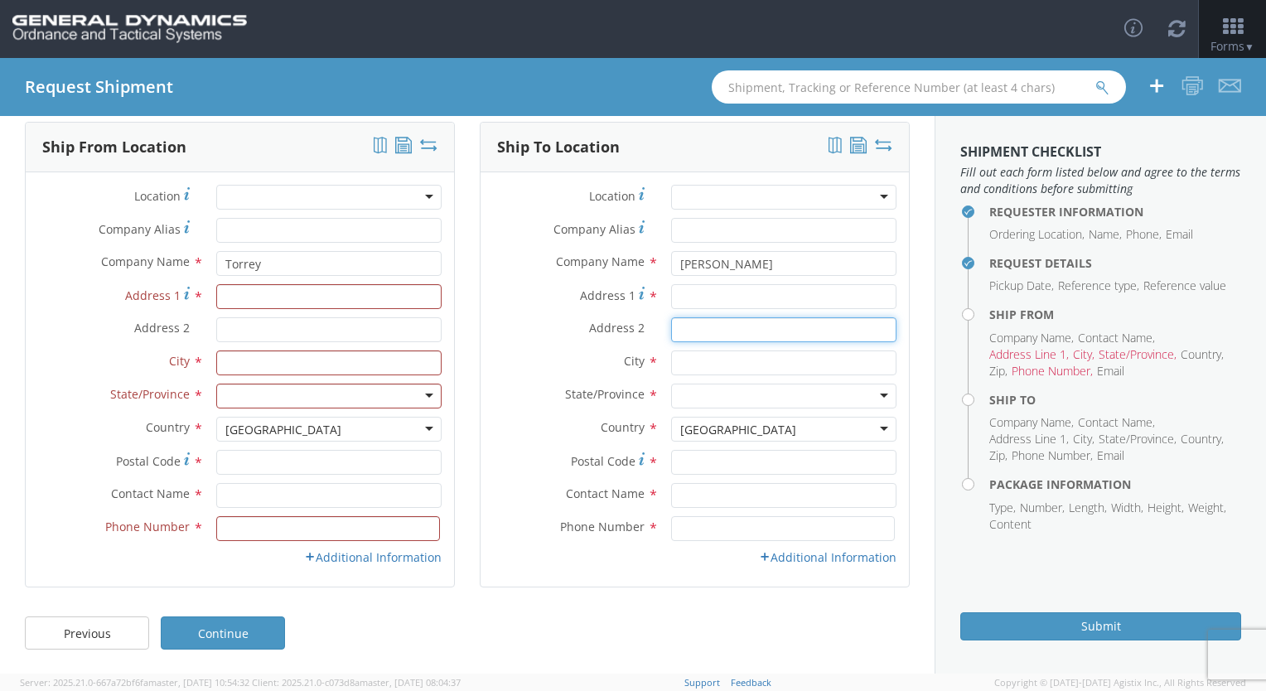
click at [718, 326] on input "Address 2 *" at bounding box center [783, 329] width 225 height 25
type input "924 E 25th St"
click at [735, 357] on input "text" at bounding box center [783, 363] width 225 height 25
type input "PATERSON"
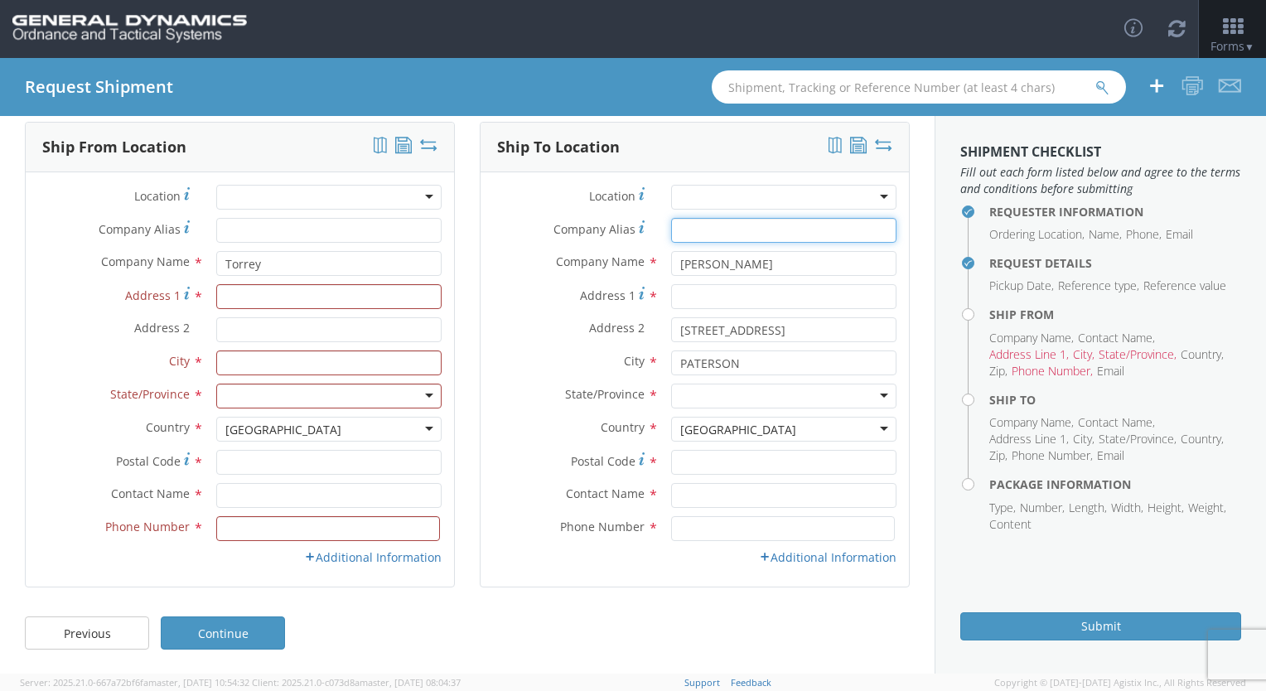
type input "MAIN"
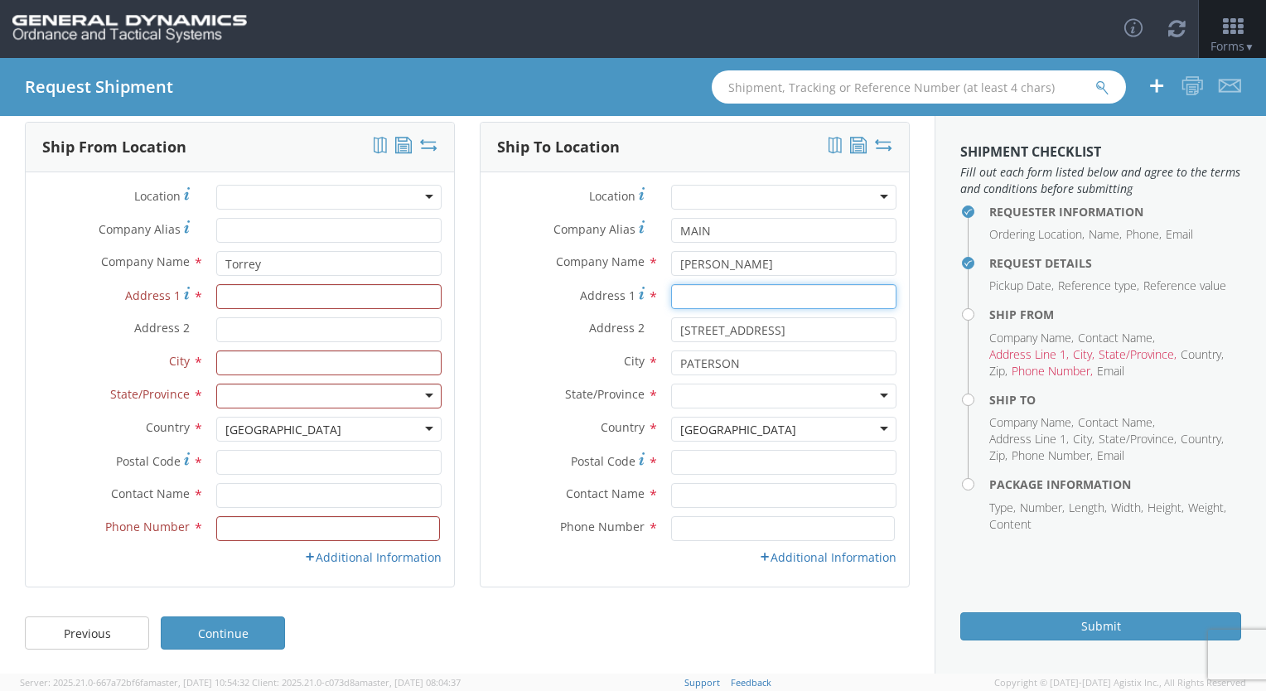
type input "924 E 25th ST"
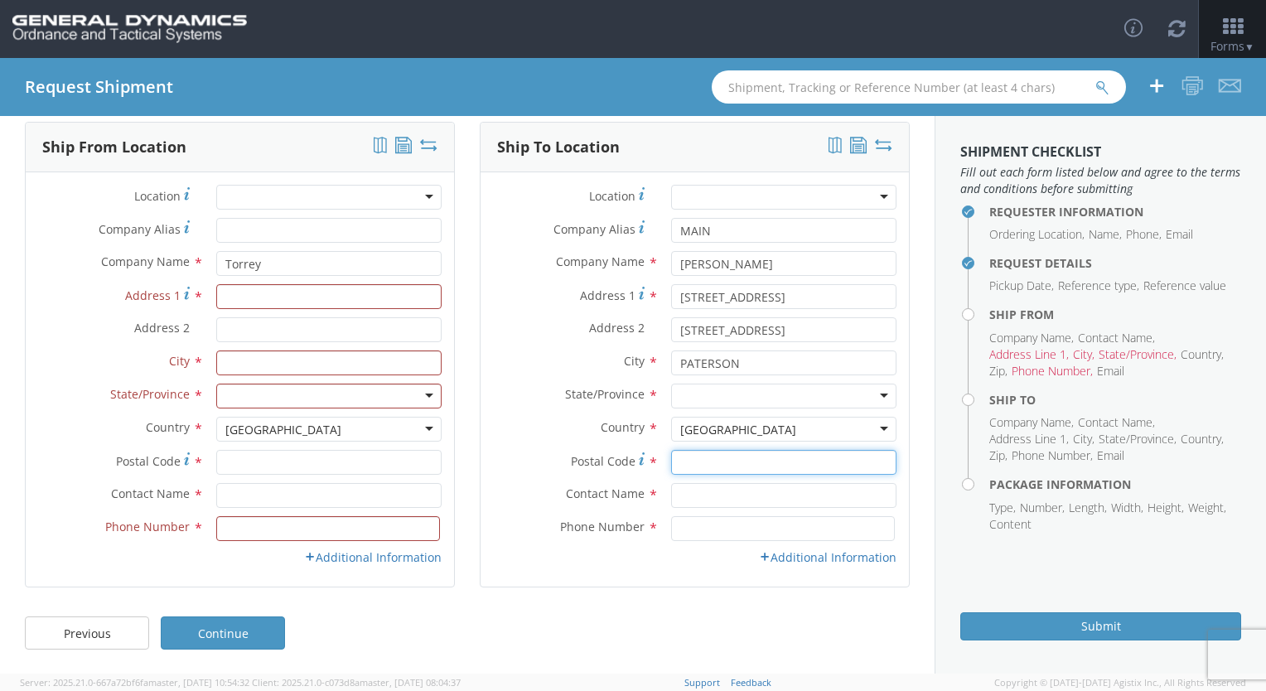
type input "07513"
type input "YOLAND CORPORATION"
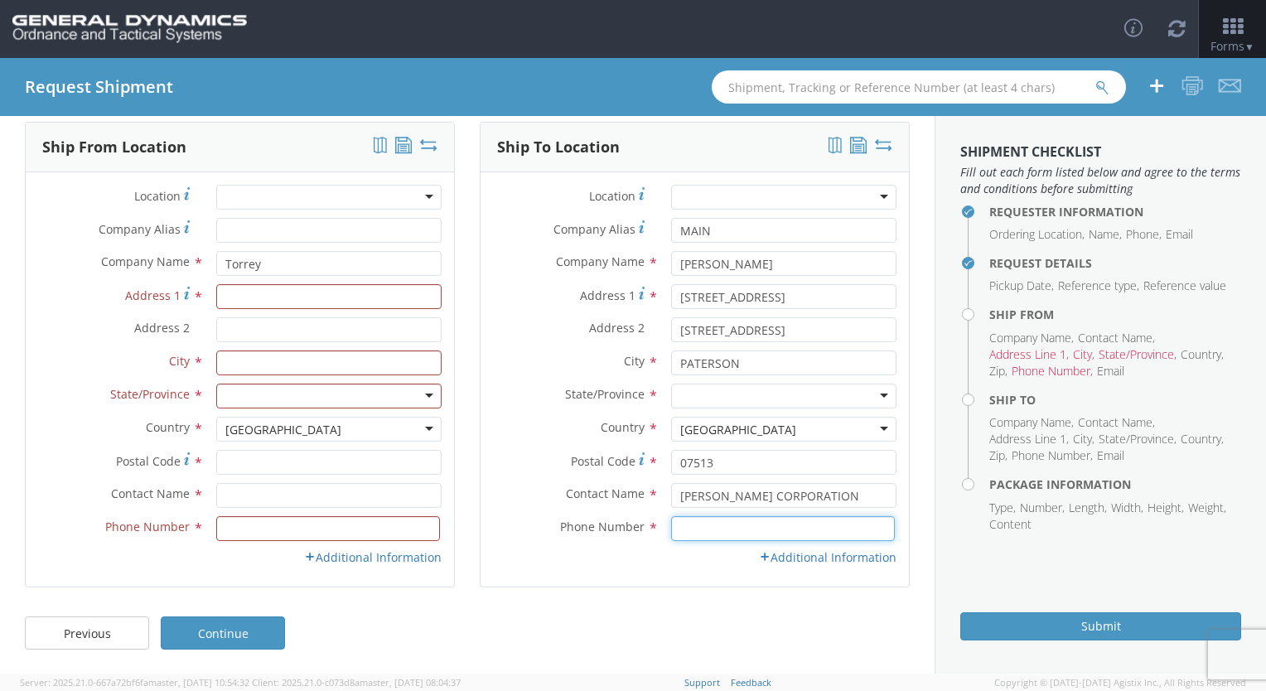
type input "7275788239"
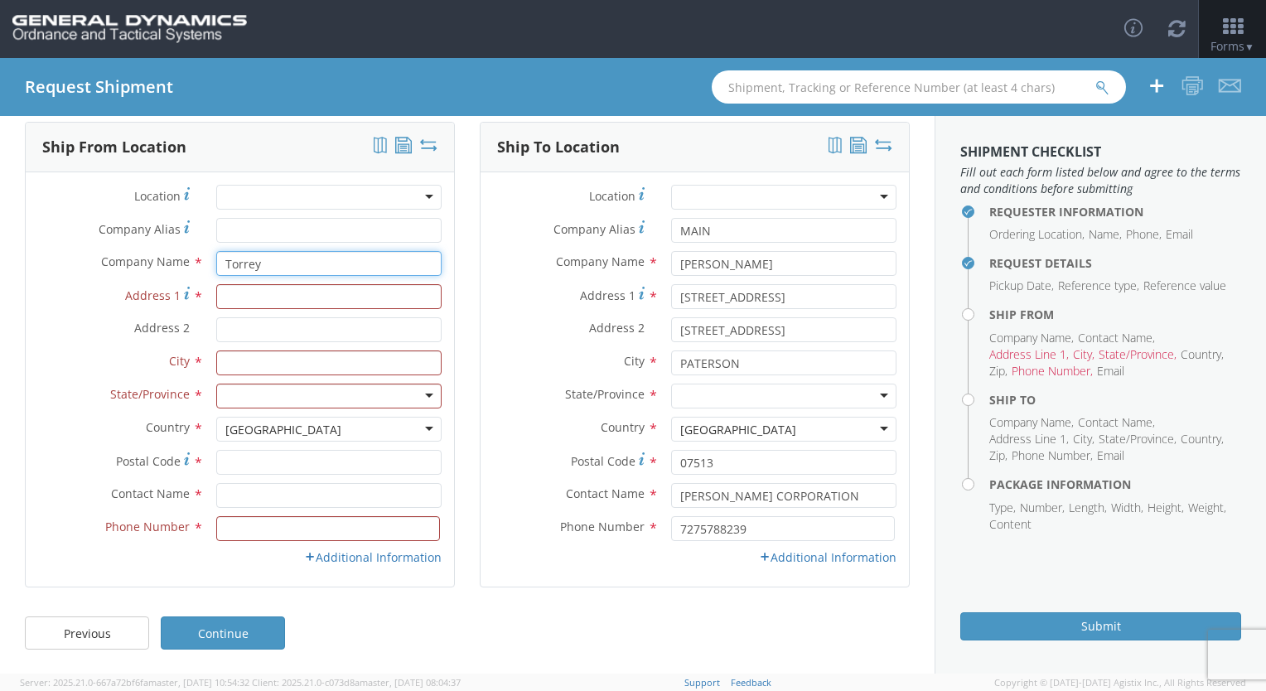
drag, startPoint x: 281, startPoint y: 263, endPoint x: 97, endPoint y: 273, distance: 184.3
click at [97, 273] on div "Company Name * Torrey" at bounding box center [240, 263] width 428 height 25
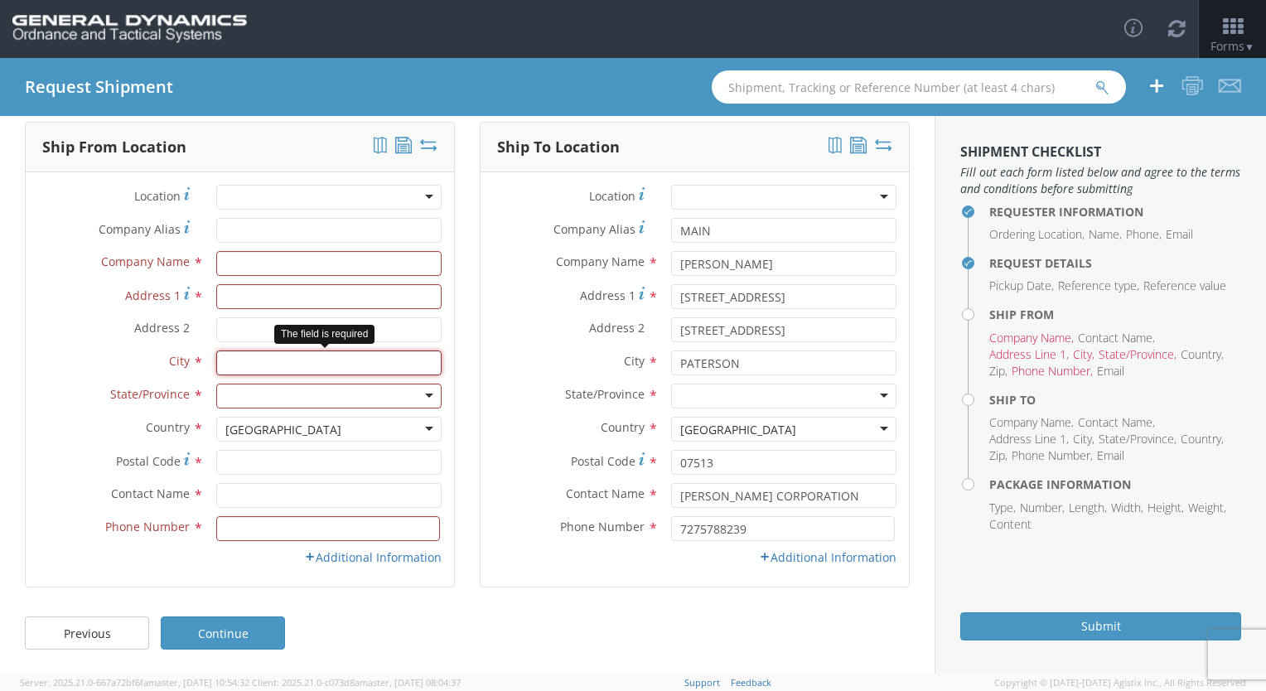
click at [242, 357] on input "text" at bounding box center [328, 363] width 225 height 25
type input "Plantsville"
type input "492 Summer St"
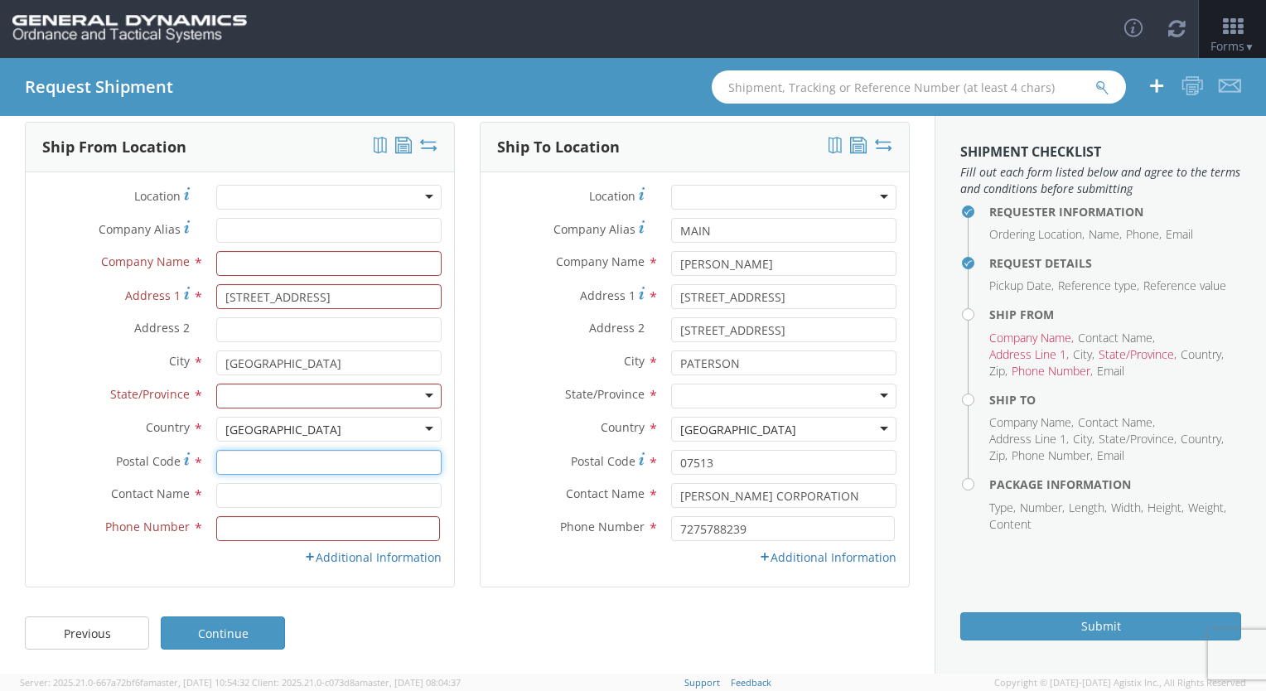
type input "06479"
type input "TORREY S. CRANE"
type input "8606284778"
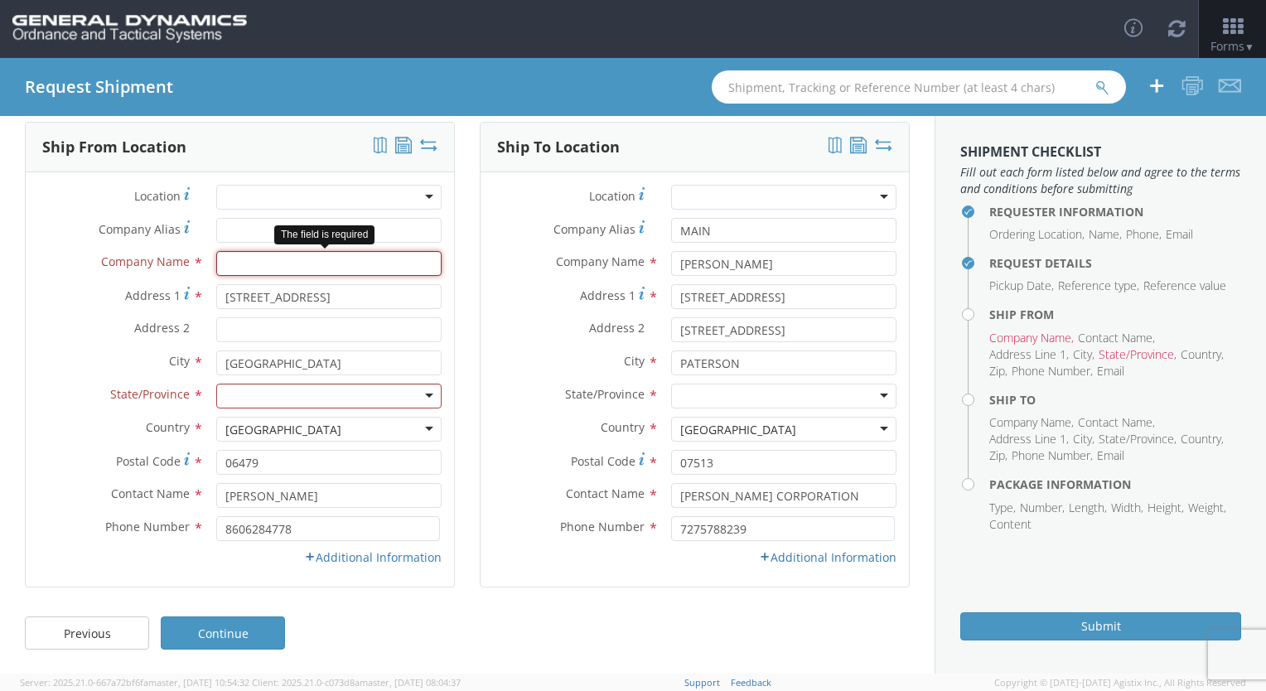
click at [252, 262] on input "text" at bounding box center [328, 263] width 225 height 25
type input "Torrey S Crane"
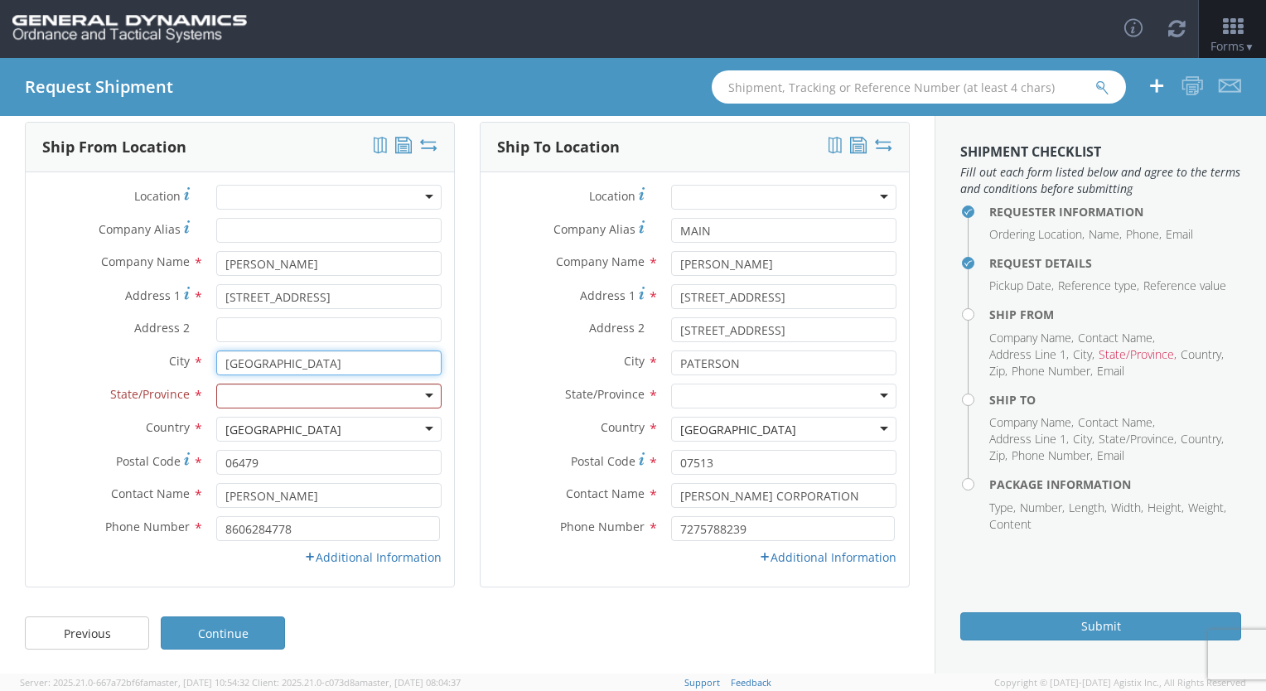
click at [304, 363] on input "Plantsville" at bounding box center [328, 363] width 225 height 25
click at [378, 559] on link "Additional Information" at bounding box center [373, 557] width 138 height 16
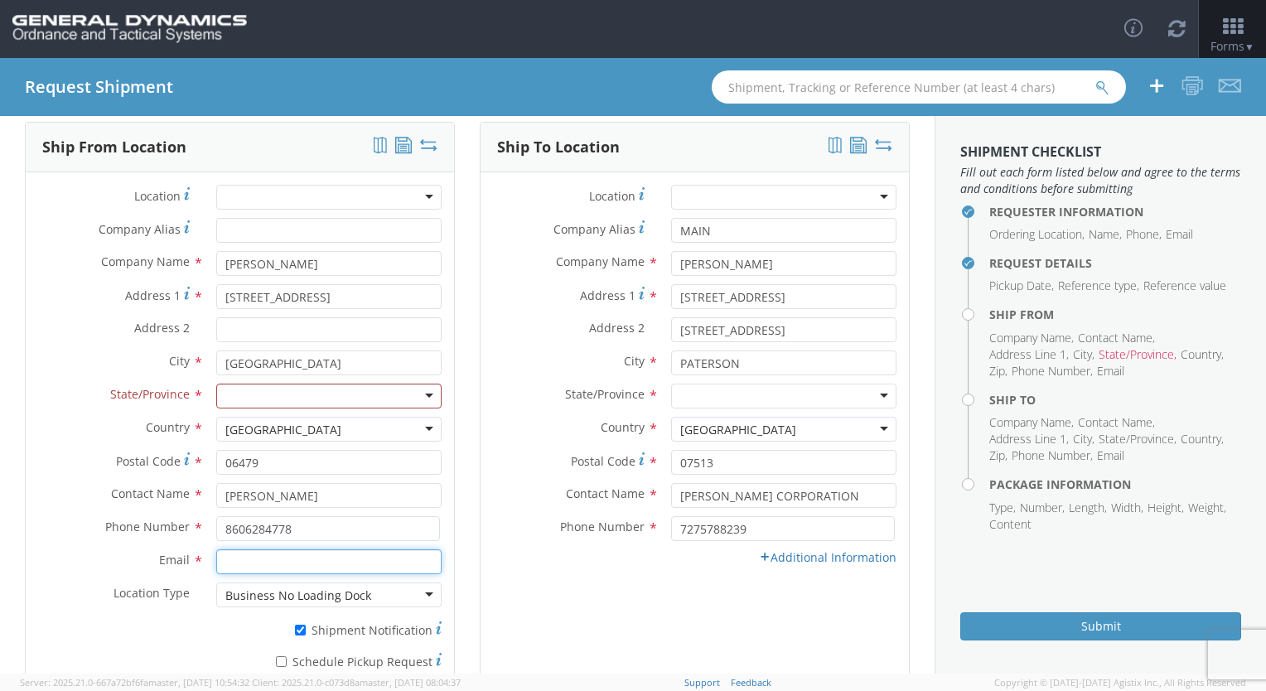
click at [316, 563] on input "Email *" at bounding box center [328, 561] width 225 height 25
type input "skbaker@torreycrane.com"
click at [773, 557] on link "Additional Information" at bounding box center [828, 557] width 138 height 16
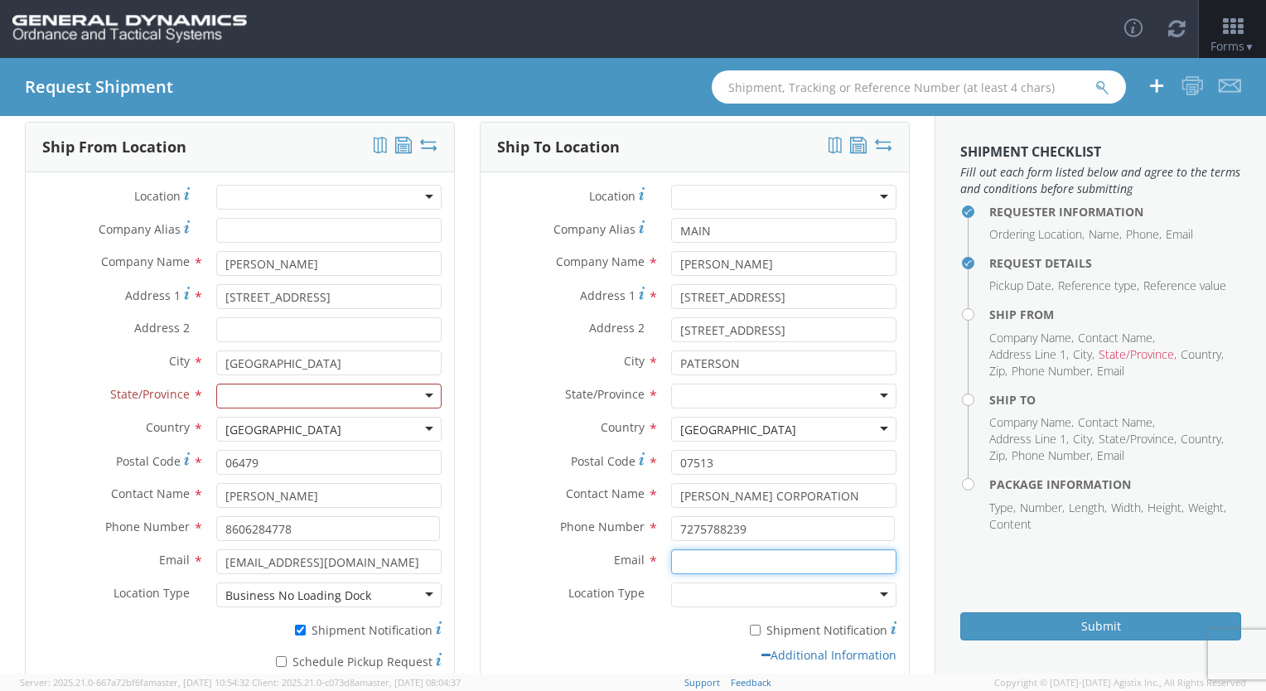
click at [773, 557] on input "Email *" at bounding box center [783, 561] width 225 height 25
type input "michael.d.yoland@gmail.com"
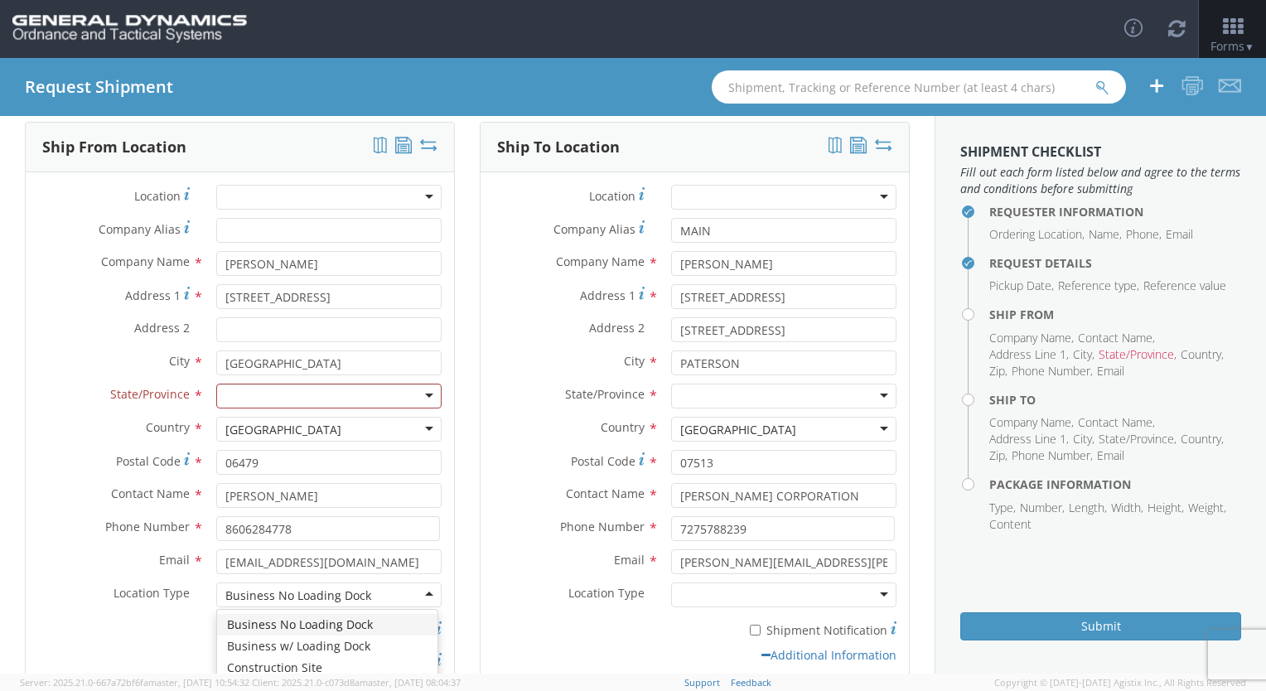
click at [422, 594] on div "Business No Loading Dock" at bounding box center [328, 595] width 225 height 25
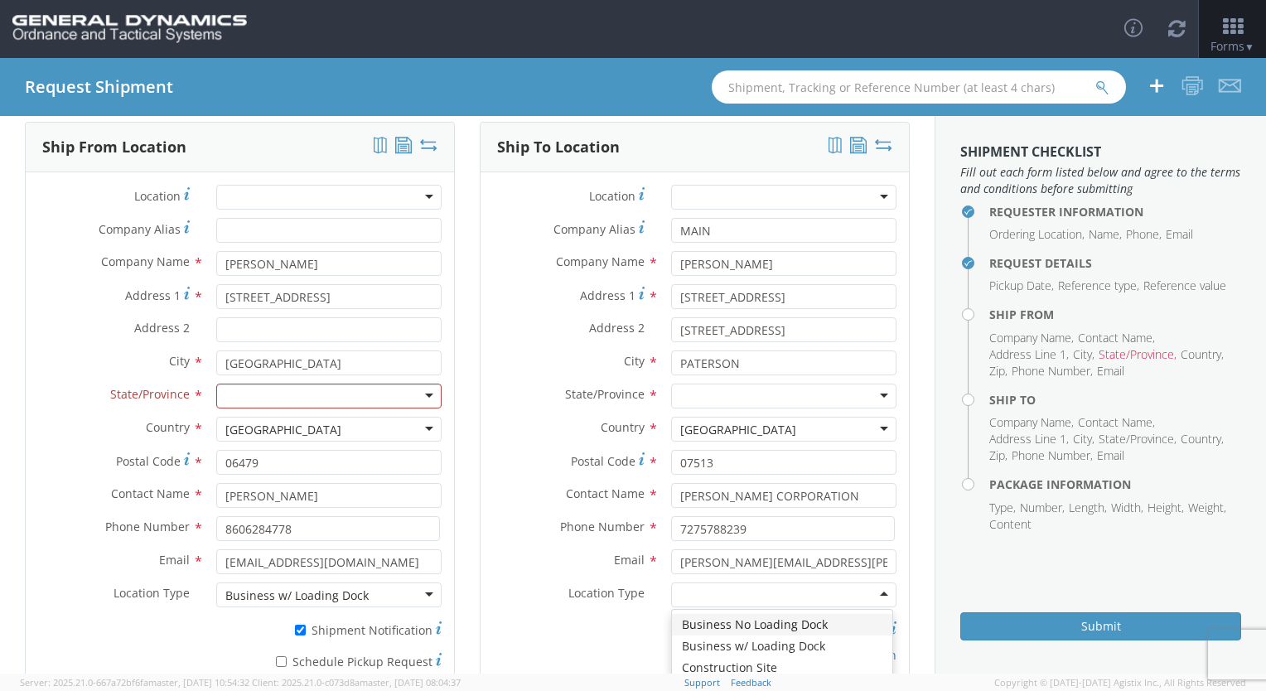
click at [718, 604] on div at bounding box center [783, 595] width 225 height 25
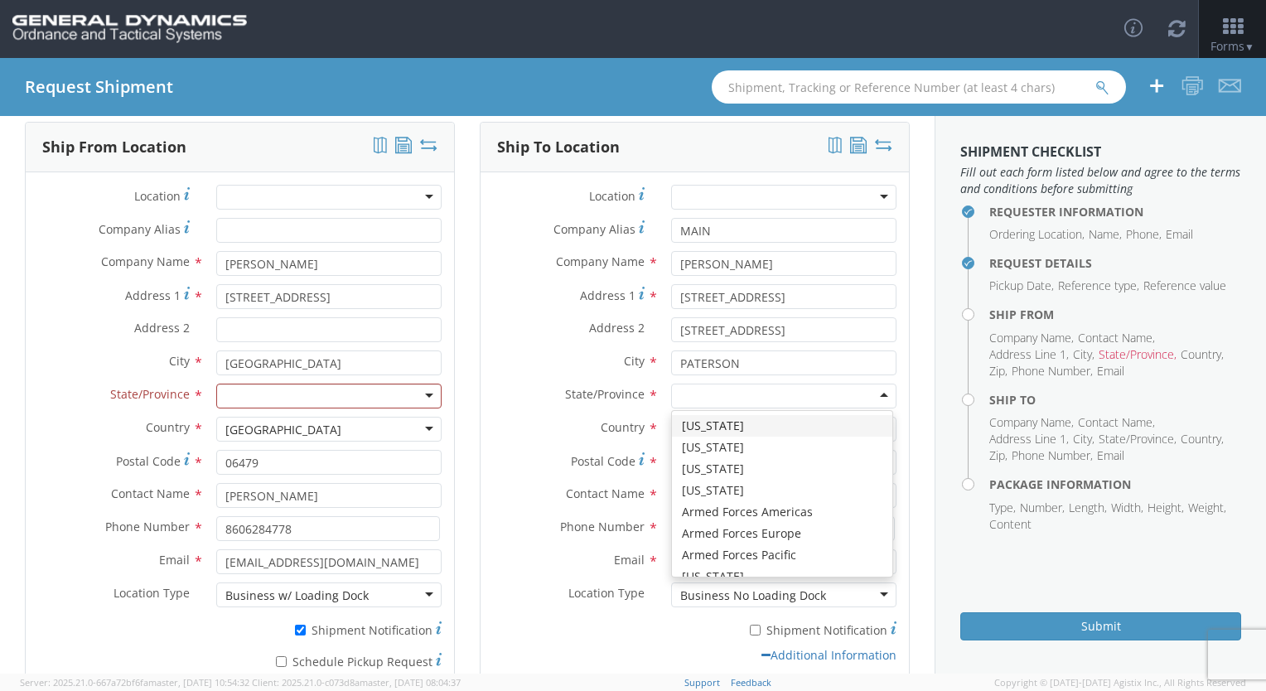
click at [687, 387] on div at bounding box center [783, 396] width 225 height 25
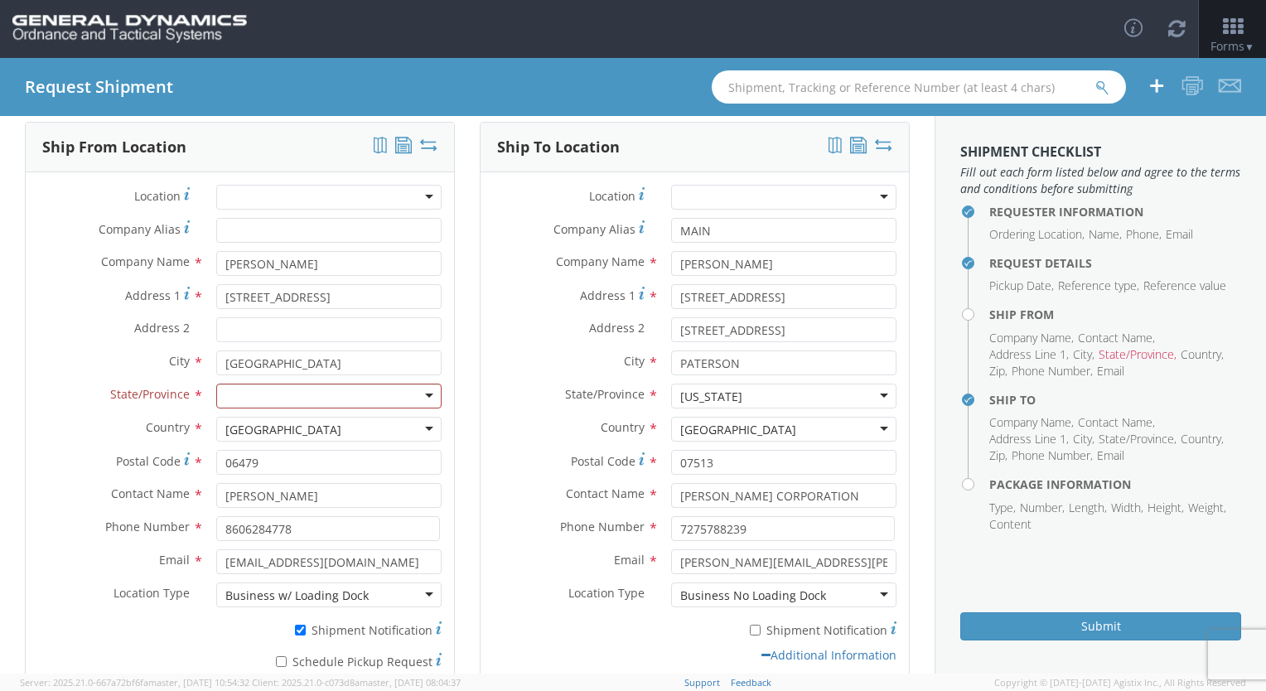
scroll to position [3, 0]
click at [391, 397] on div at bounding box center [328, 396] width 225 height 25
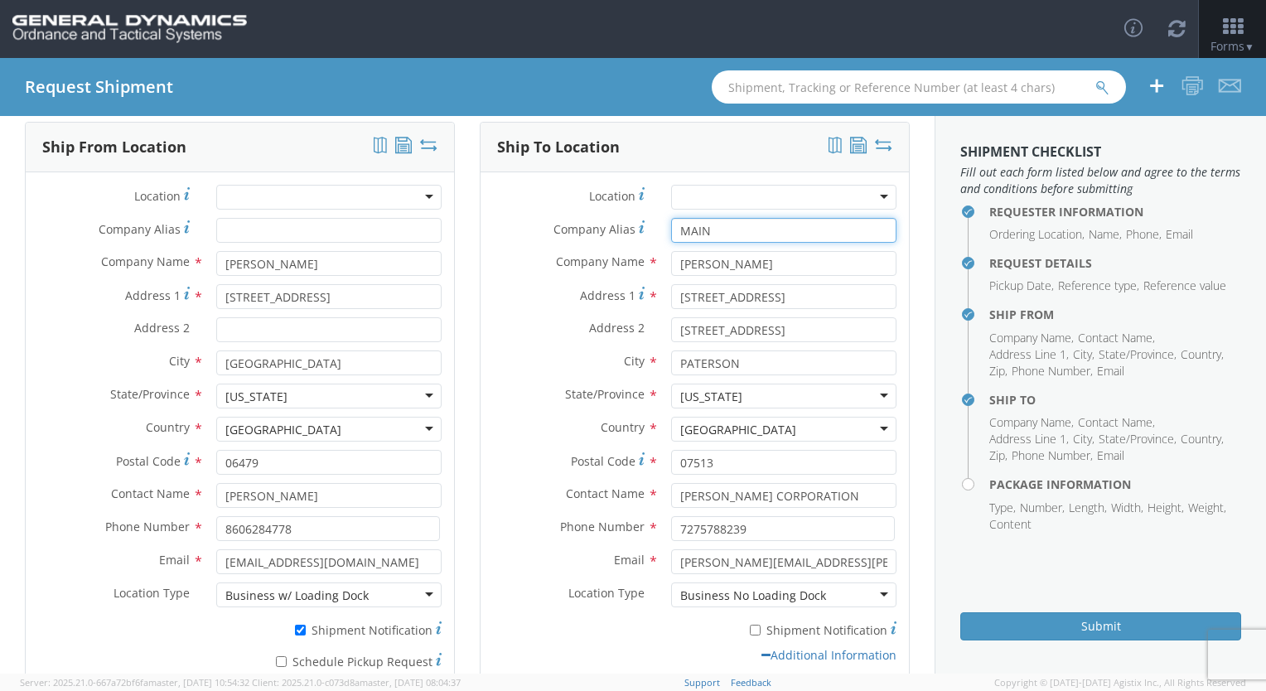
drag, startPoint x: 743, startPoint y: 231, endPoint x: 573, endPoint y: 249, distance: 171.6
click at [573, 249] on div "Company Alias * MAIN" at bounding box center [695, 234] width 428 height 33
click at [724, 233] on input "Company Alias *" at bounding box center [783, 230] width 225 height 25
click at [490, 365] on label "City *" at bounding box center [570, 362] width 178 height 22
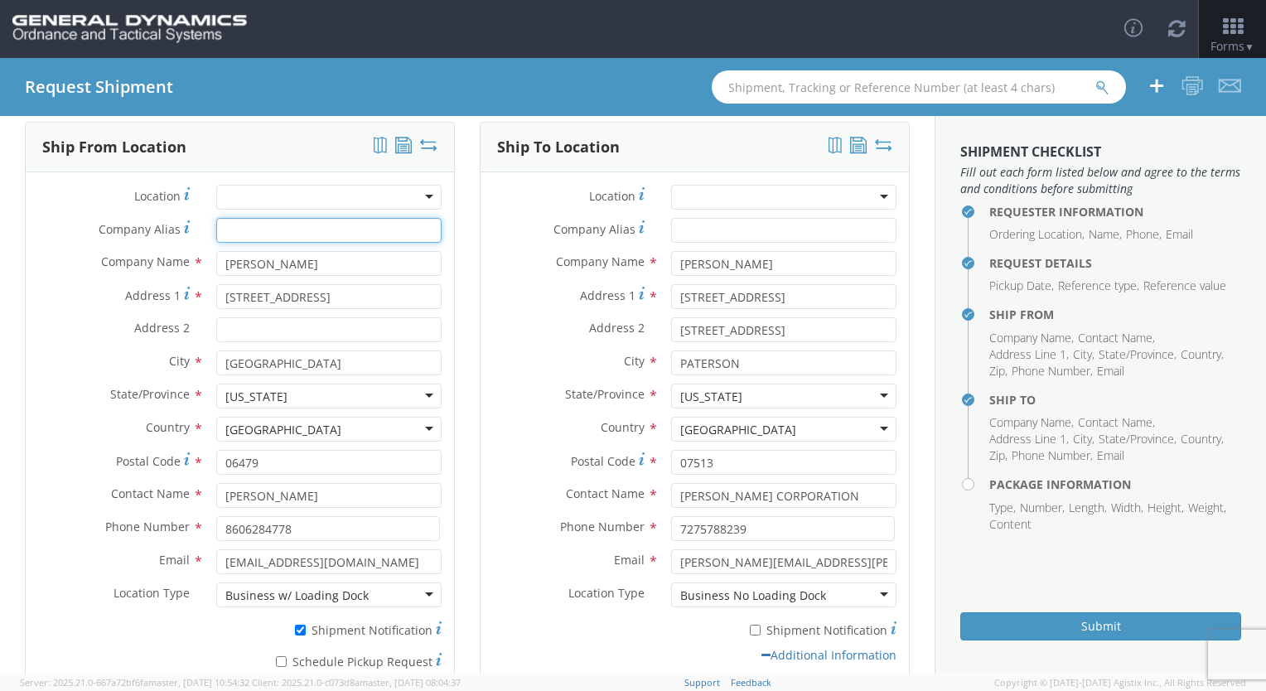
click at [276, 234] on input "Company Alias *" at bounding box center [328, 230] width 225 height 25
type input "T"
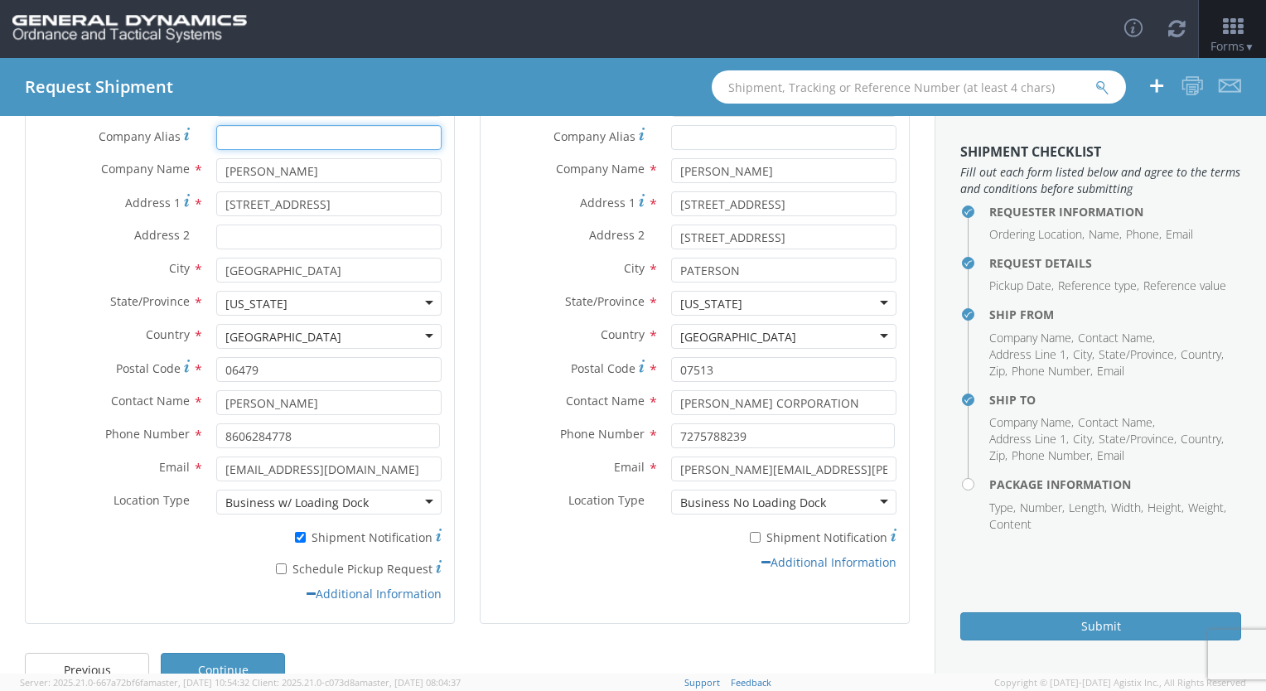
scroll to position [201, 0]
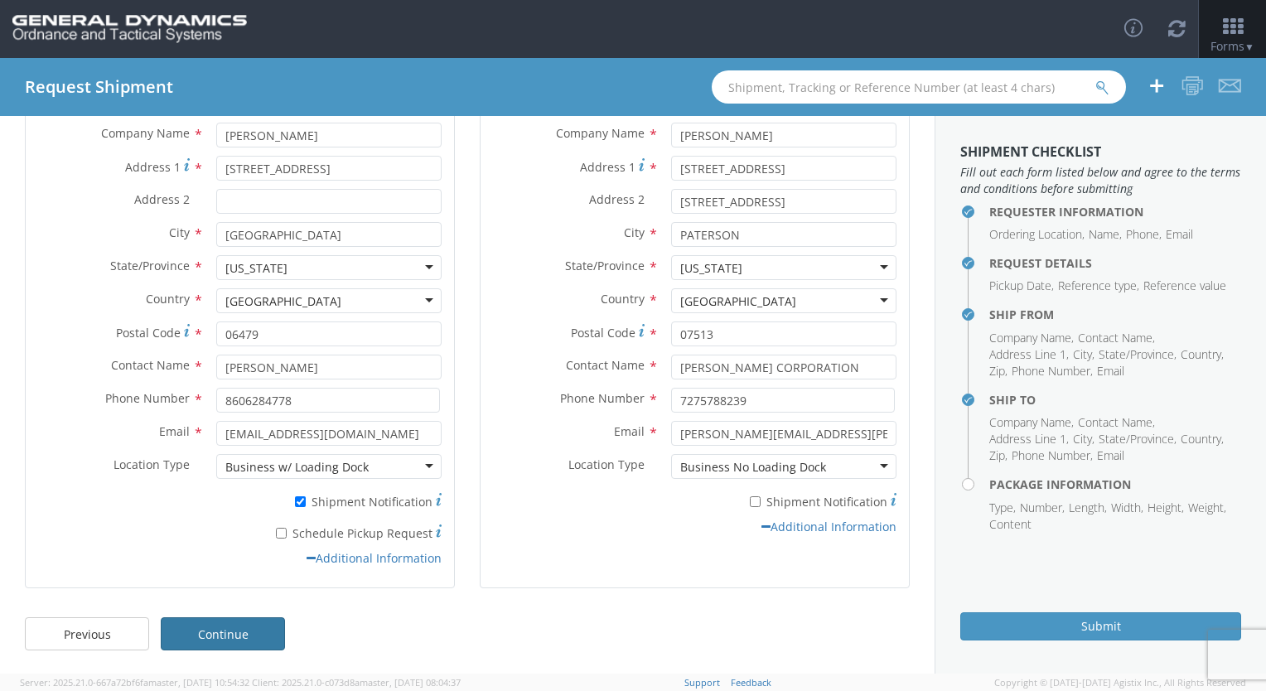
click at [275, 633] on link "Continue" at bounding box center [223, 633] width 124 height 33
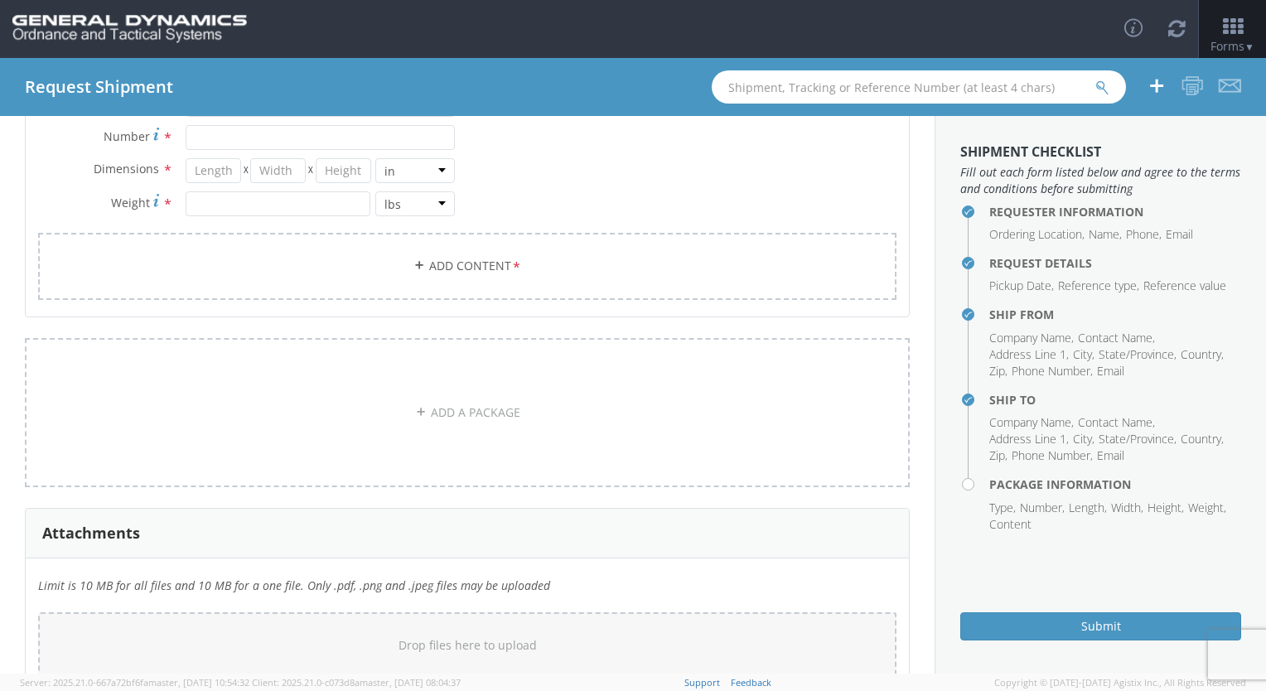
scroll to position [0, 0]
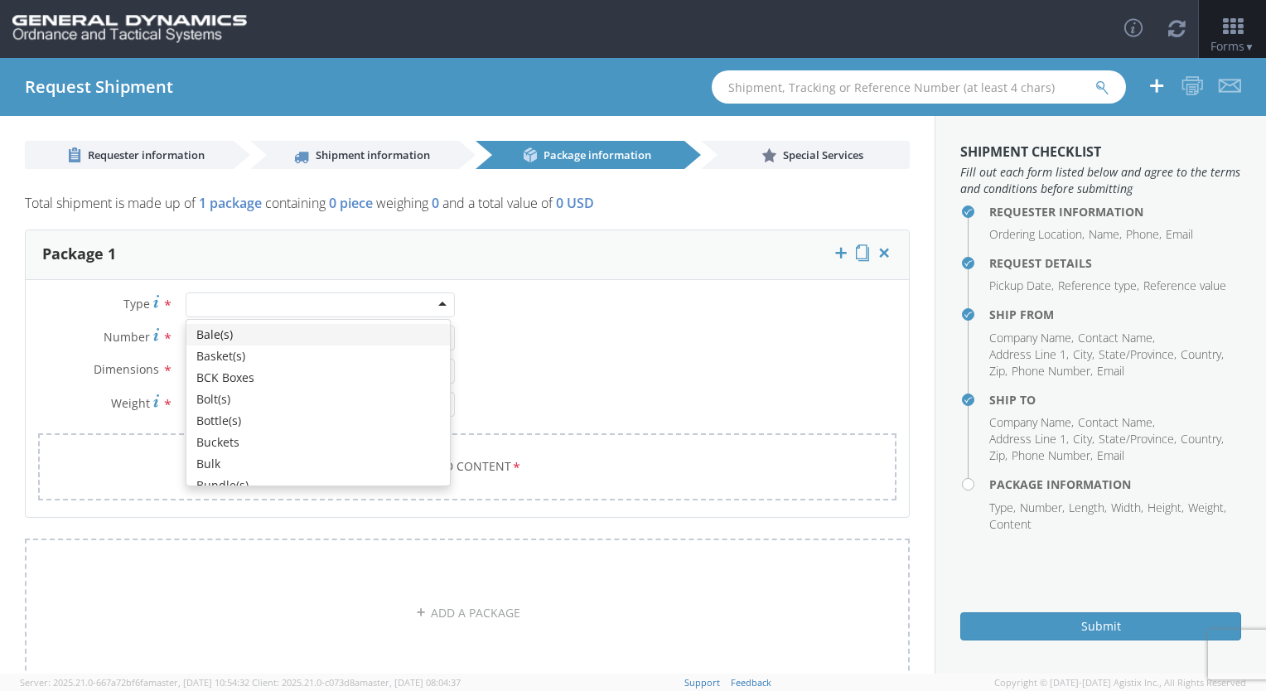
click at [261, 306] on div at bounding box center [320, 305] width 269 height 25
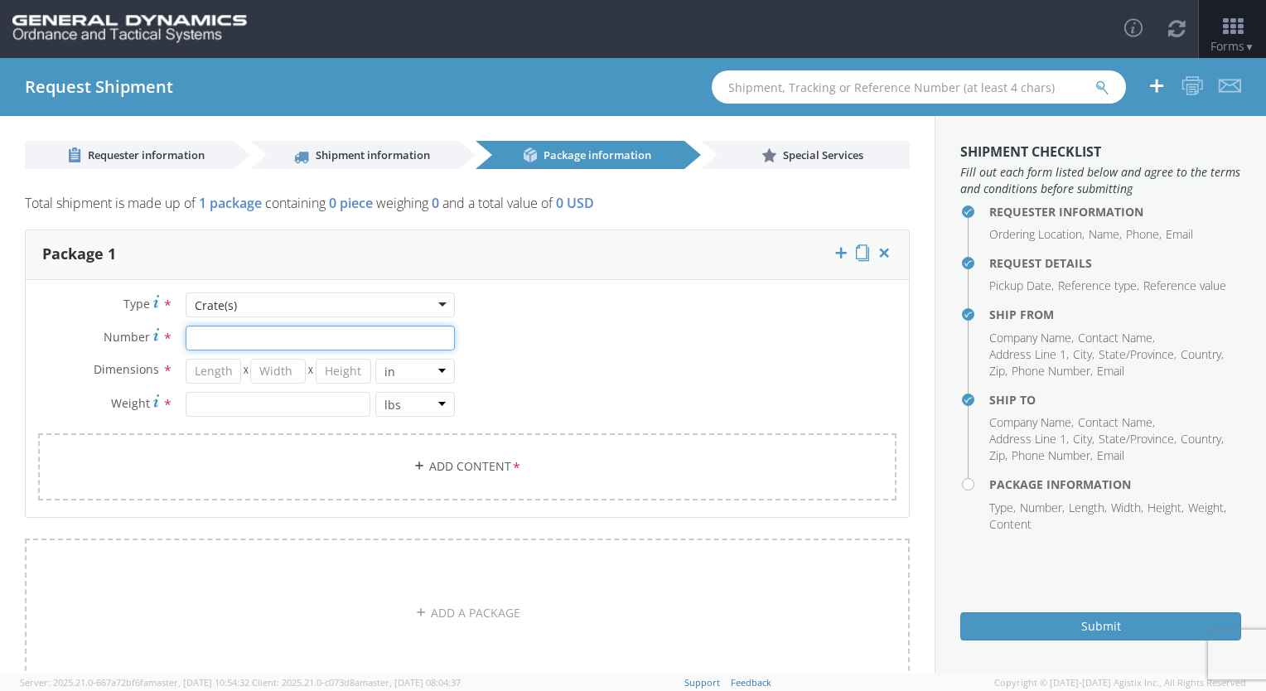
click at [265, 328] on input "Number *" at bounding box center [320, 338] width 269 height 25
type input "1"
click at [235, 373] on input "number" at bounding box center [214, 371] width 56 height 25
type input "57"
click at [283, 370] on input "number" at bounding box center [278, 371] width 56 height 25
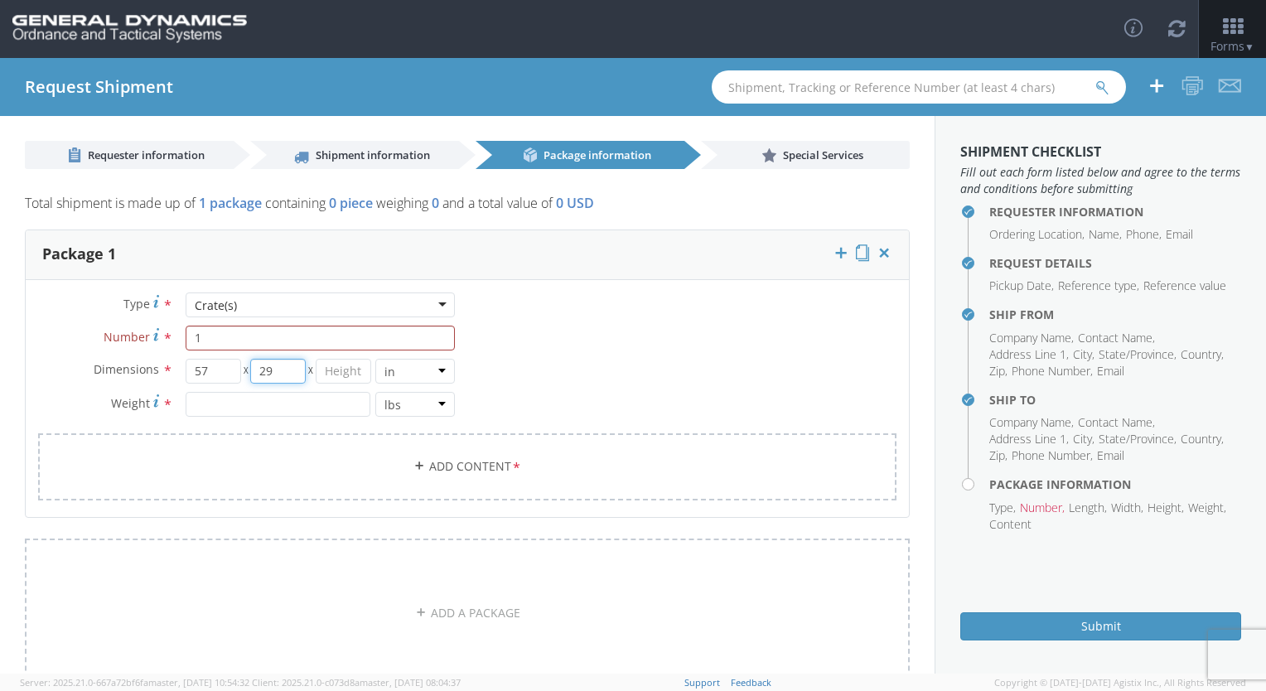
type input "29"
click at [341, 373] on input "number" at bounding box center [344, 371] width 56 height 25
type input "19"
click at [300, 402] on input "number" at bounding box center [279, 404] width 186 height 25
type input "1519"
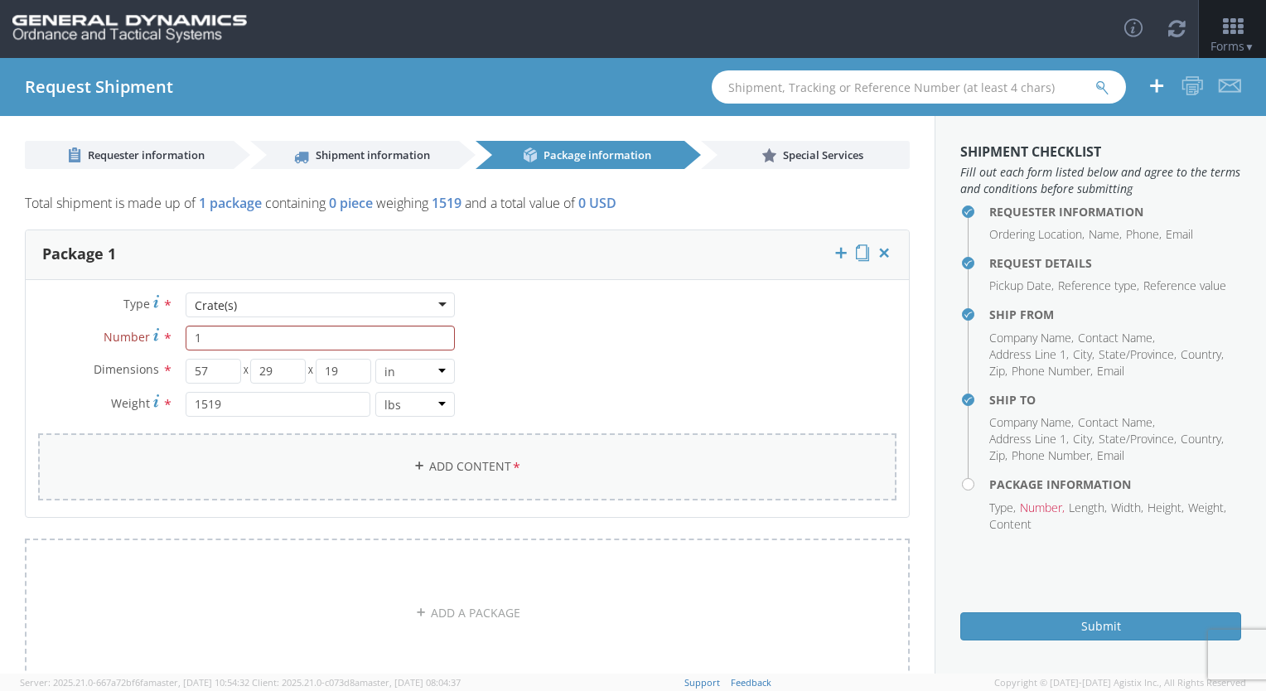
click at [461, 471] on link "Add Content *" at bounding box center [467, 466] width 858 height 67
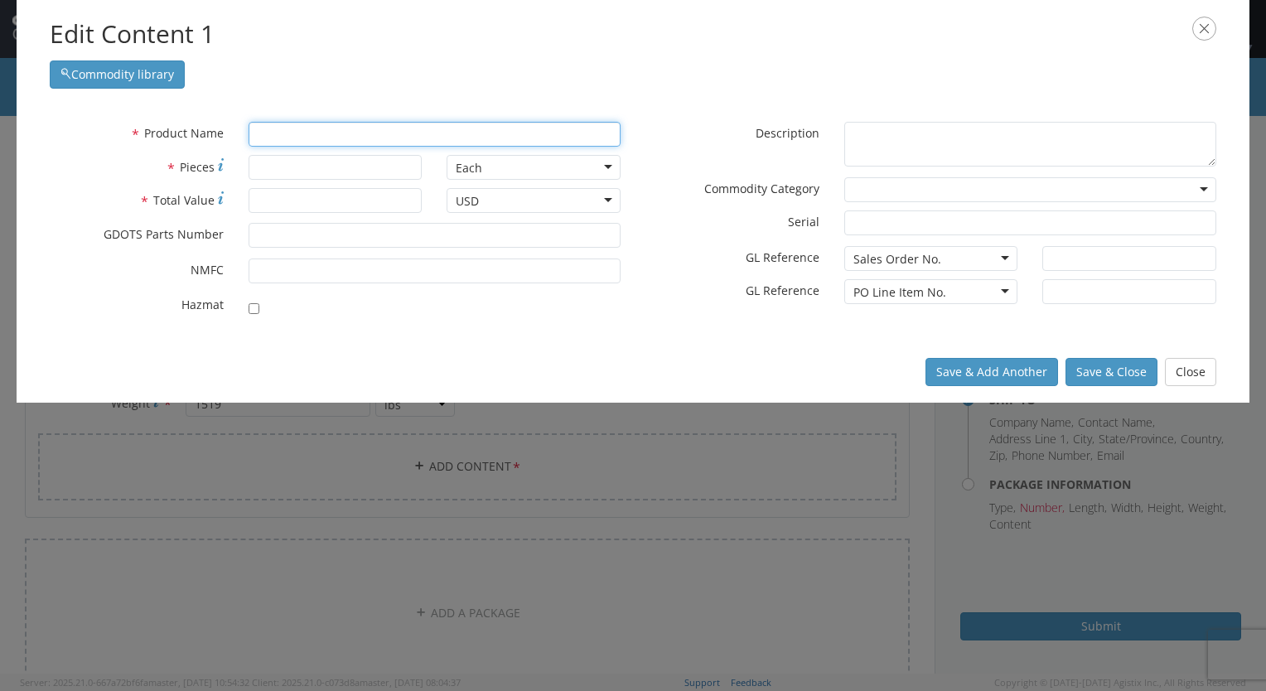
click at [427, 138] on input "text" at bounding box center [435, 134] width 372 height 25
type input "k"
click at [318, 174] on div "unable to find any results that match the current query" at bounding box center [434, 165] width 370 height 25
click at [281, 162] on div "unable to find any results that match the current query" at bounding box center [434, 165] width 370 height 25
click at [283, 163] on div "unable to find any results that match the current query" at bounding box center [434, 165] width 370 height 25
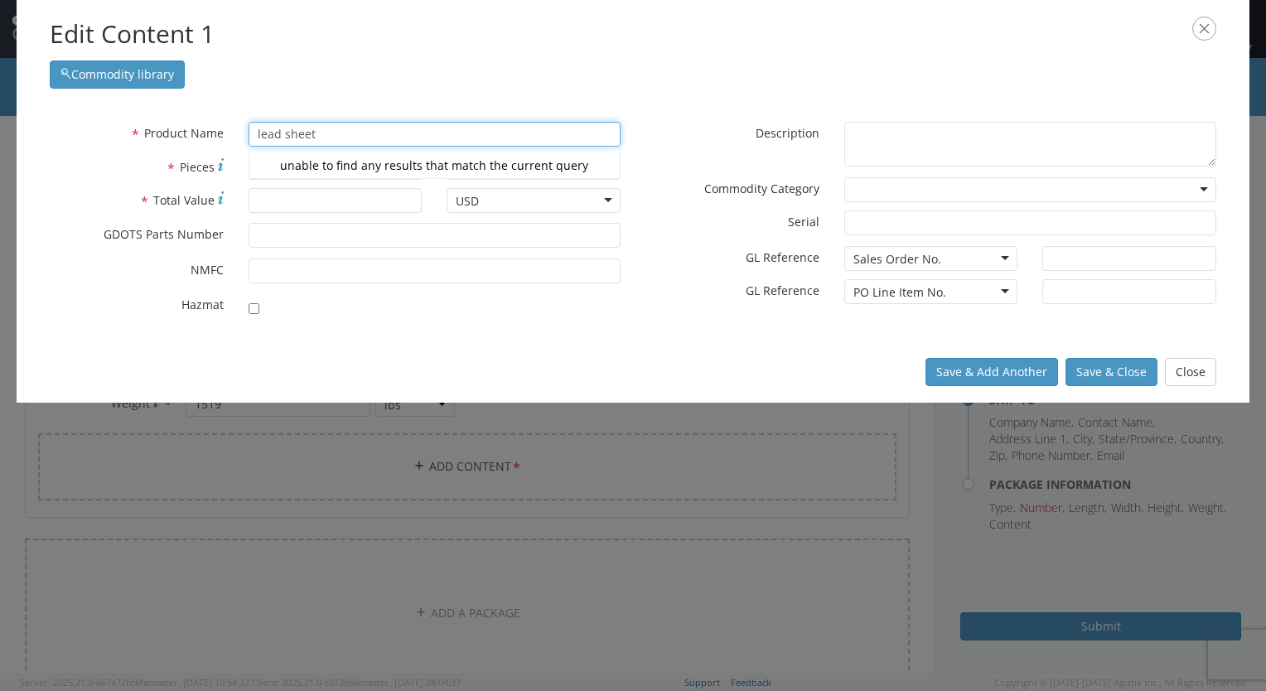
click at [558, 173] on div "unable to find any results that match the current query" at bounding box center [434, 165] width 370 height 25
type input "lead sheet"
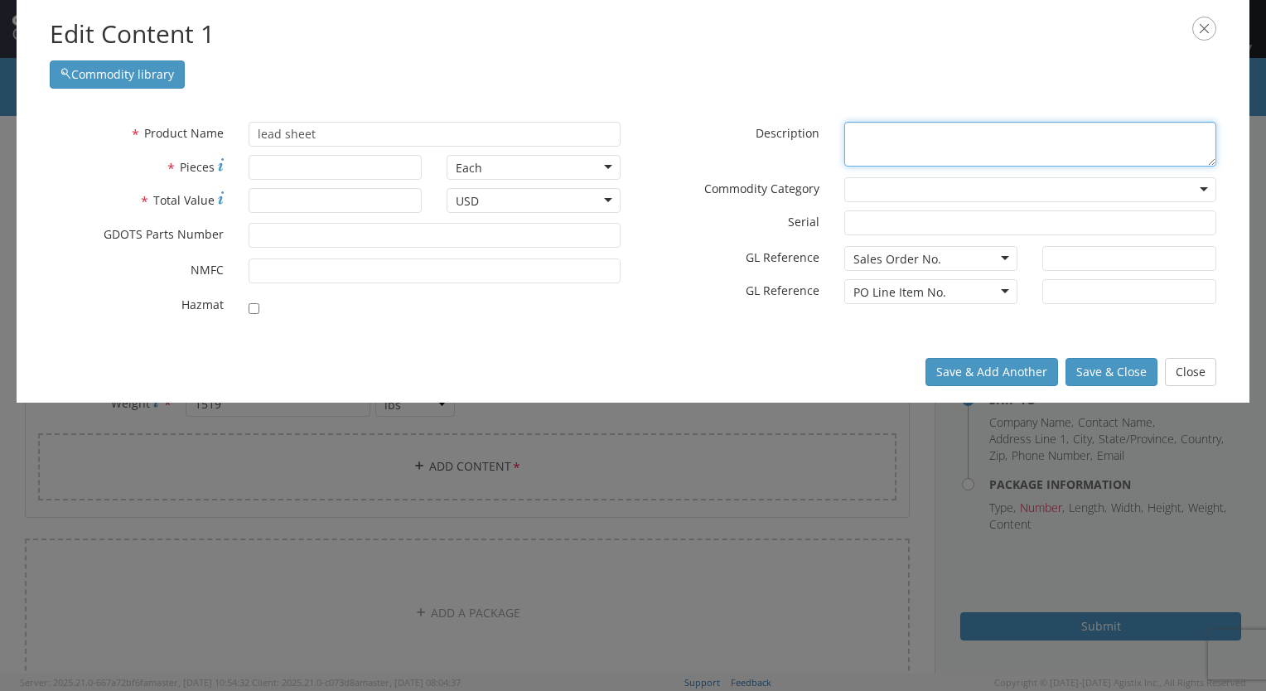
click at [876, 134] on textarea "* Description" at bounding box center [1030, 145] width 372 height 46
type textarea "lead sheet grade b .002 thk"
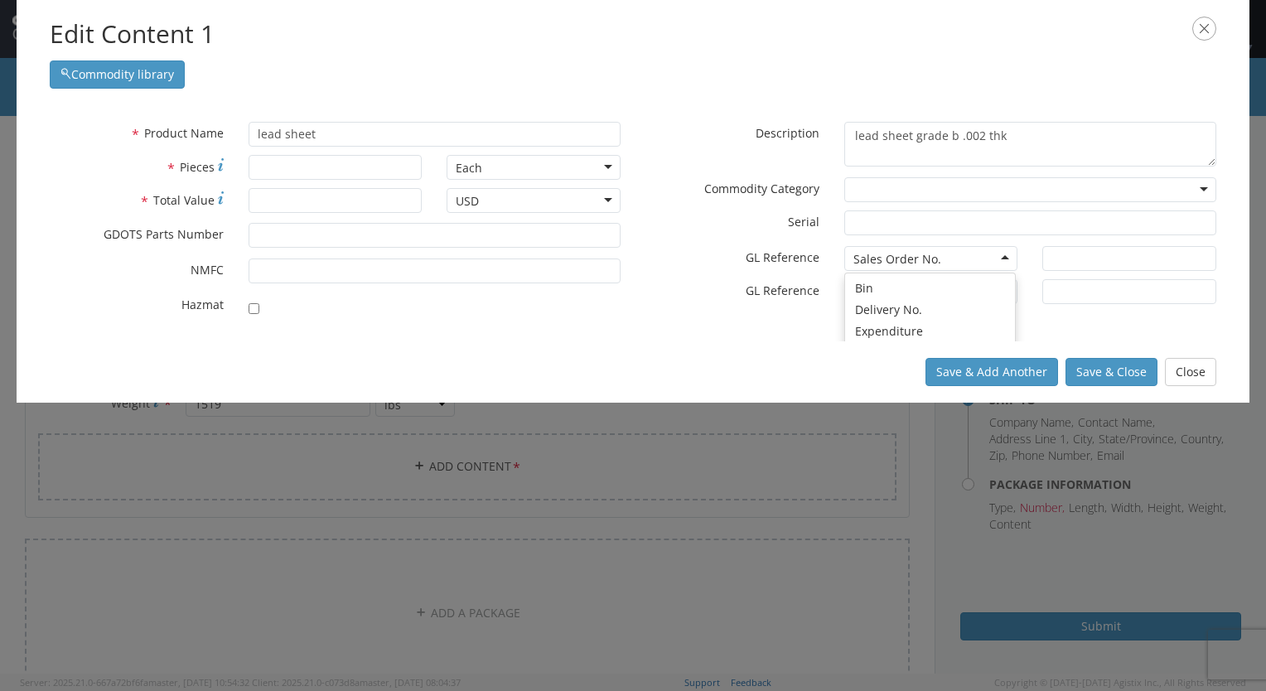
scroll to position [83, 0]
click at [1011, 257] on div "Sales Order No. Sales Order No. Bin Delivery No. Expenditure GL Code Internal R…" at bounding box center [931, 258] width 199 height 25
click at [958, 251] on div "Sales Order No." at bounding box center [931, 258] width 174 height 25
click at [1077, 283] on input "text" at bounding box center [1129, 291] width 174 height 25
type input "1"
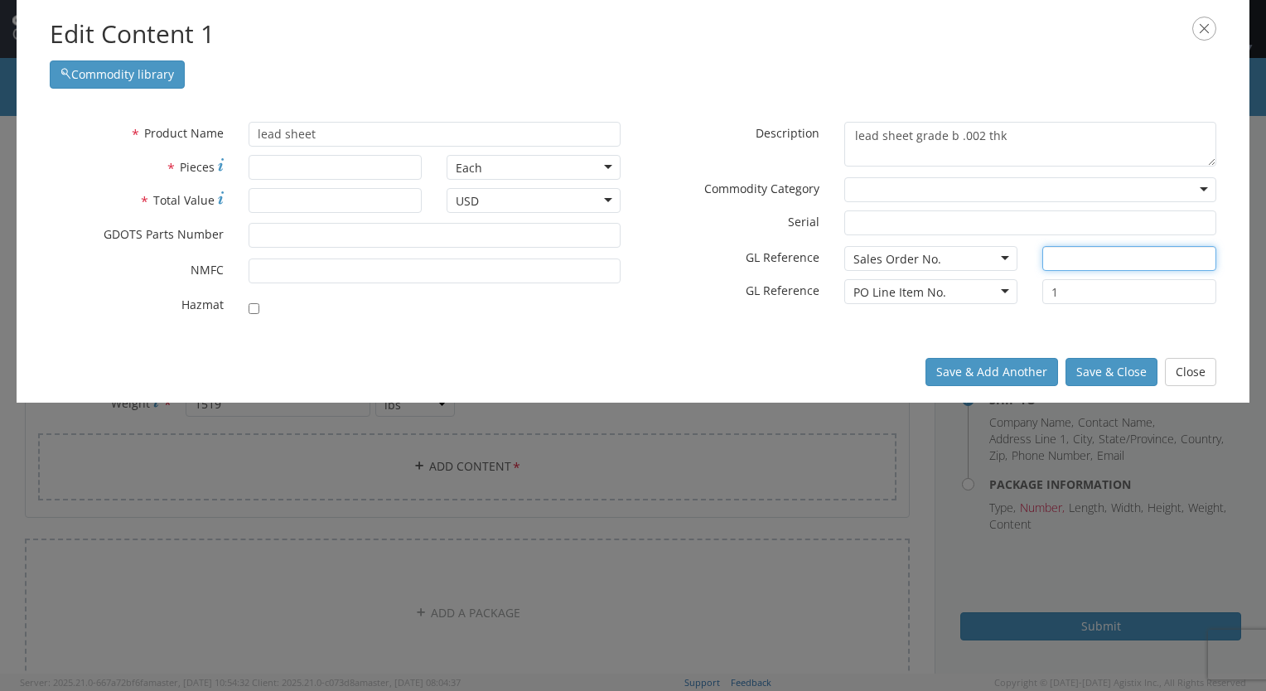
click at [1050, 261] on input "text" at bounding box center [1129, 258] width 174 height 25
type input "89705"
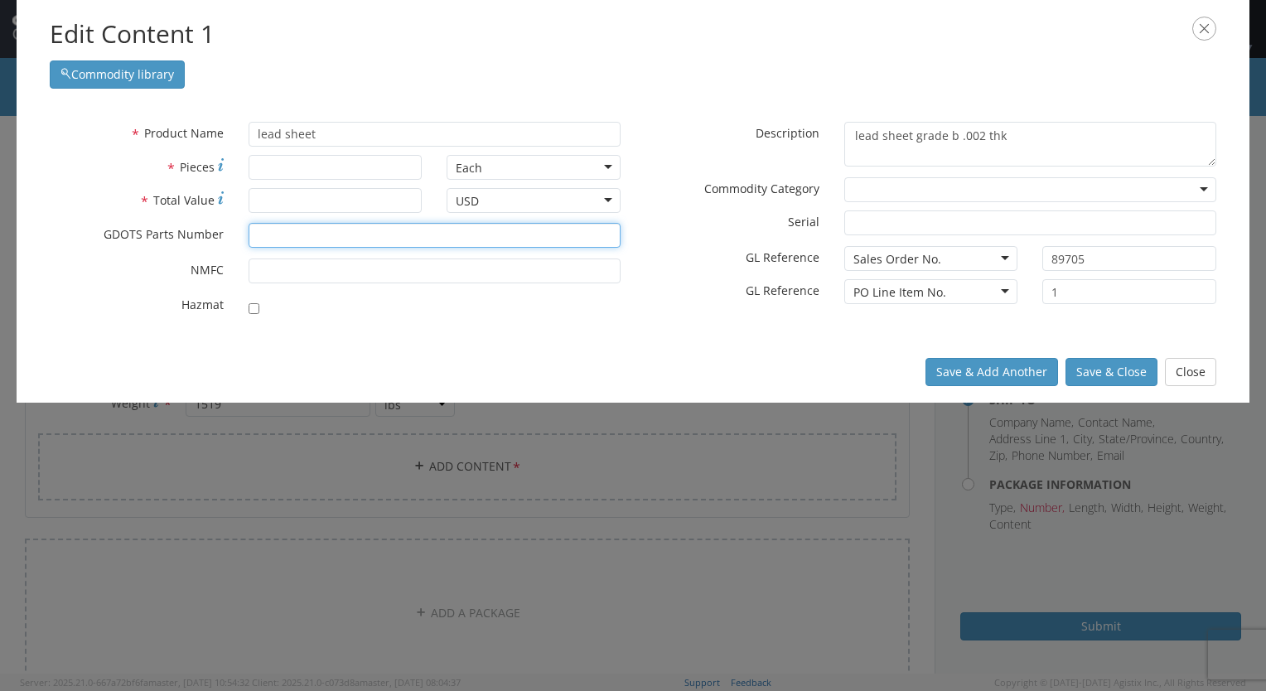
click at [433, 230] on input "* GDOTS Parts Number" at bounding box center [435, 235] width 372 height 25
type input "qq-l-201"
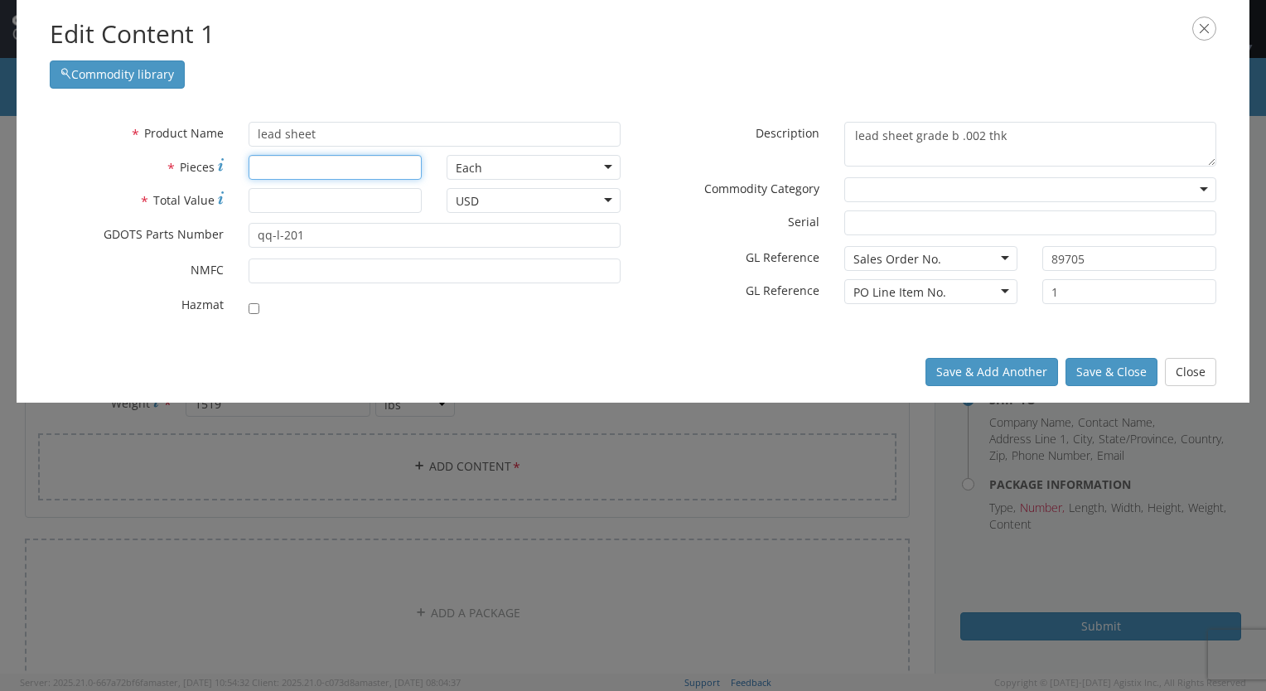
click at [290, 158] on input "* Pieces" at bounding box center [336, 167] width 174 height 25
type input "54"
click at [317, 205] on input "* Total Value" at bounding box center [336, 200] width 174 height 25
type input "20024.40"
click at [1122, 371] on button "Save & Close" at bounding box center [1112, 372] width 92 height 28
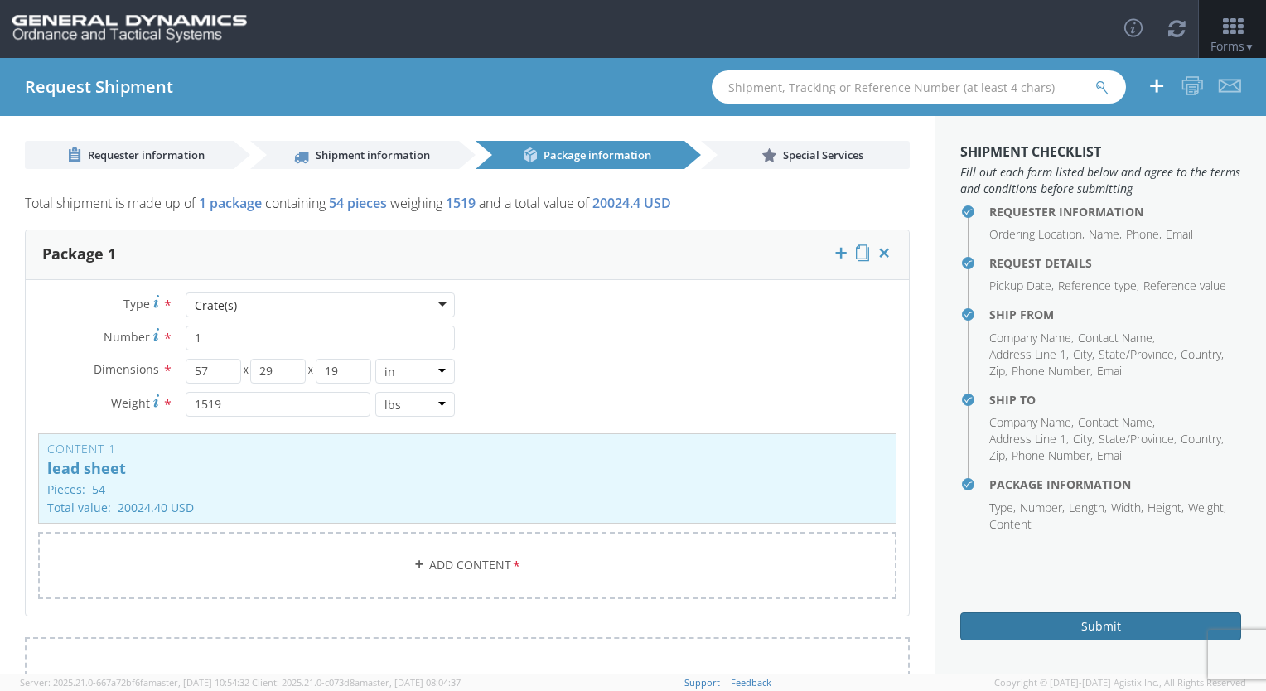
click at [1107, 628] on button "Submit" at bounding box center [1100, 626] width 281 height 28
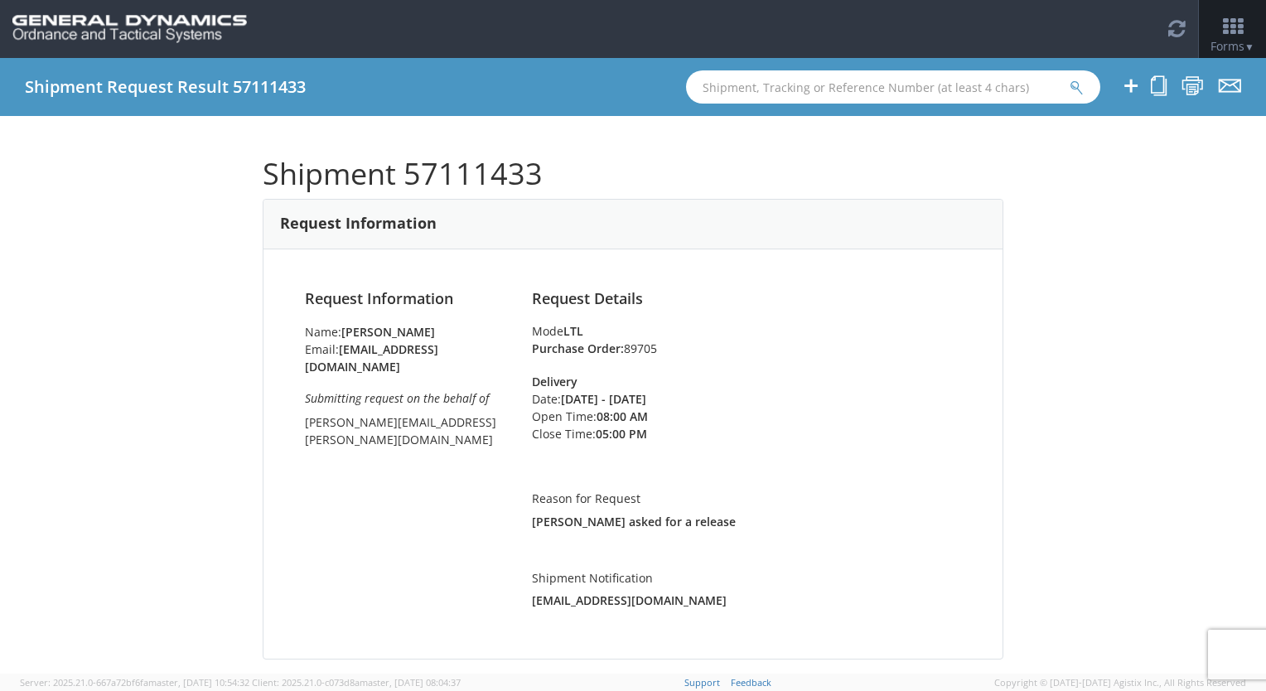
click at [152, 353] on div "Shipment 57111433 Request Information Request Information Name: Ed Langan Email…" at bounding box center [633, 395] width 1266 height 558
